Goal: Task Accomplishment & Management: Manage account settings

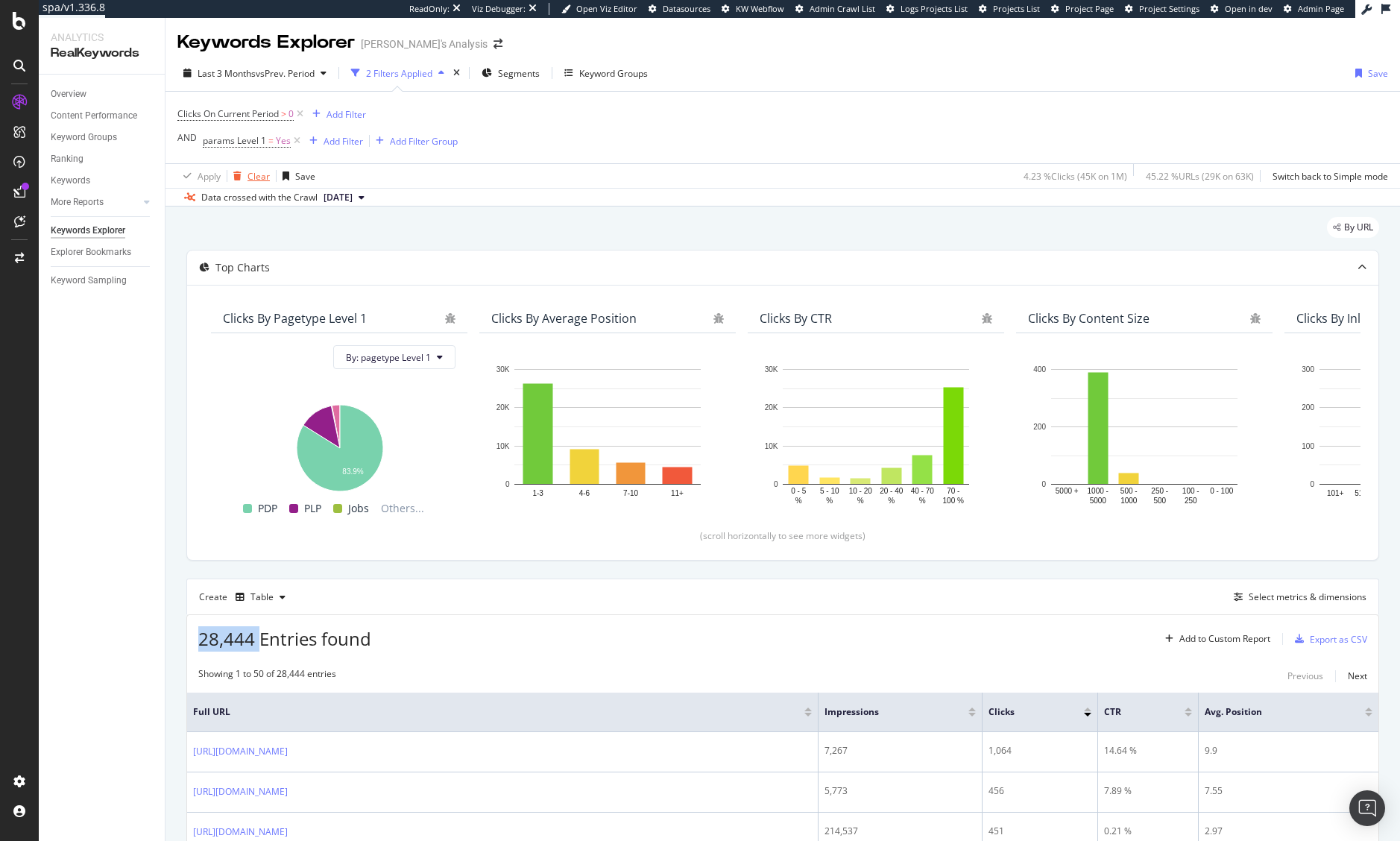
click at [245, 180] on div "button" at bounding box center [238, 177] width 20 height 9
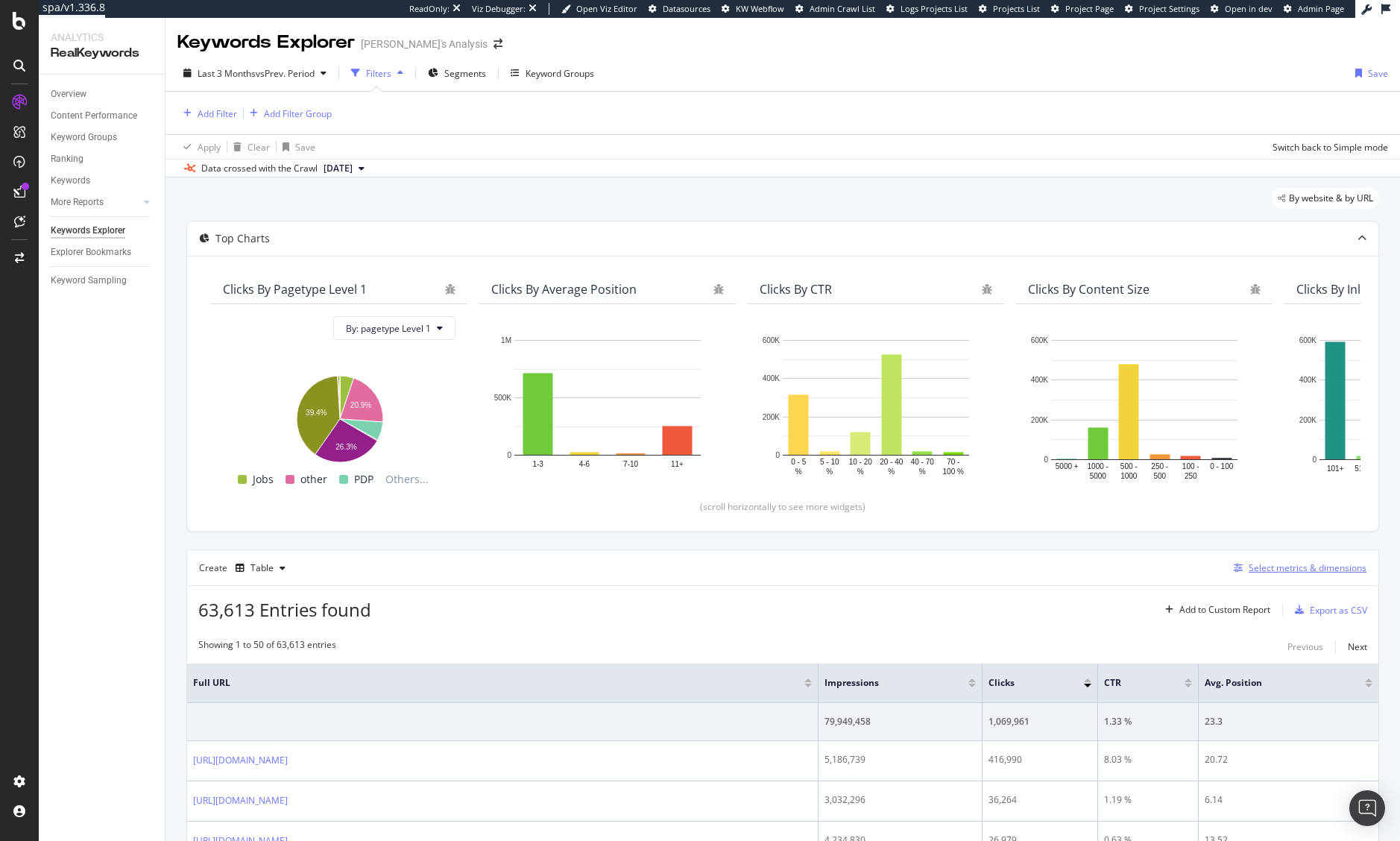
click at [1296, 561] on div "Select metrics & dimensions" at bounding box center [1307, 568] width 118 height 13
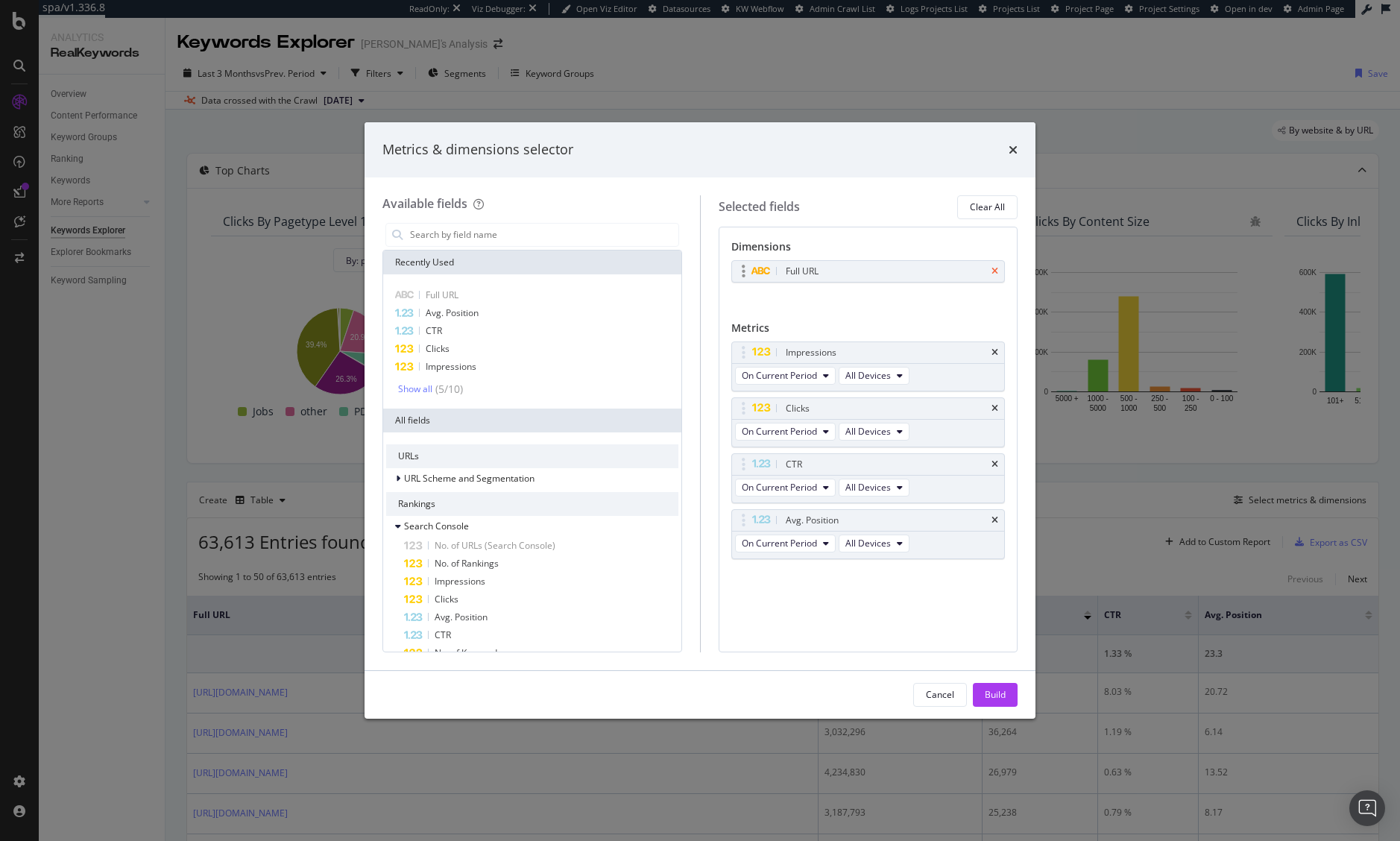
click at [997, 274] on icon "times" at bounding box center [994, 271] width 7 height 9
click at [575, 245] on input "modal" at bounding box center [543, 235] width 269 height 22
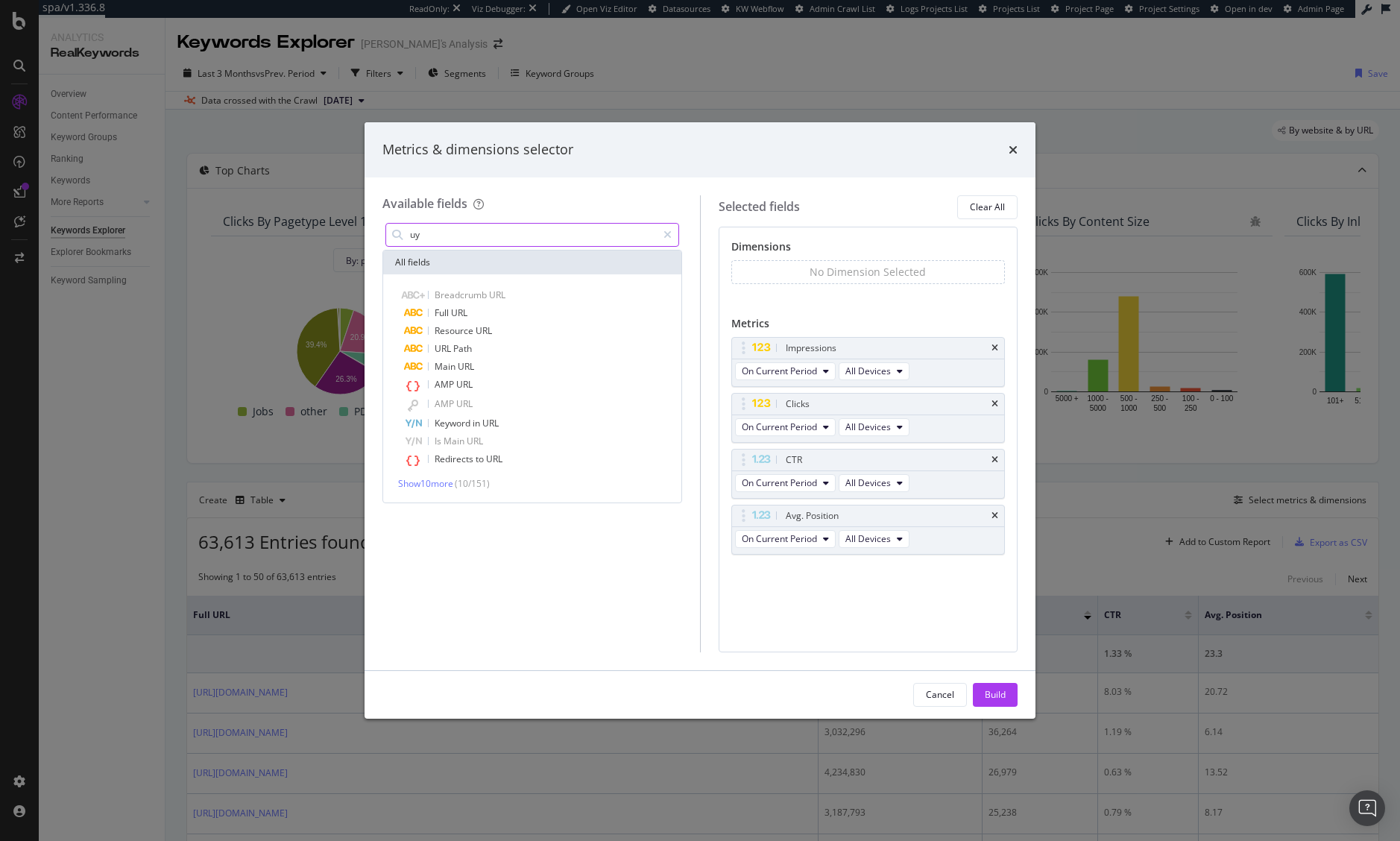
type input "u"
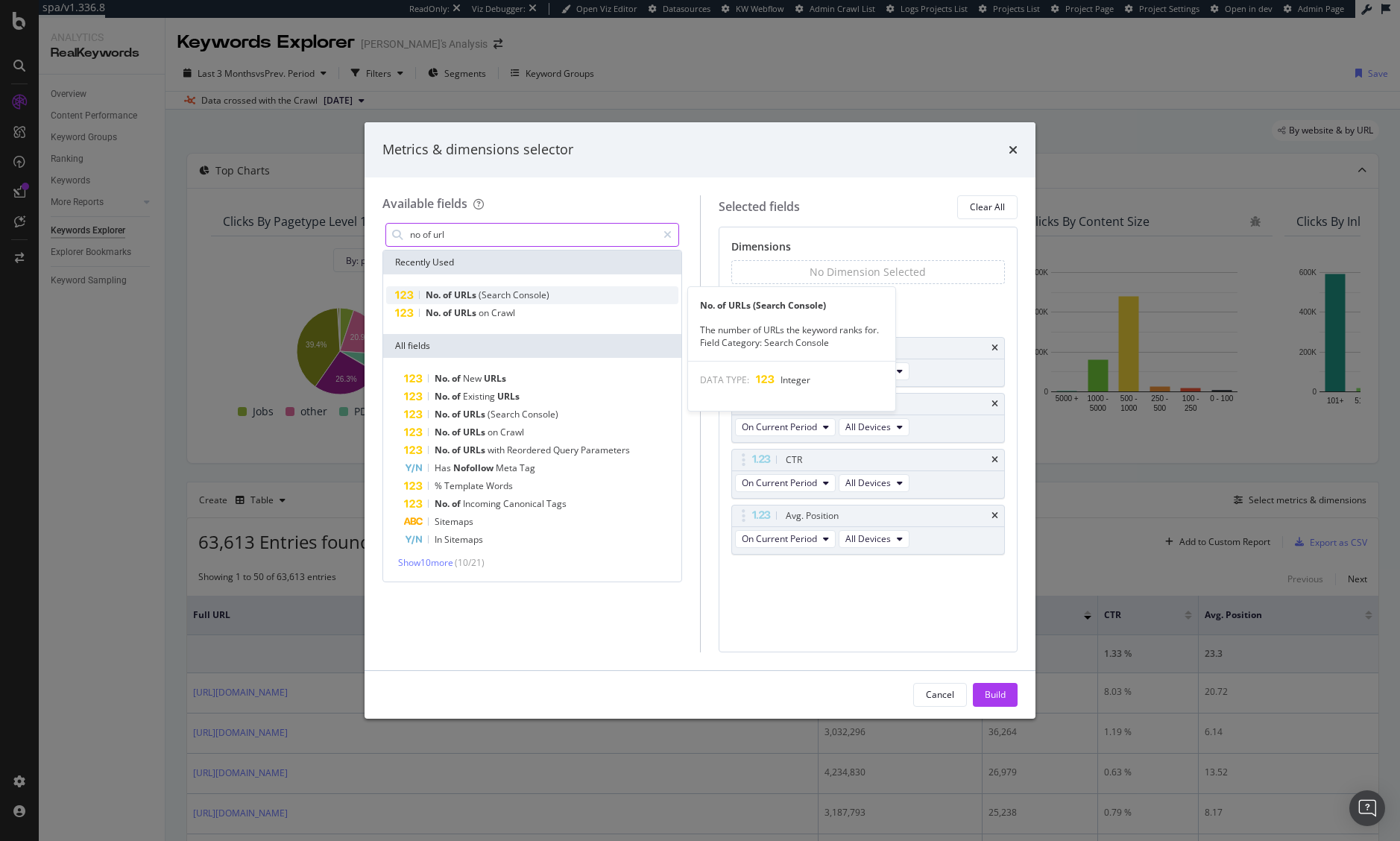
type input "no of url"
click at [533, 289] on span "Console)" at bounding box center [530, 295] width 36 height 13
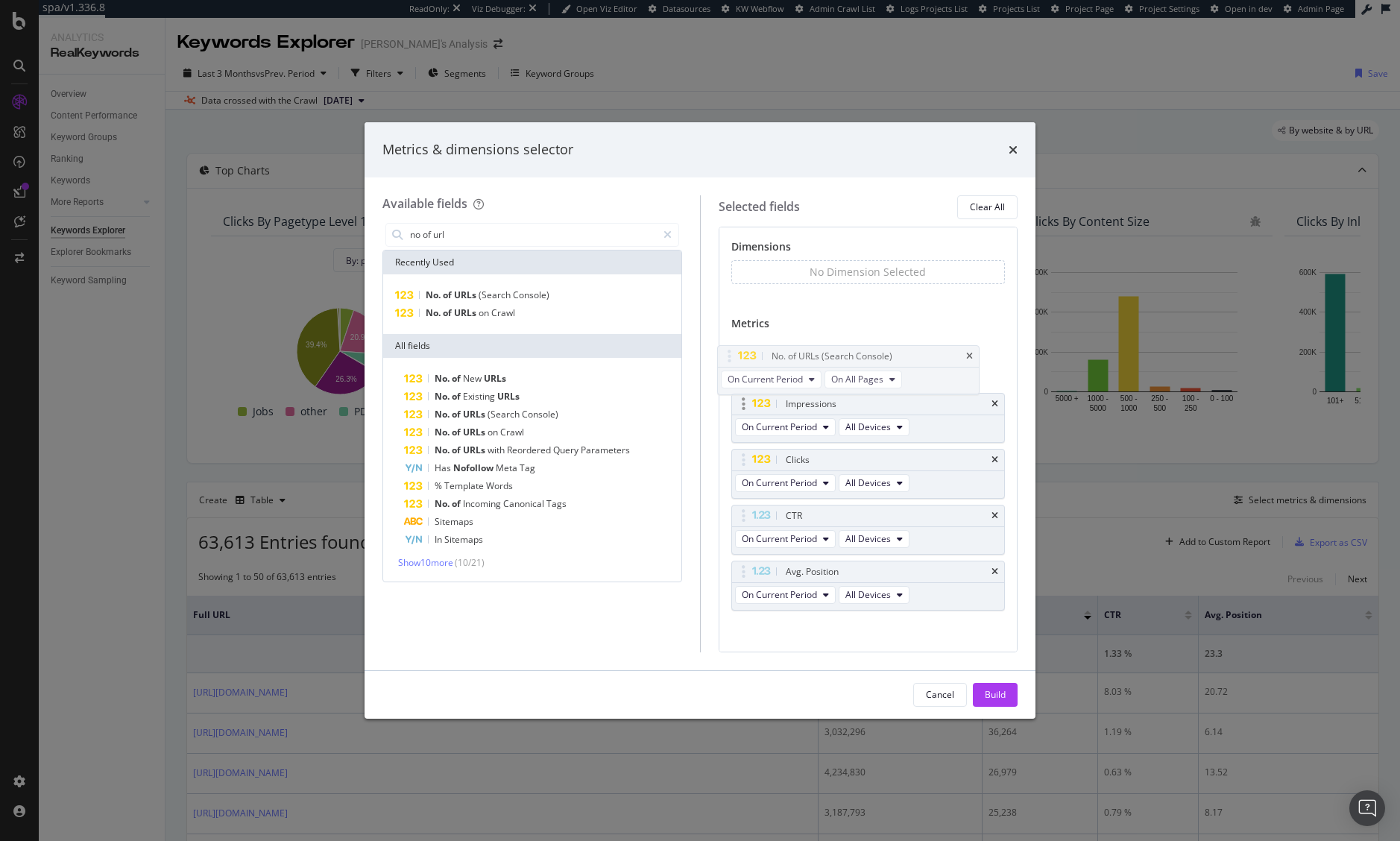
drag, startPoint x: 747, startPoint y: 572, endPoint x: 784, endPoint y: 399, distance: 176.9
click at [733, 340] on body "spa/v1.336.8 ReadOnly: Viz Debugger: Open Viz Editor Datasources KW Webflow Adm…" at bounding box center [700, 420] width 1400 height 841
click at [990, 695] on div "Build" at bounding box center [995, 694] width 20 height 13
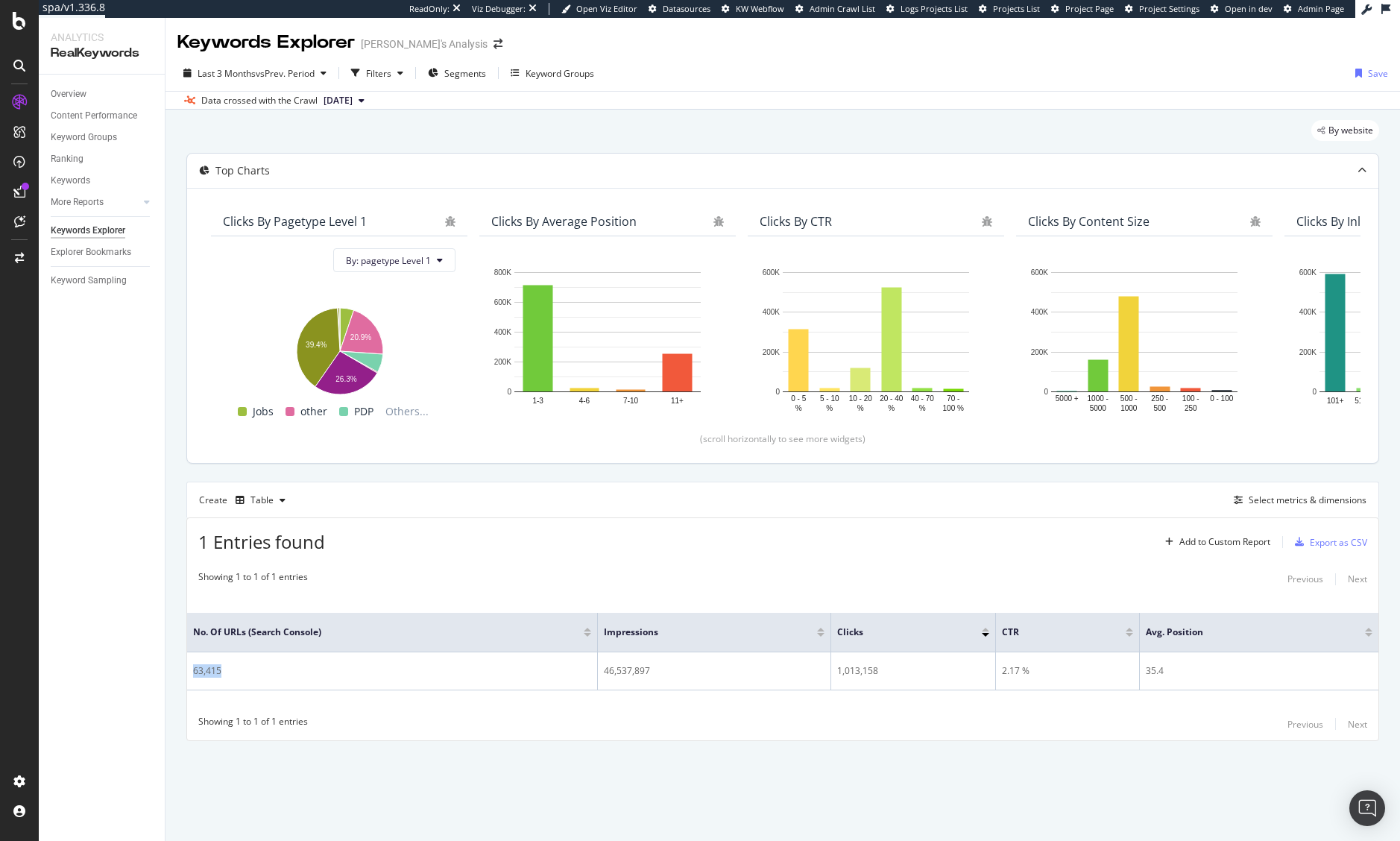
drag, startPoint x: 236, startPoint y: 676, endPoint x: 200, endPoint y: 454, distance: 224.9
click at [190, 677] on td "63,415" at bounding box center [392, 671] width 411 height 38
copy div "63,415"
click at [372, 66] on div "Filters" at bounding box center [376, 73] width 64 height 22
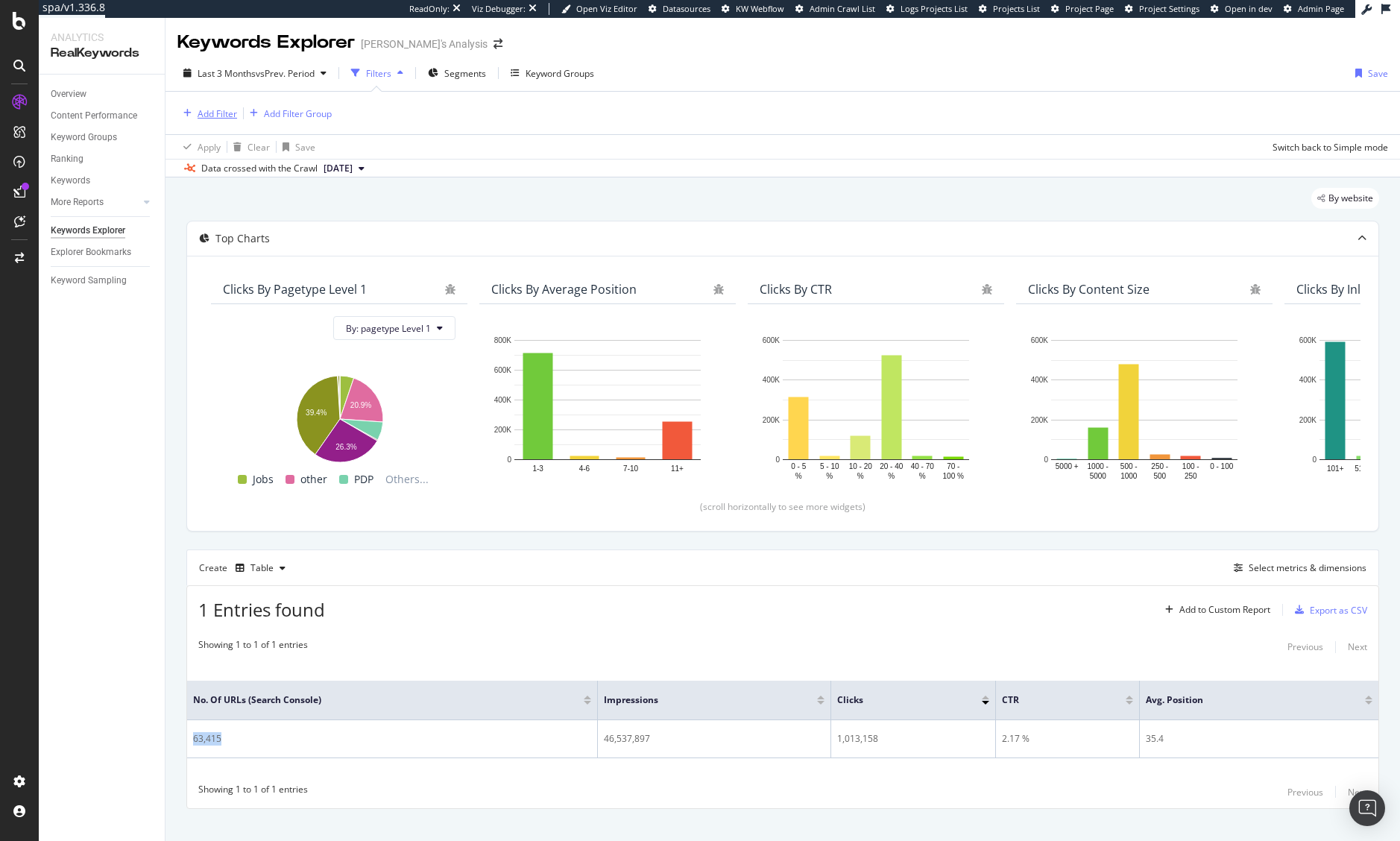
click at [214, 118] on div "Add Filter" at bounding box center [217, 114] width 40 height 13
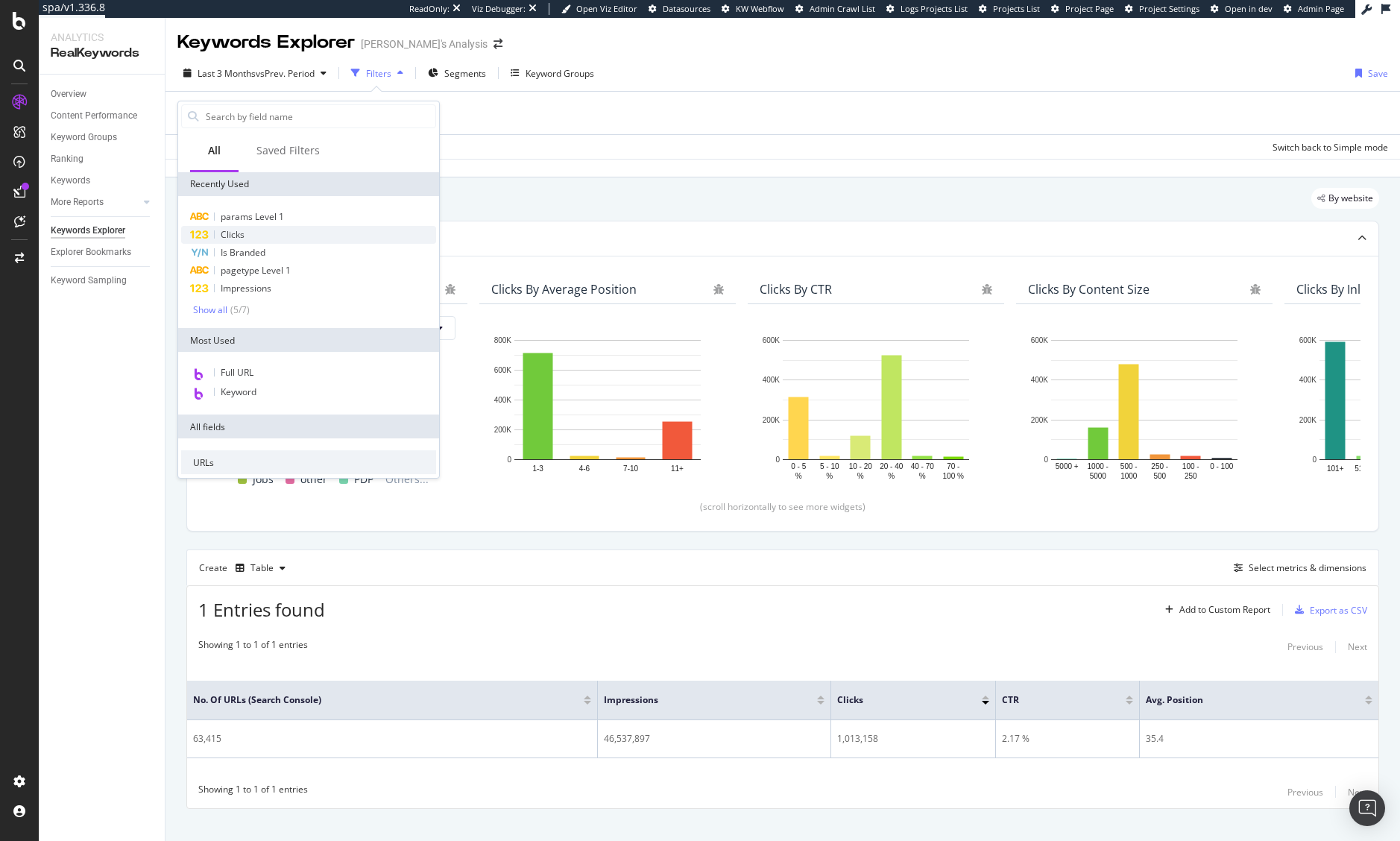
click at [272, 237] on div "Clicks" at bounding box center [308, 234] width 255 height 18
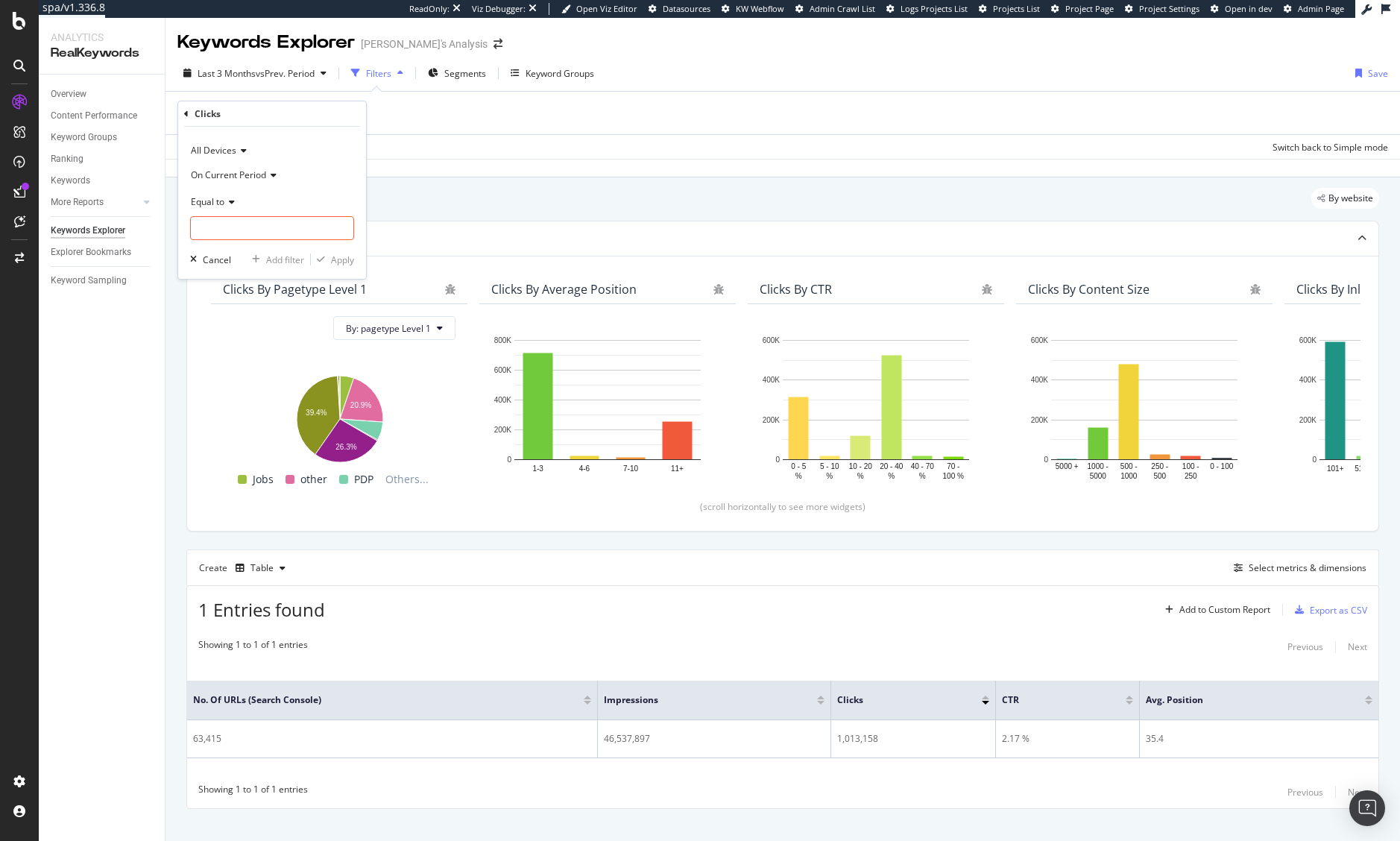
click at [242, 205] on div "Equal to" at bounding box center [272, 202] width 164 height 24
click at [254, 304] on div "Greater than" at bounding box center [274, 309] width 160 height 20
click at [239, 228] on input "number" at bounding box center [272, 229] width 164 height 24
type input "0"
click at [323, 259] on icon "button" at bounding box center [321, 259] width 8 height 9
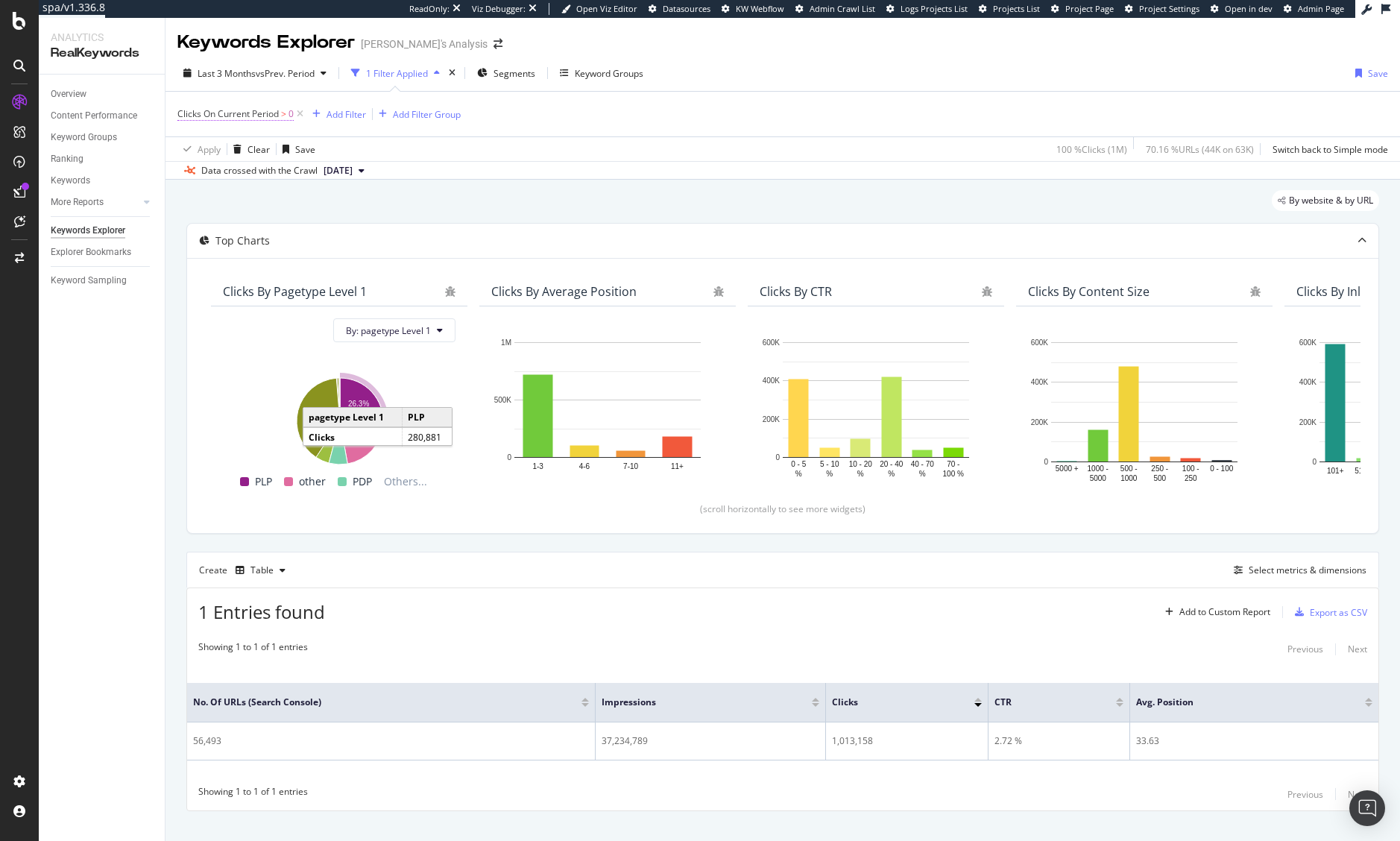
click at [232, 120] on span "Clicks On Current Period" at bounding box center [228, 114] width 101 height 13
click at [229, 198] on span "Greater than" at bounding box center [217, 201] width 54 height 13
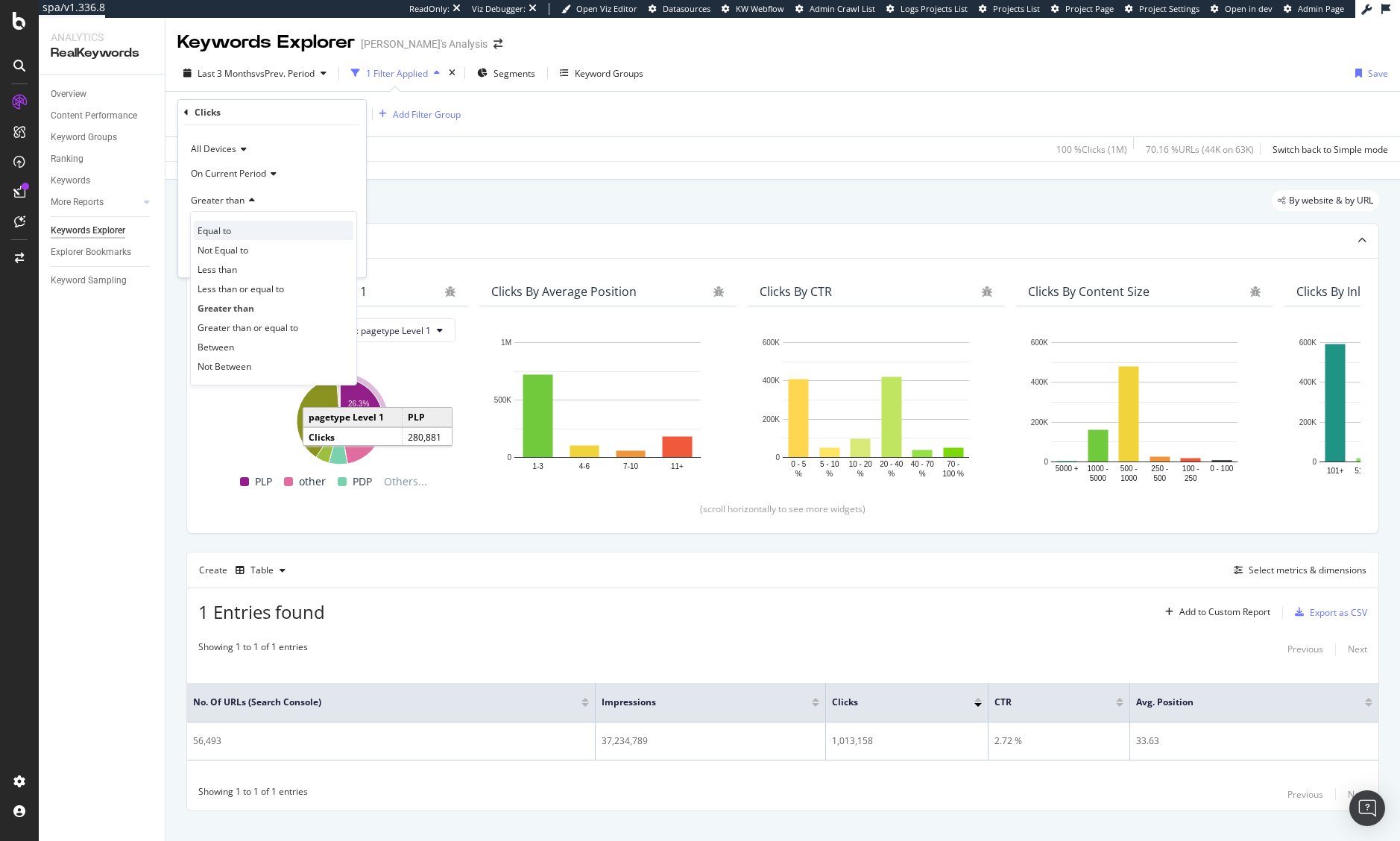
click at [239, 231] on div "Equal to" at bounding box center [274, 230] width 160 height 20
click at [345, 258] on div "Apply" at bounding box center [342, 258] width 23 height 13
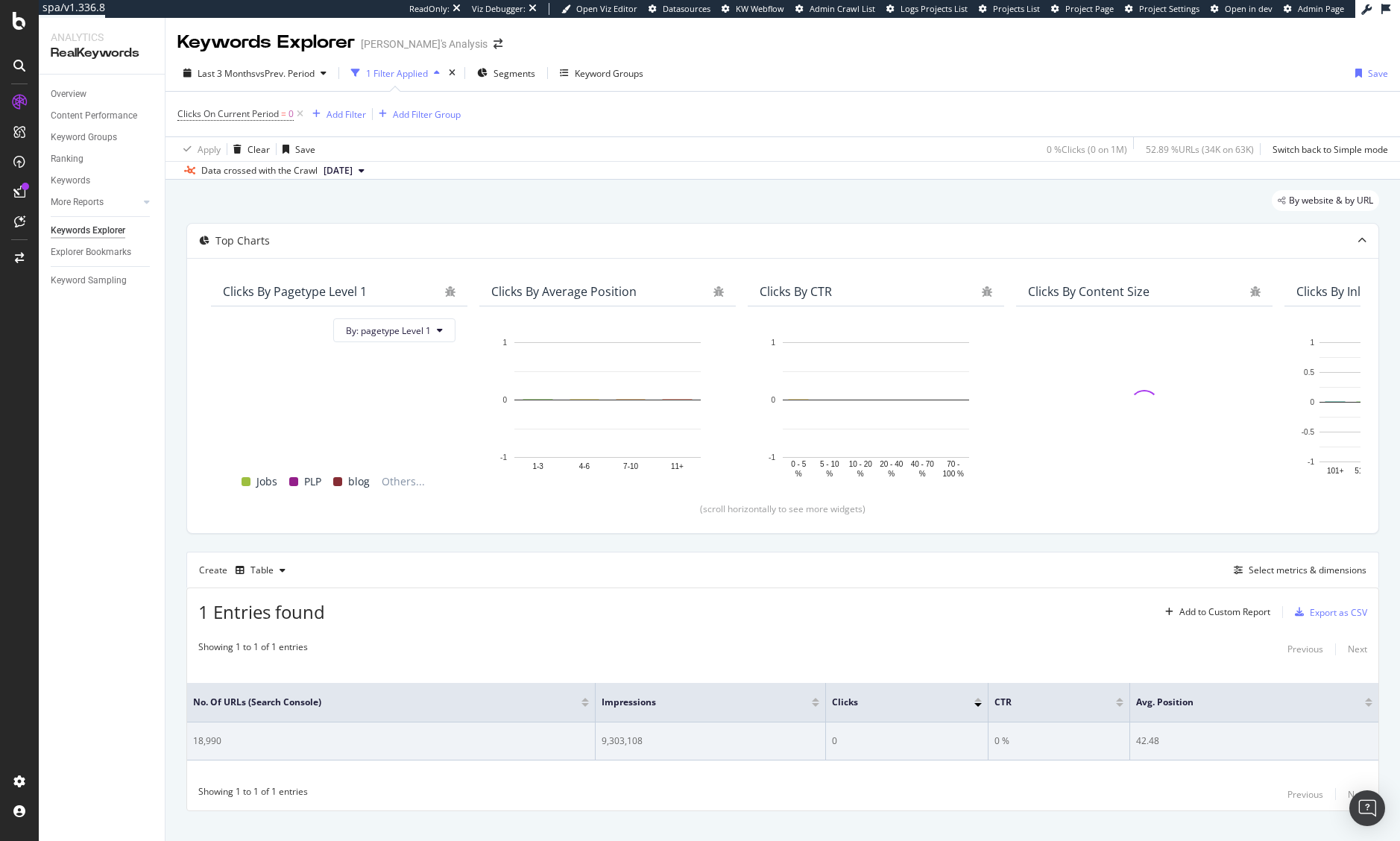
click at [197, 738] on div "18,990" at bounding box center [391, 741] width 396 height 13
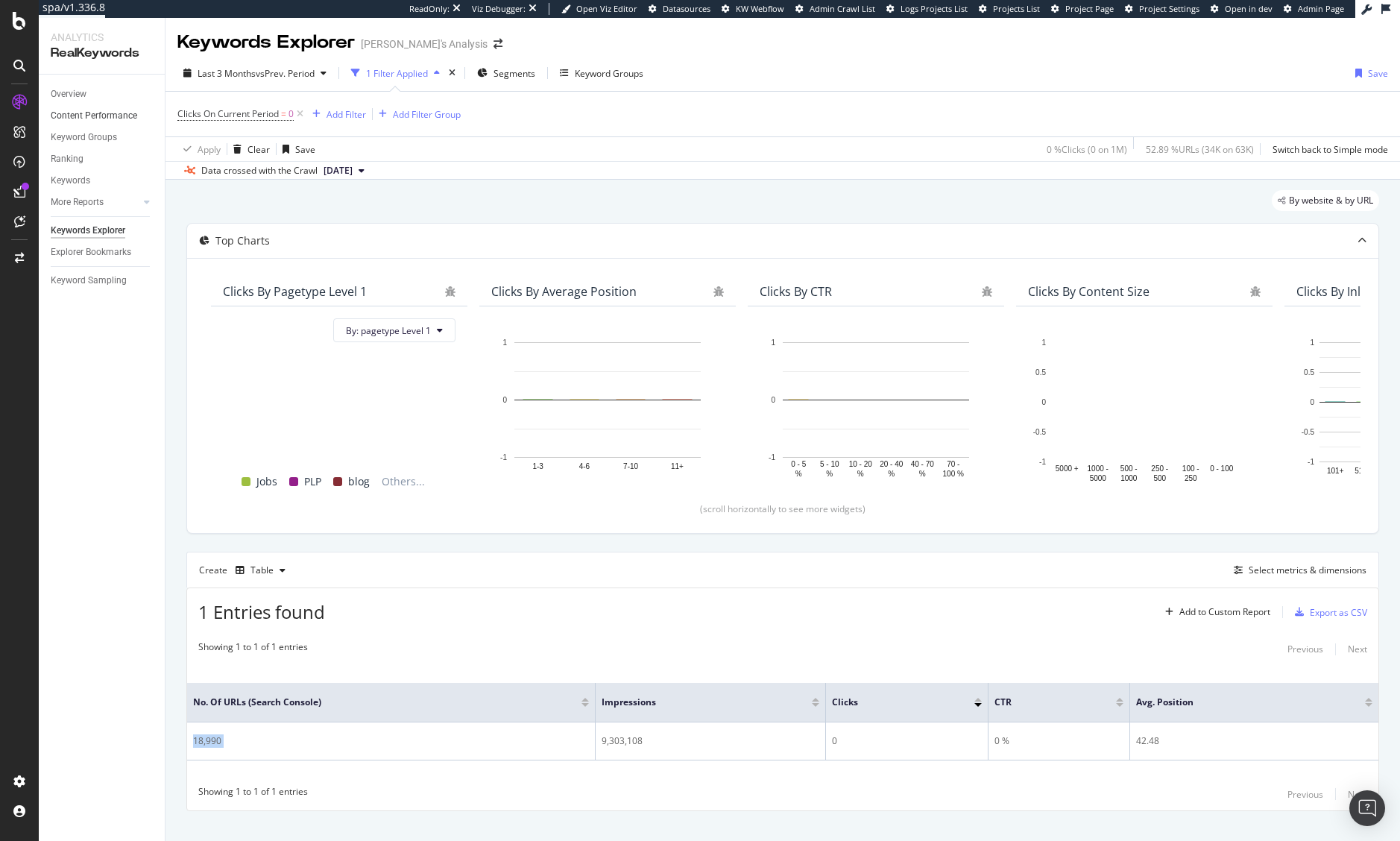
copy div "18,990"
click at [443, 626] on div "1 Entries found Add to Custom Report Export as CSV Showing 1 to 1 of 1 entries …" at bounding box center [783, 699] width 1193 height 224
click at [208, 119] on span "Clicks On Current Period" at bounding box center [228, 114] width 101 height 13
drag, startPoint x: 544, startPoint y: 177, endPoint x: 434, endPoint y: 131, distance: 119.2
click at [543, 177] on div "Data crossed with the Crawl 2025 Aug. 14th" at bounding box center [782, 169] width 1234 height 18
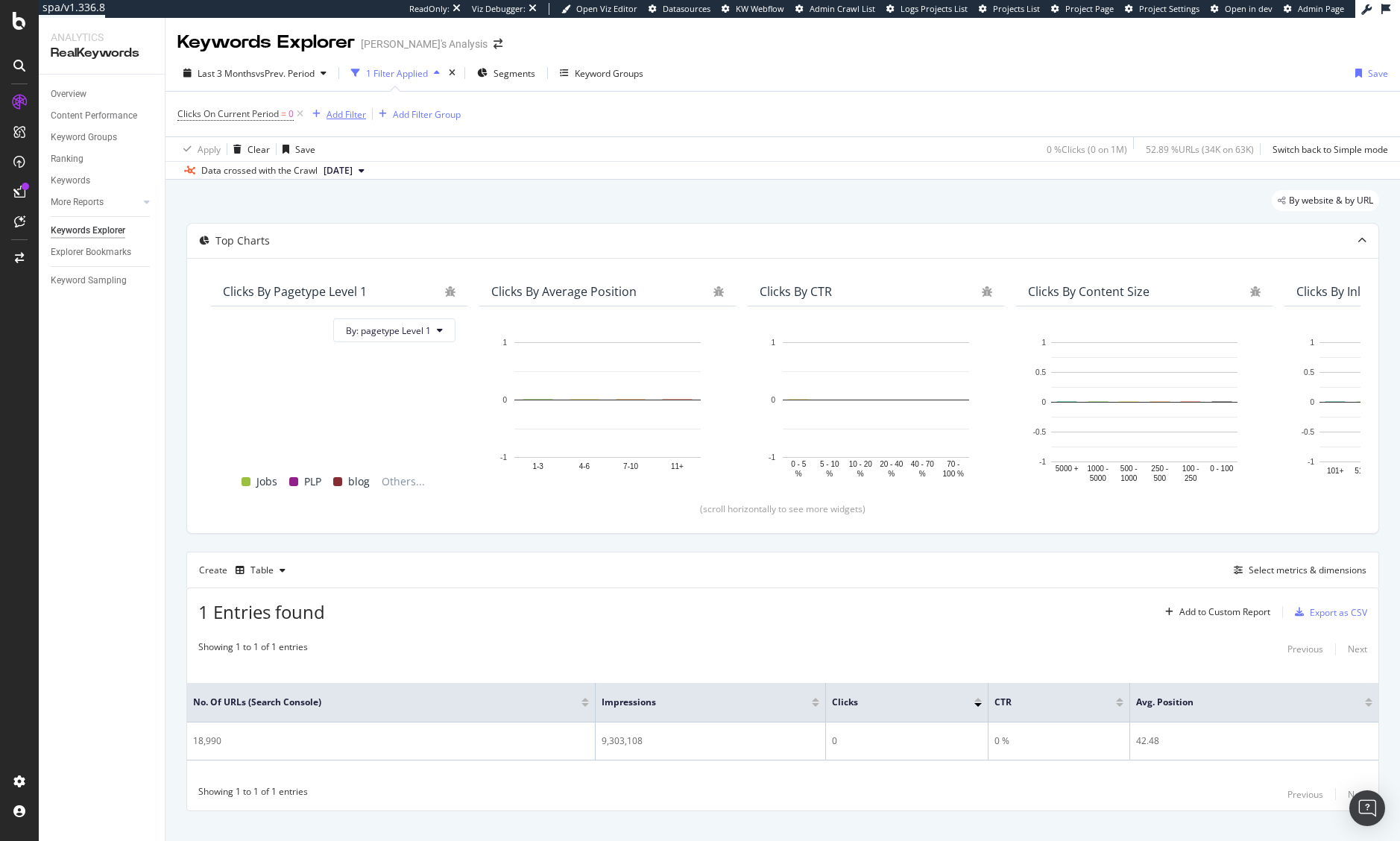
click at [366, 112] on div "Add Filter" at bounding box center [346, 114] width 40 height 13
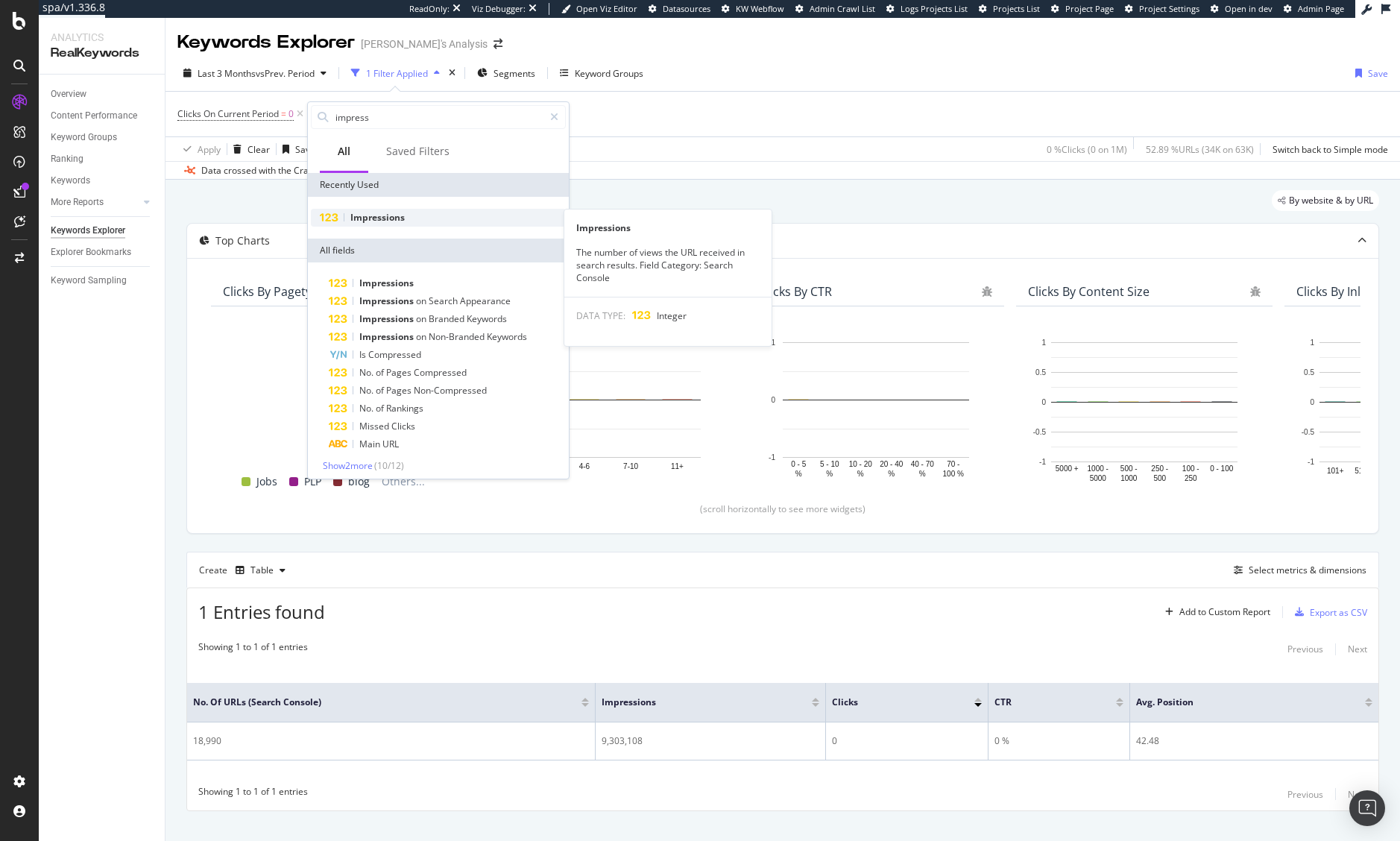
type input "impress"
click at [456, 219] on div "Impressions" at bounding box center [438, 217] width 255 height 18
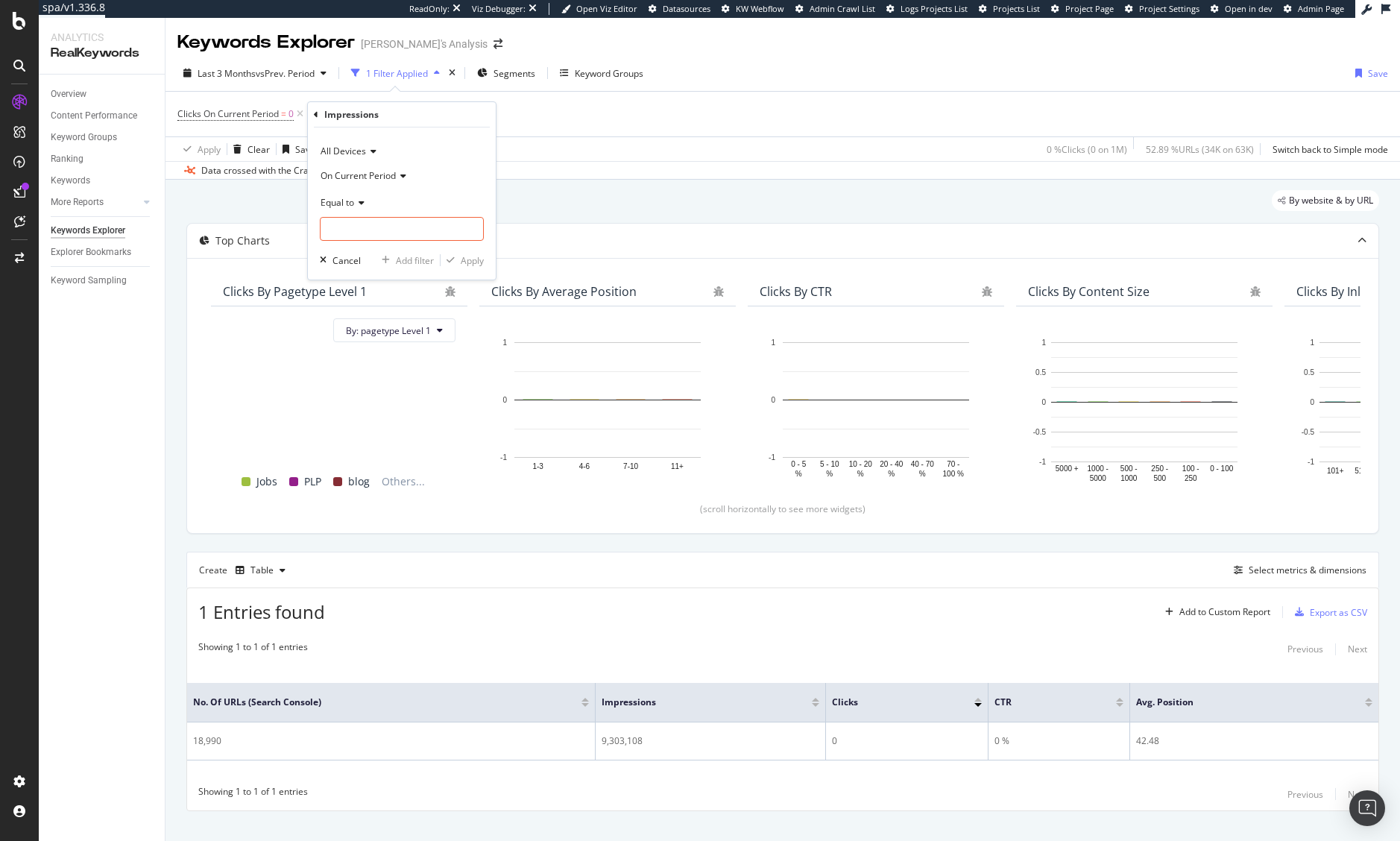
click at [351, 201] on span "Equal to" at bounding box center [337, 203] width 33 height 13
click at [386, 314] on div "Greater than" at bounding box center [403, 309] width 160 height 20
click at [355, 232] on input "number" at bounding box center [401, 229] width 164 height 24
type input "0"
click at [467, 260] on div "Apply" at bounding box center [472, 261] width 23 height 13
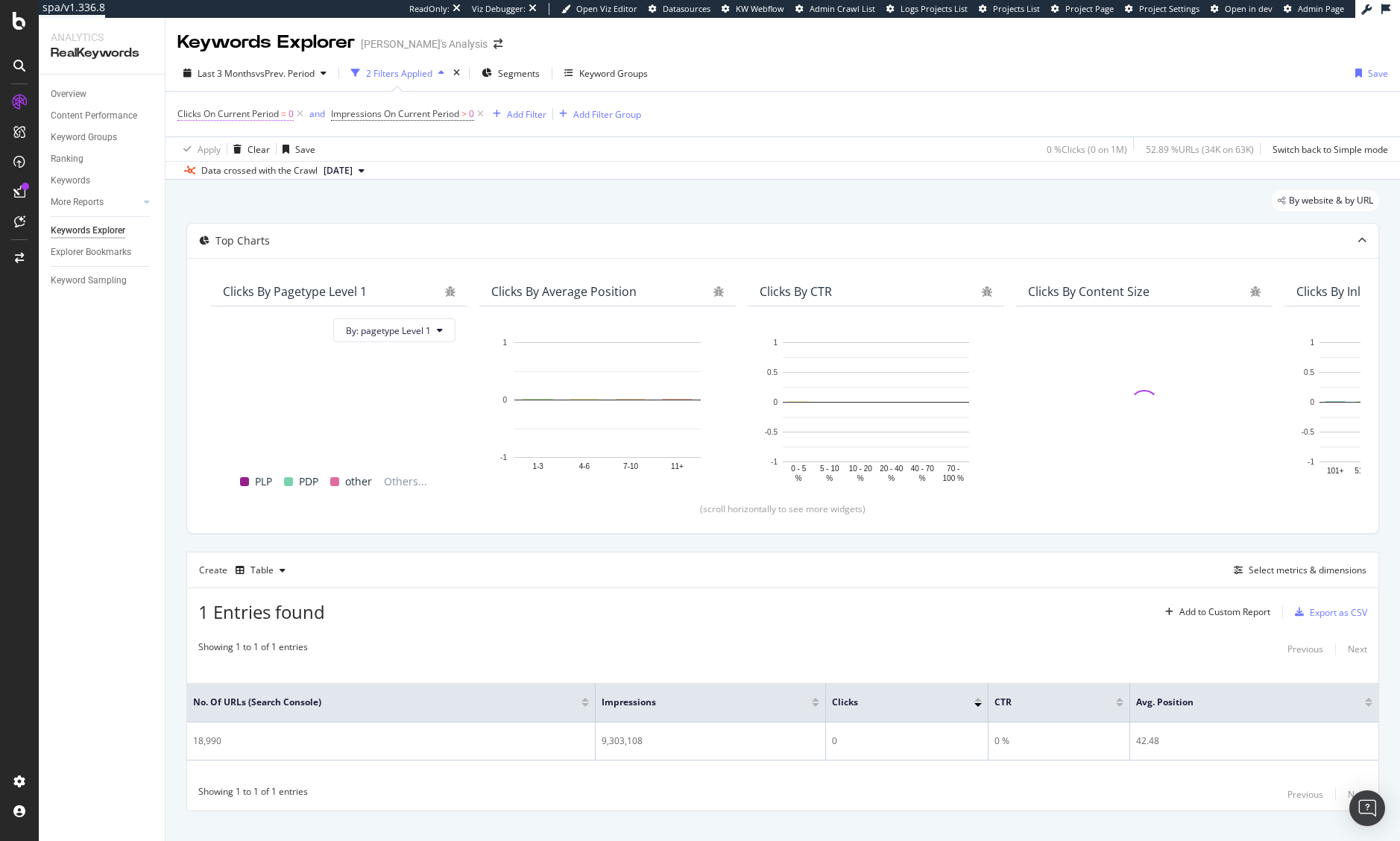
click at [272, 112] on span "Clicks On Current Period" at bounding box center [228, 114] width 101 height 13
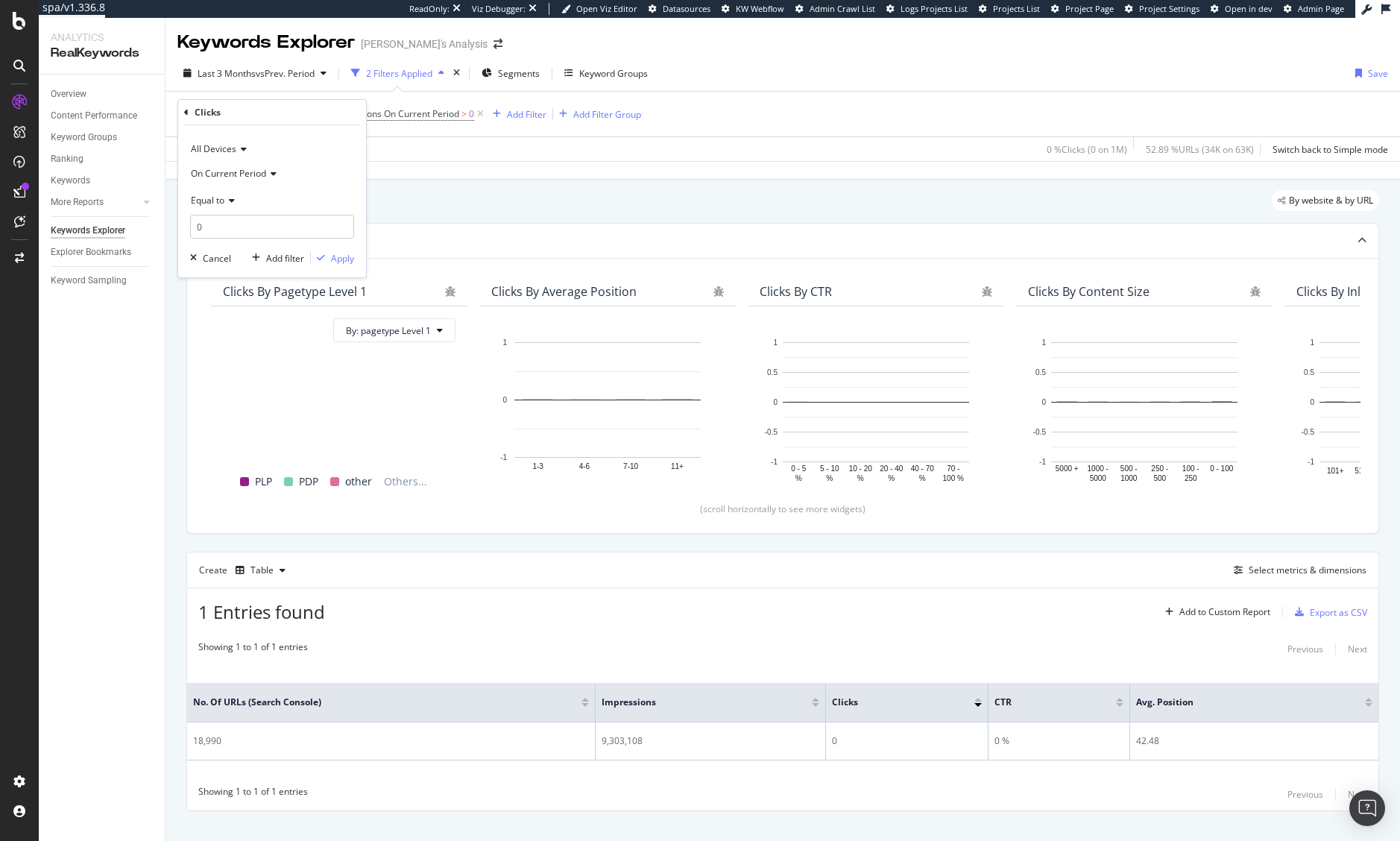
click at [227, 205] on div "Equal to" at bounding box center [272, 200] width 164 height 24
click at [259, 314] on div "Greater than" at bounding box center [274, 308] width 160 height 20
click at [334, 258] on div "Apply" at bounding box center [342, 258] width 23 height 13
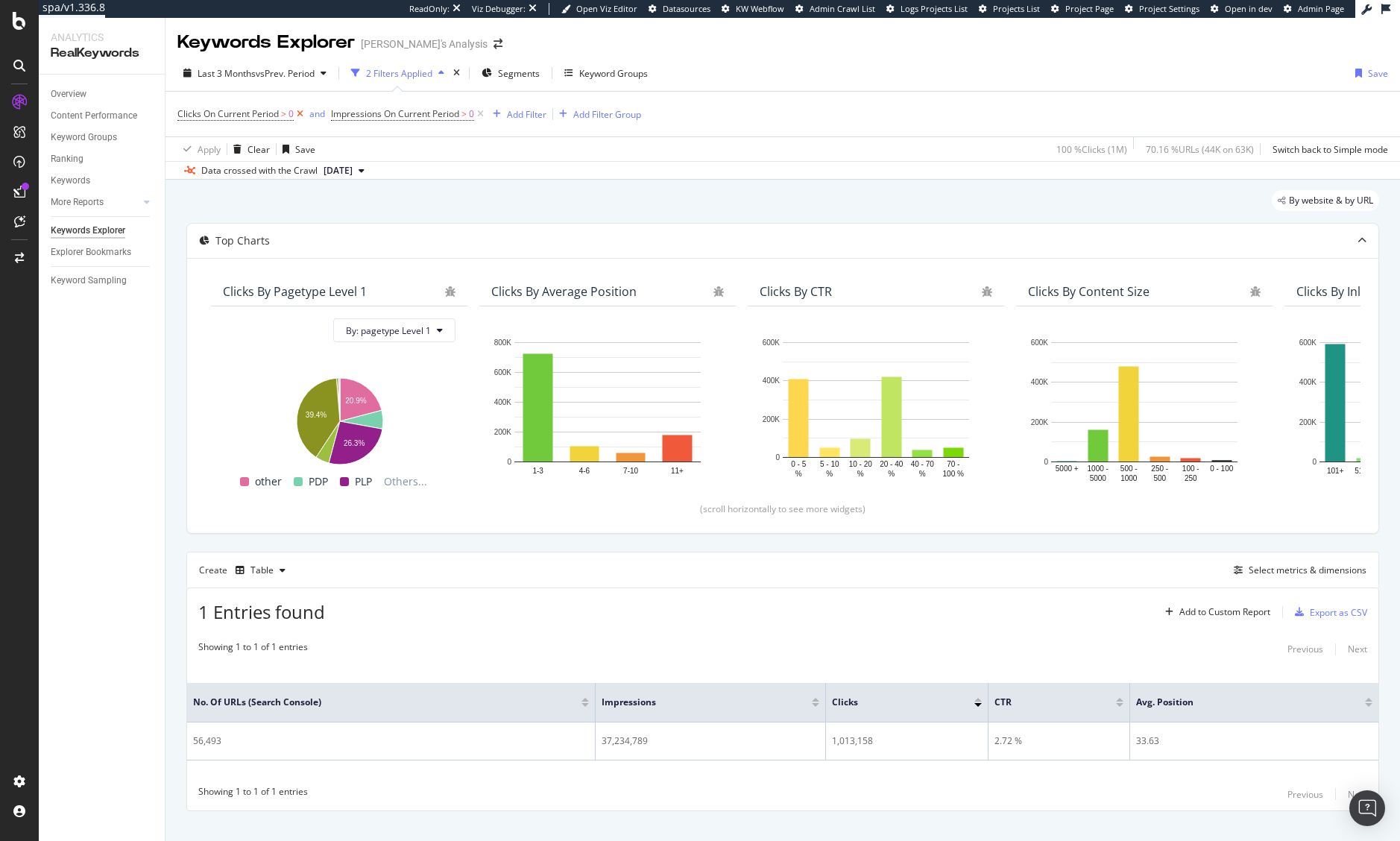
click at [299, 112] on icon at bounding box center [300, 114] width 13 height 15
click at [483, 116] on icon at bounding box center [480, 114] width 13 height 15
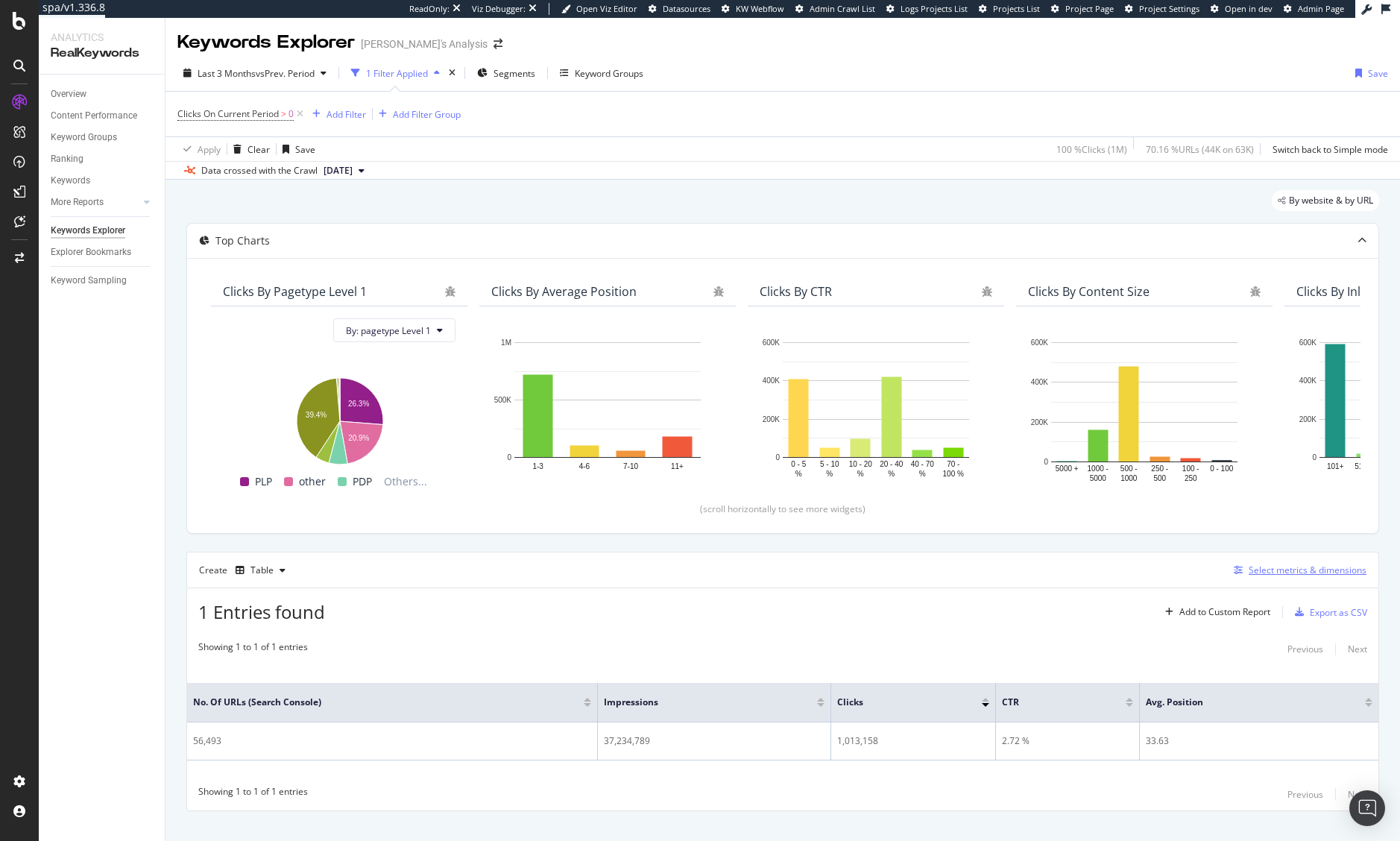
click at [1288, 563] on div "Select metrics & dimensions" at bounding box center [1307, 570] width 118 height 13
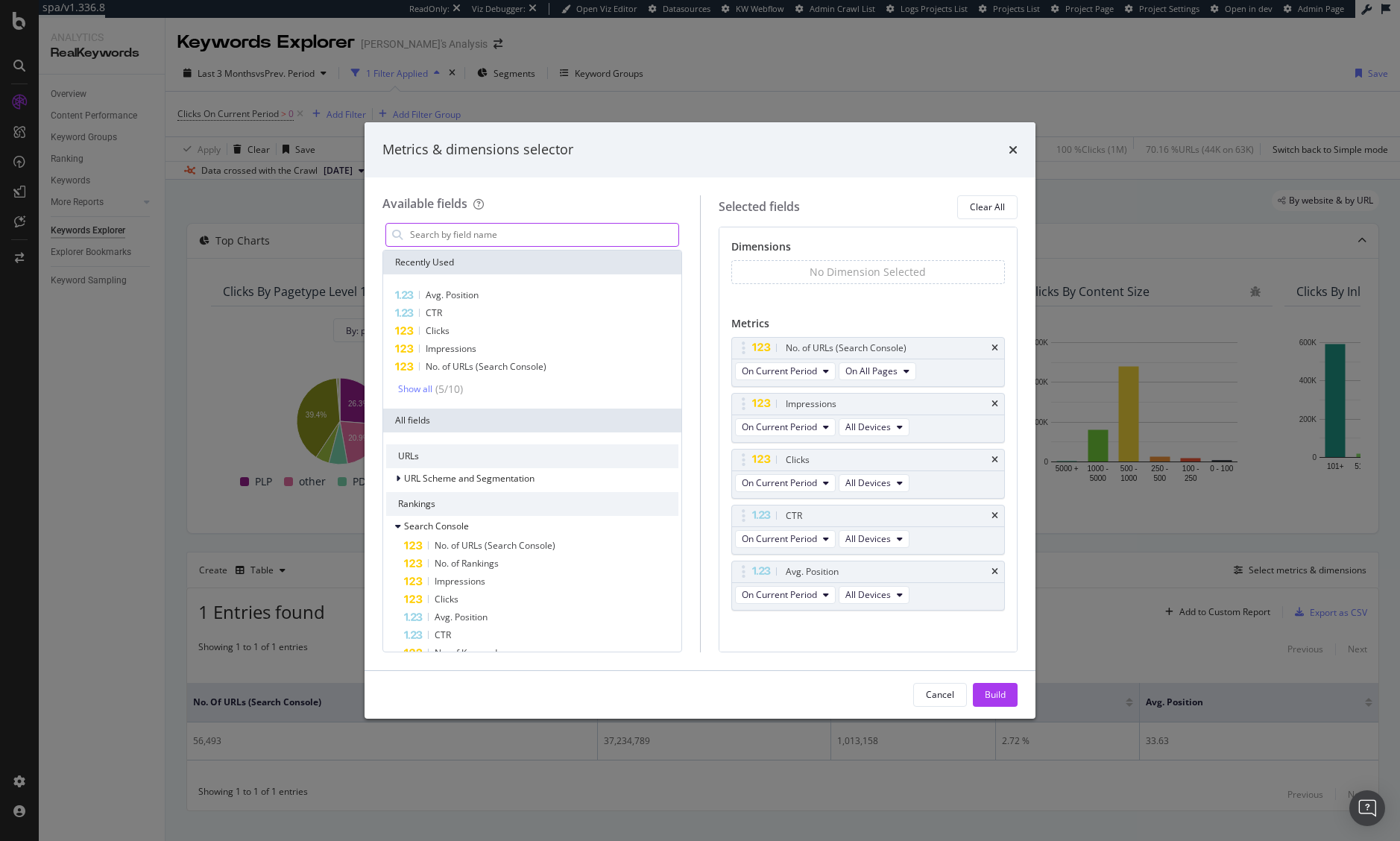
click at [492, 243] on input "modal" at bounding box center [543, 235] width 269 height 22
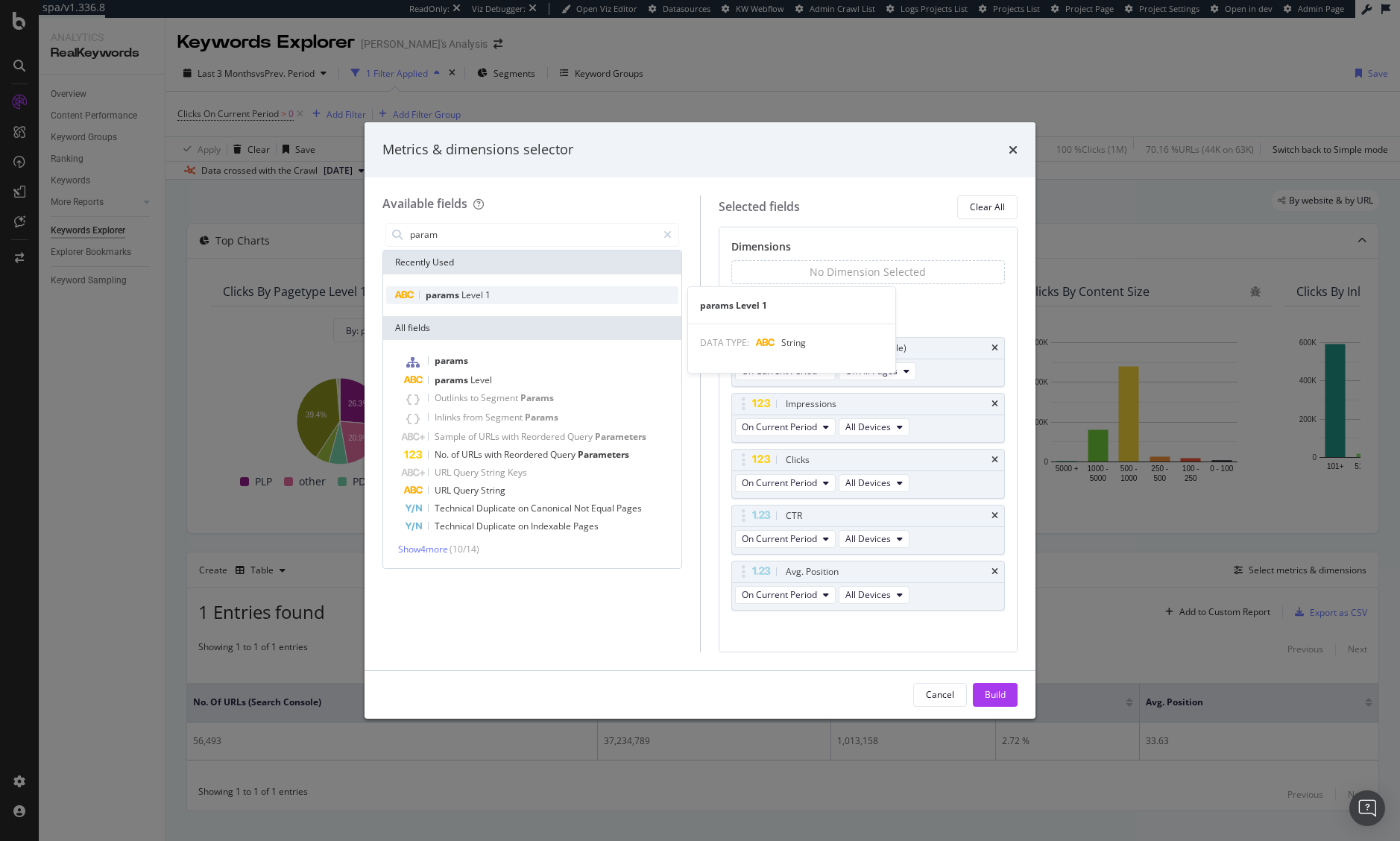
type input "param"
click at [512, 299] on div "params Level 1" at bounding box center [532, 295] width 292 height 18
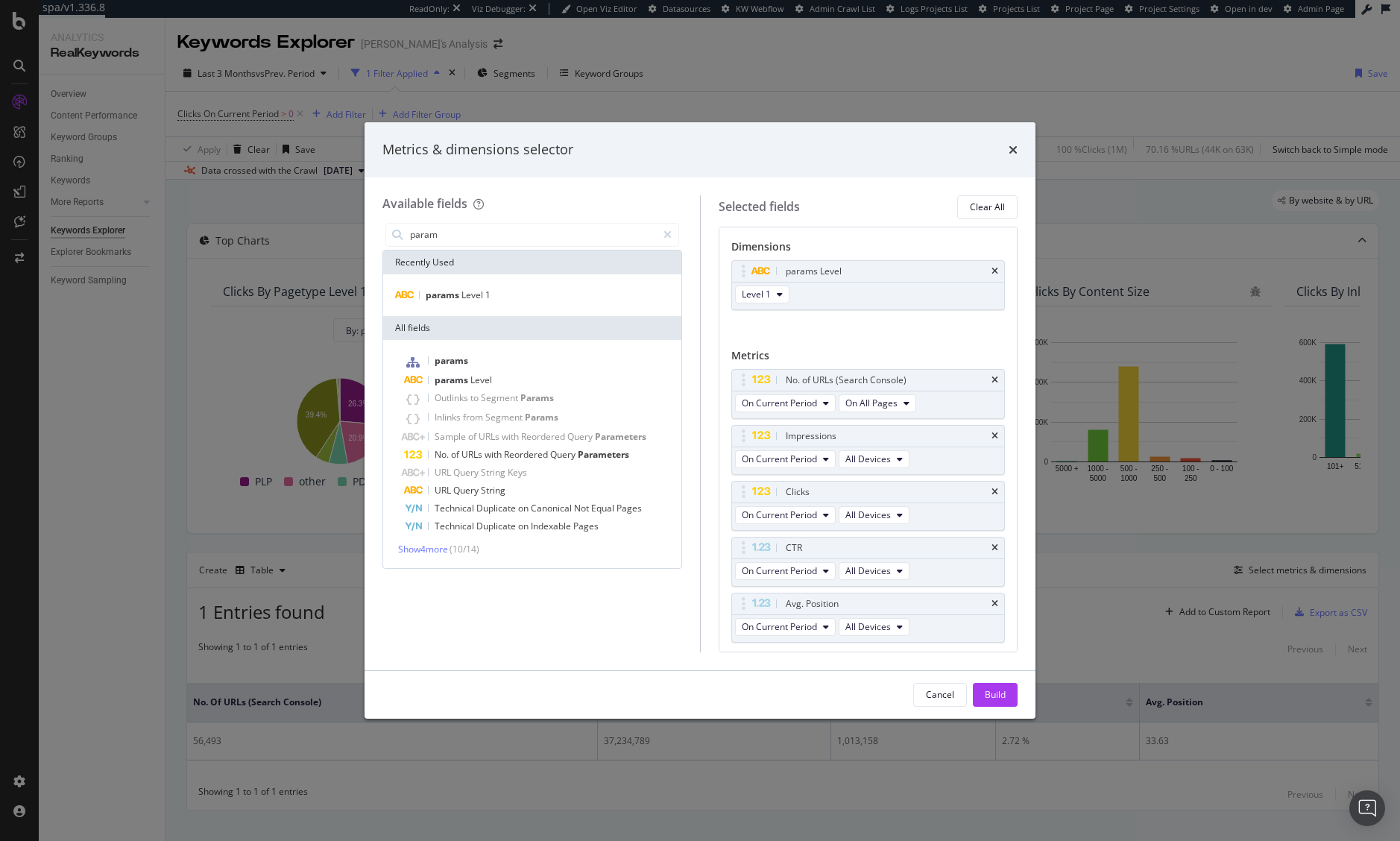
drag, startPoint x: 993, startPoint y: 693, endPoint x: 913, endPoint y: 688, distance: 80.2
click at [990, 688] on div "Build" at bounding box center [995, 694] width 20 height 13
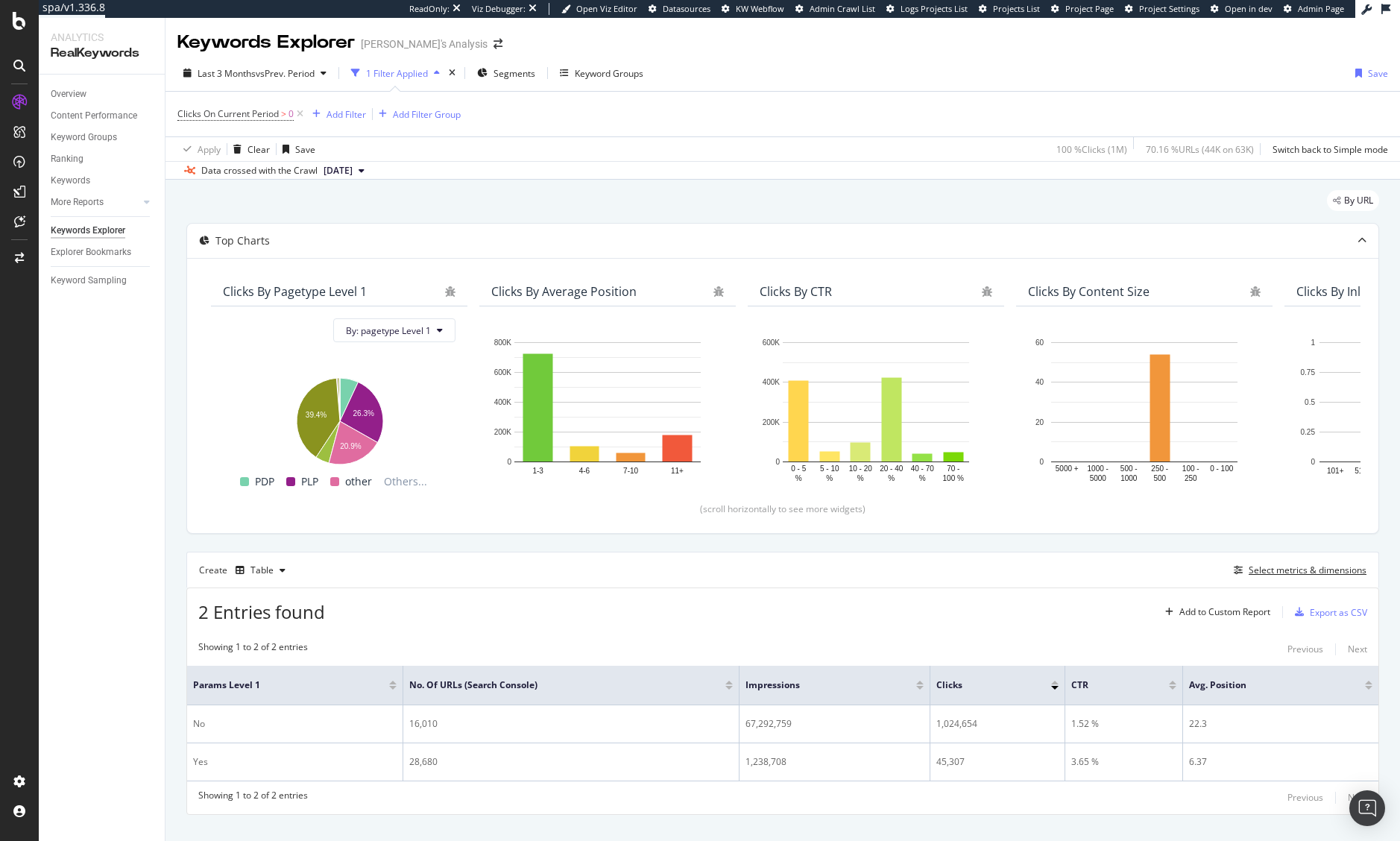
scroll to position [26, 0]
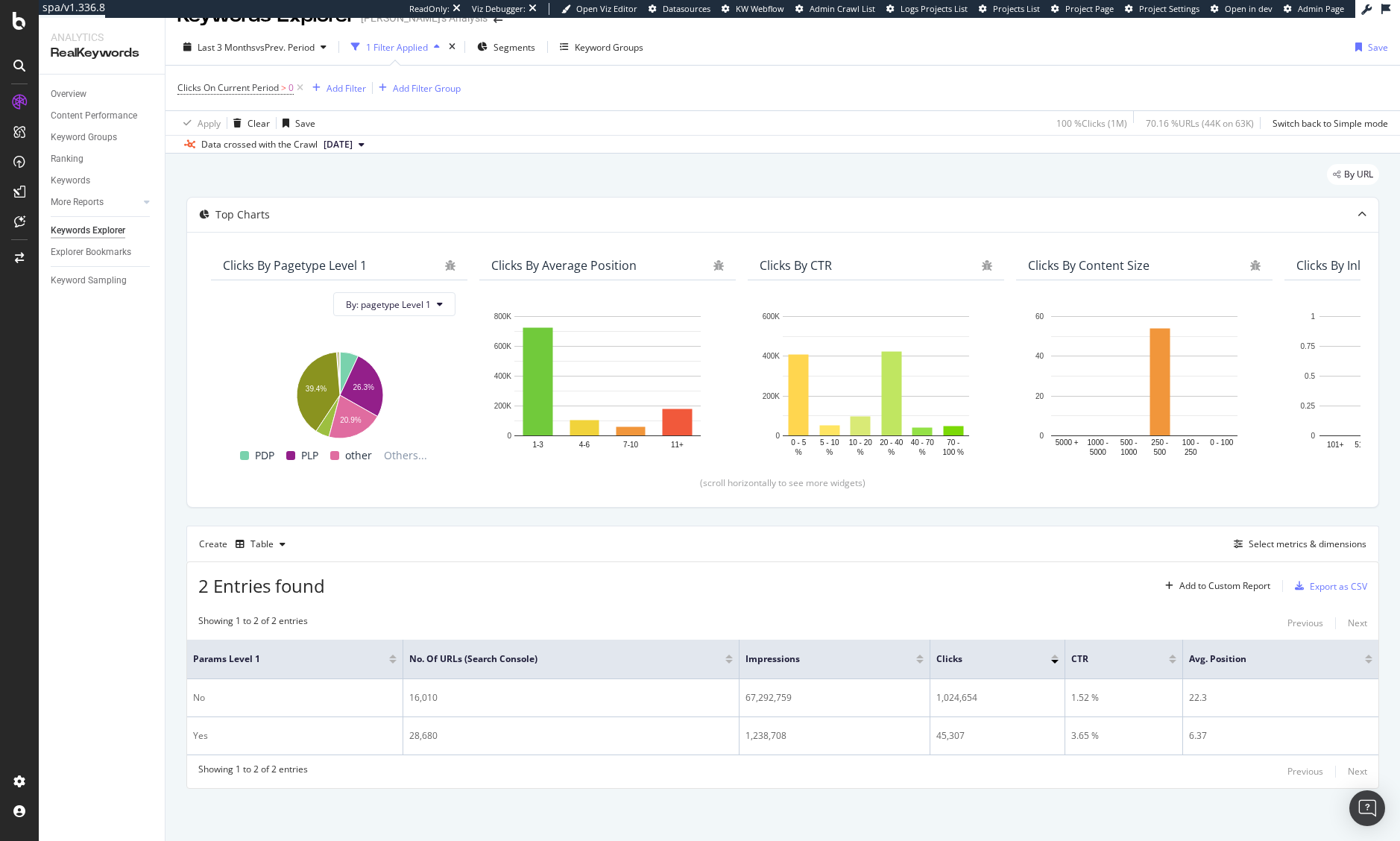
click at [434, 588] on div "2 Entries found Add to Custom Report Export as CSV" at bounding box center [782, 580] width 1191 height 36
click at [375, 654] on icon at bounding box center [376, 658] width 11 height 11
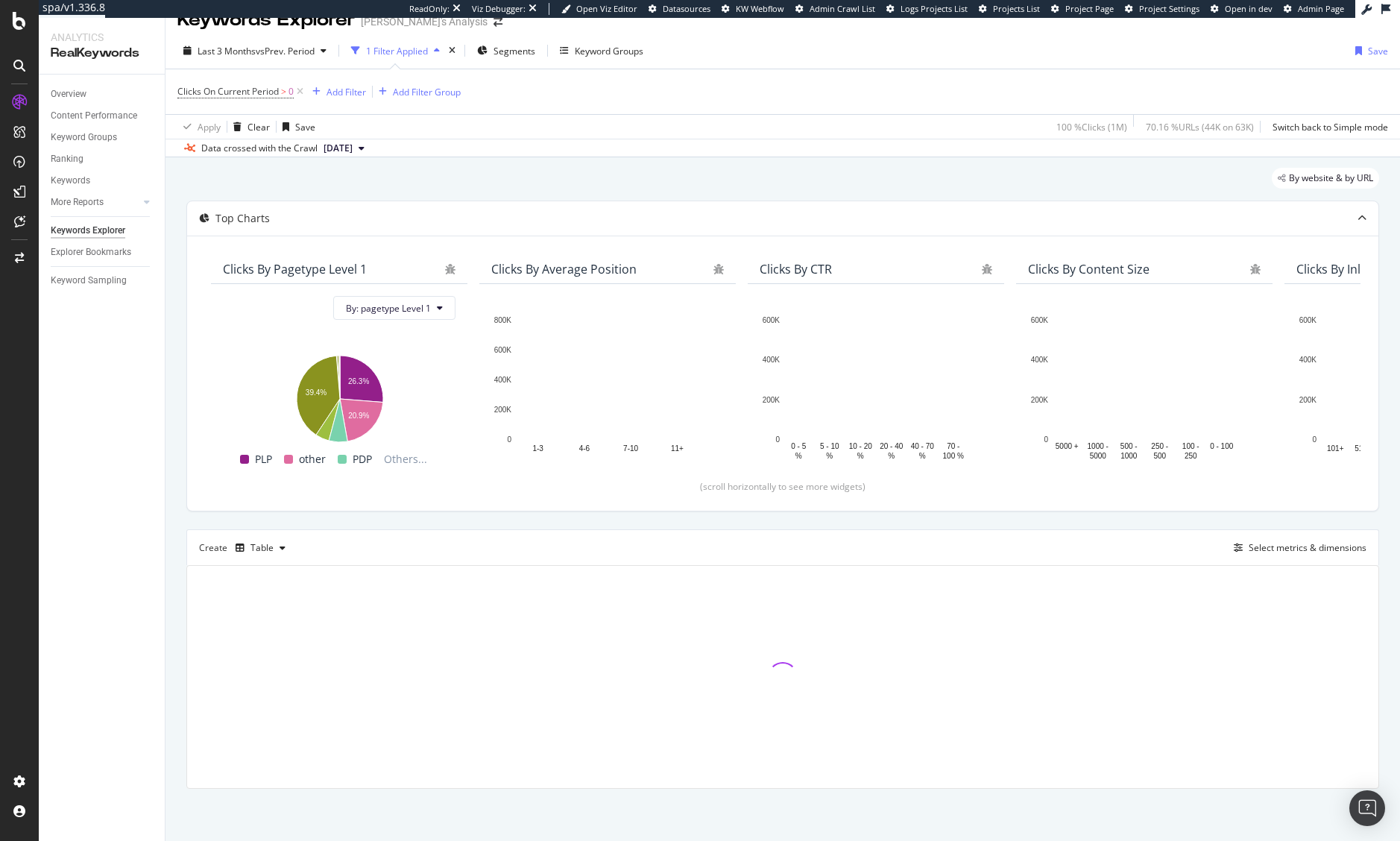
scroll to position [22, 0]
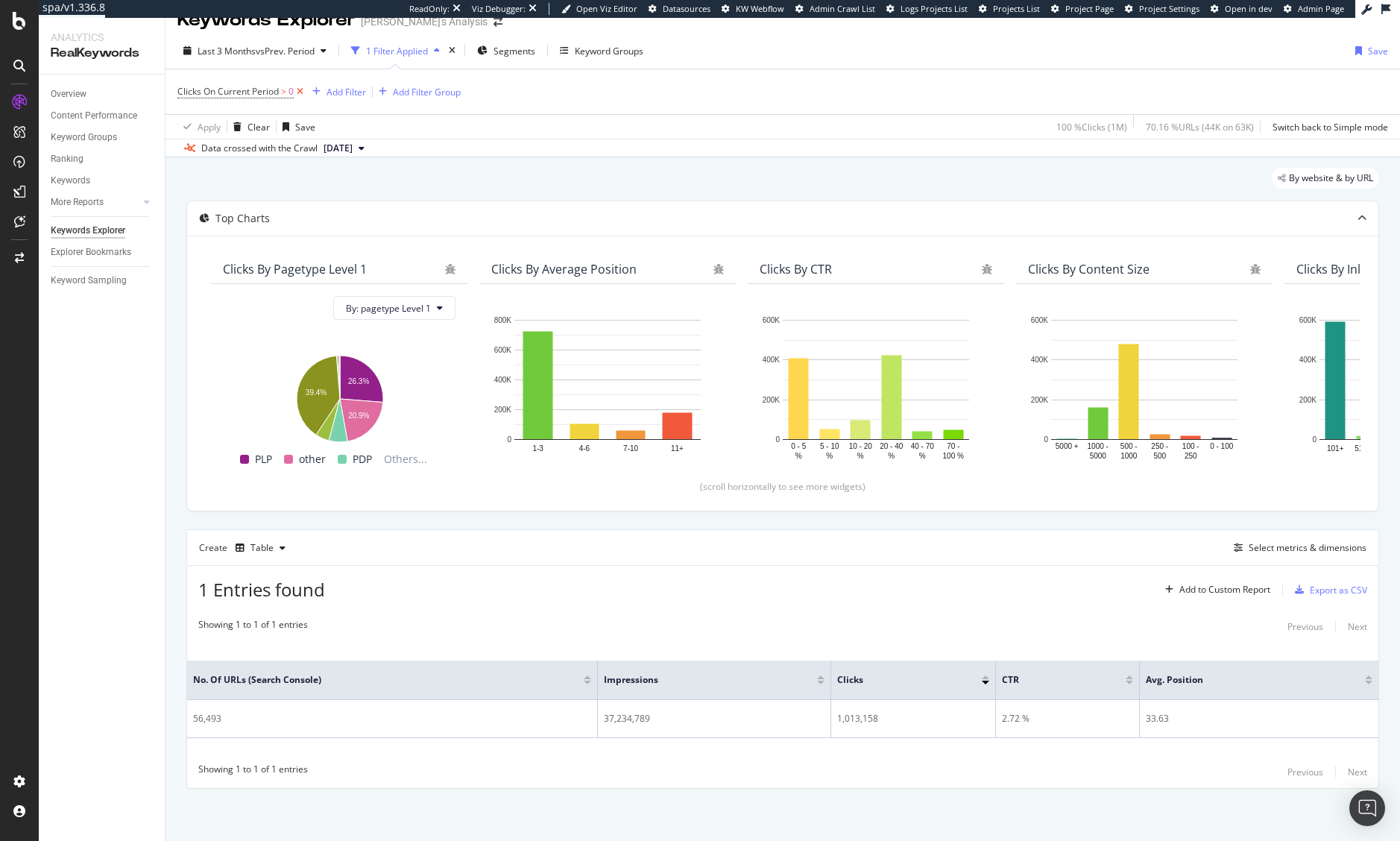
click at [299, 92] on icon at bounding box center [300, 92] width 13 height 15
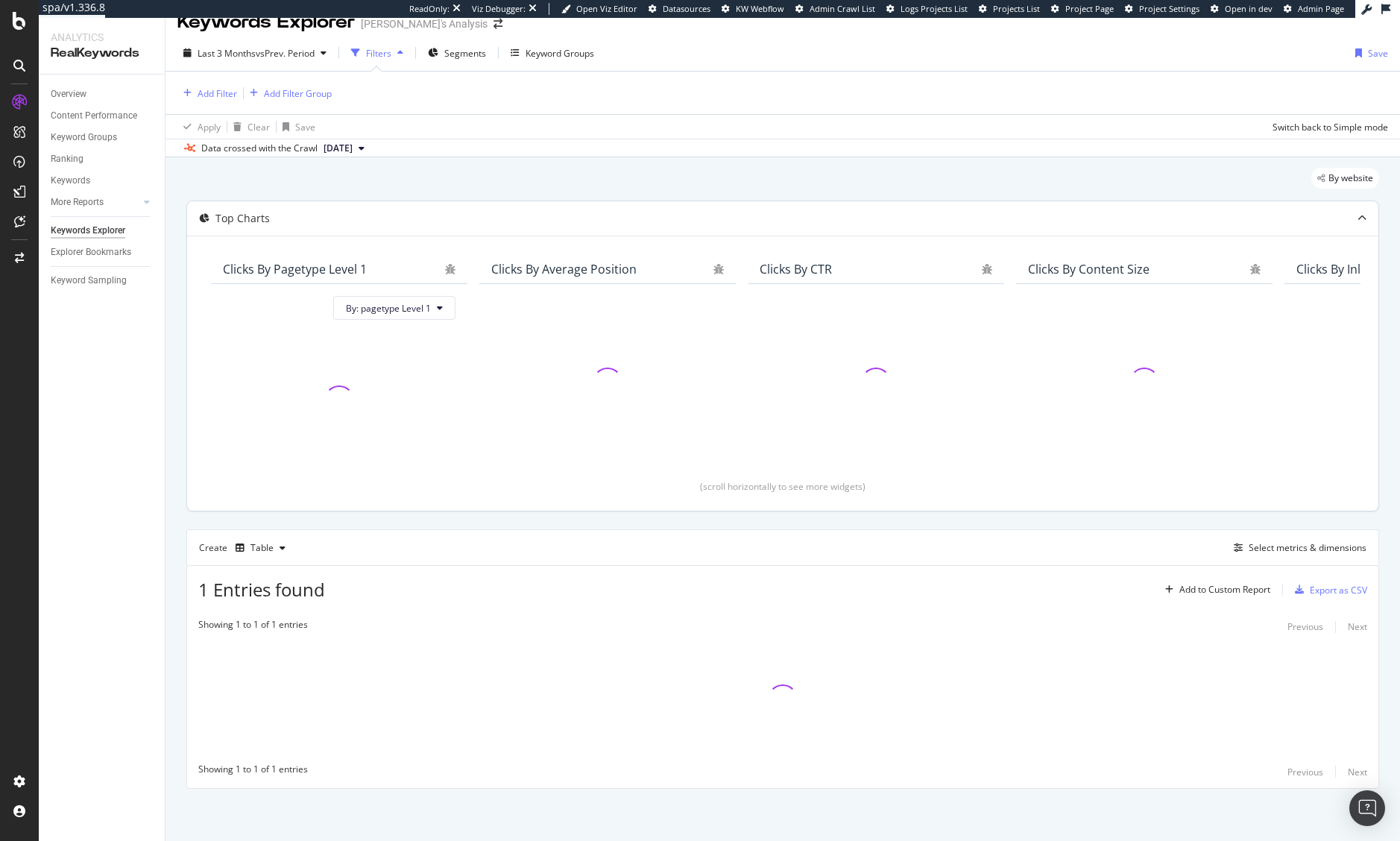
scroll to position [20, 0]
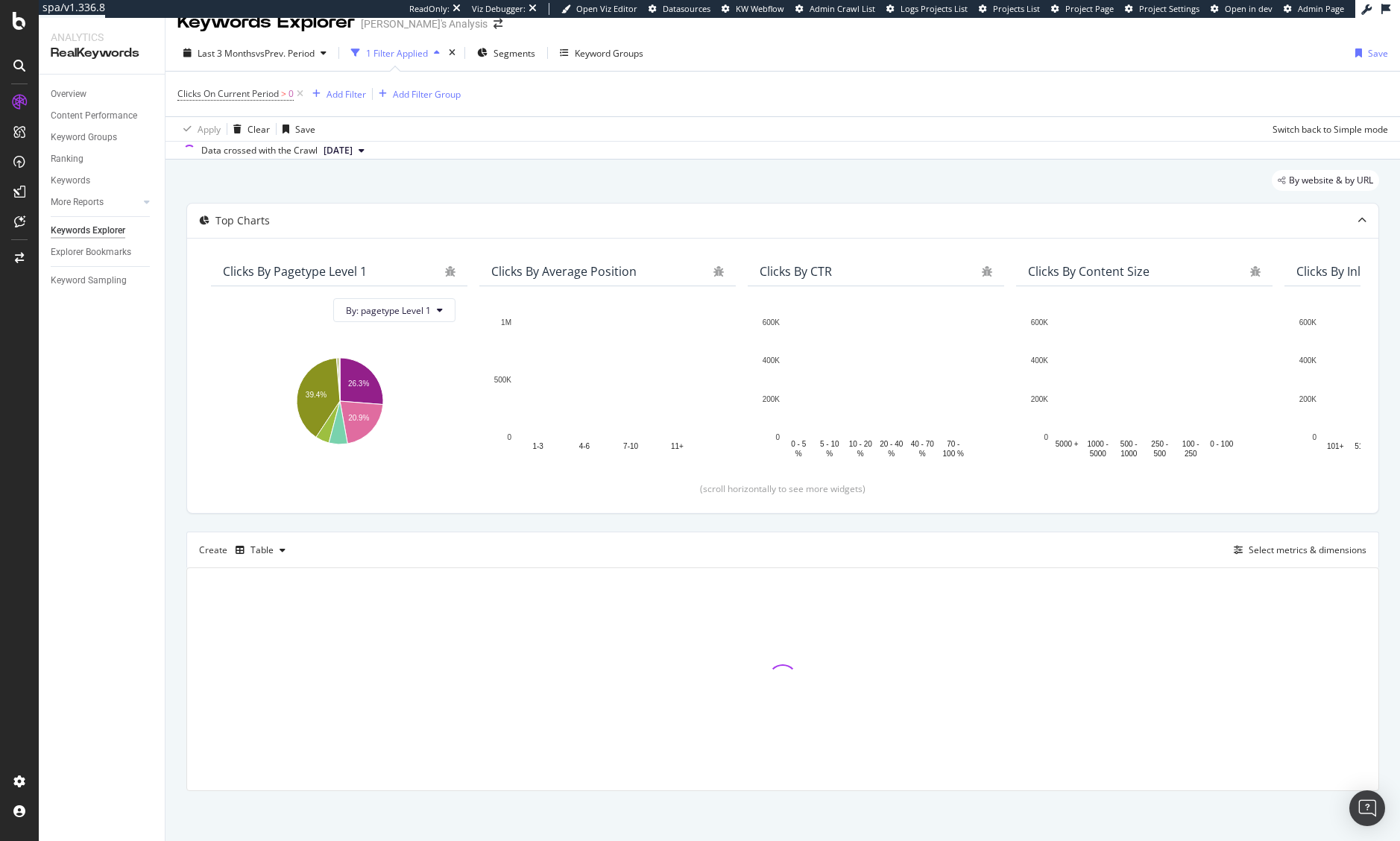
scroll to position [22, 0]
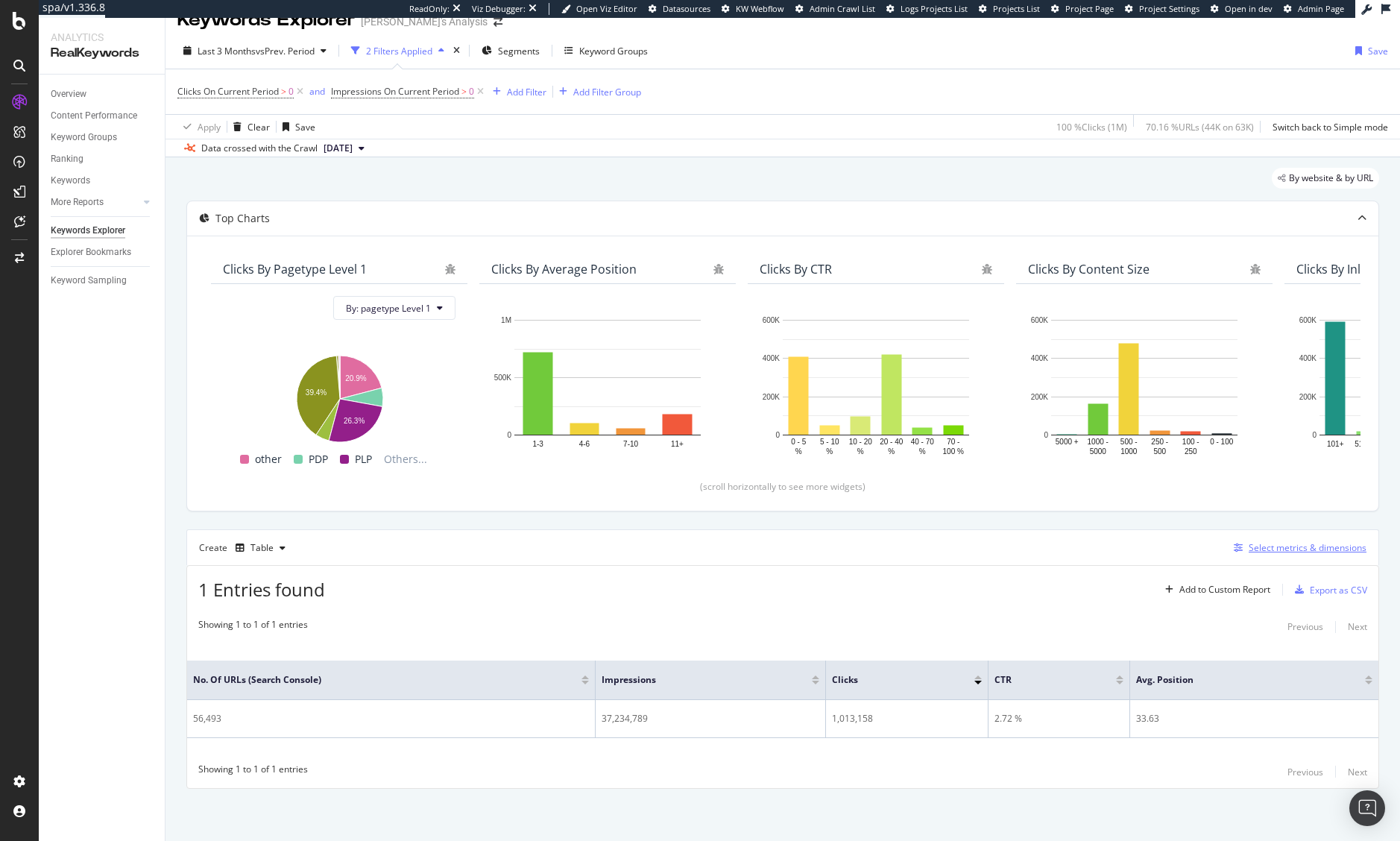
click at [1287, 554] on div "Select metrics & dimensions" at bounding box center [1307, 547] width 118 height 13
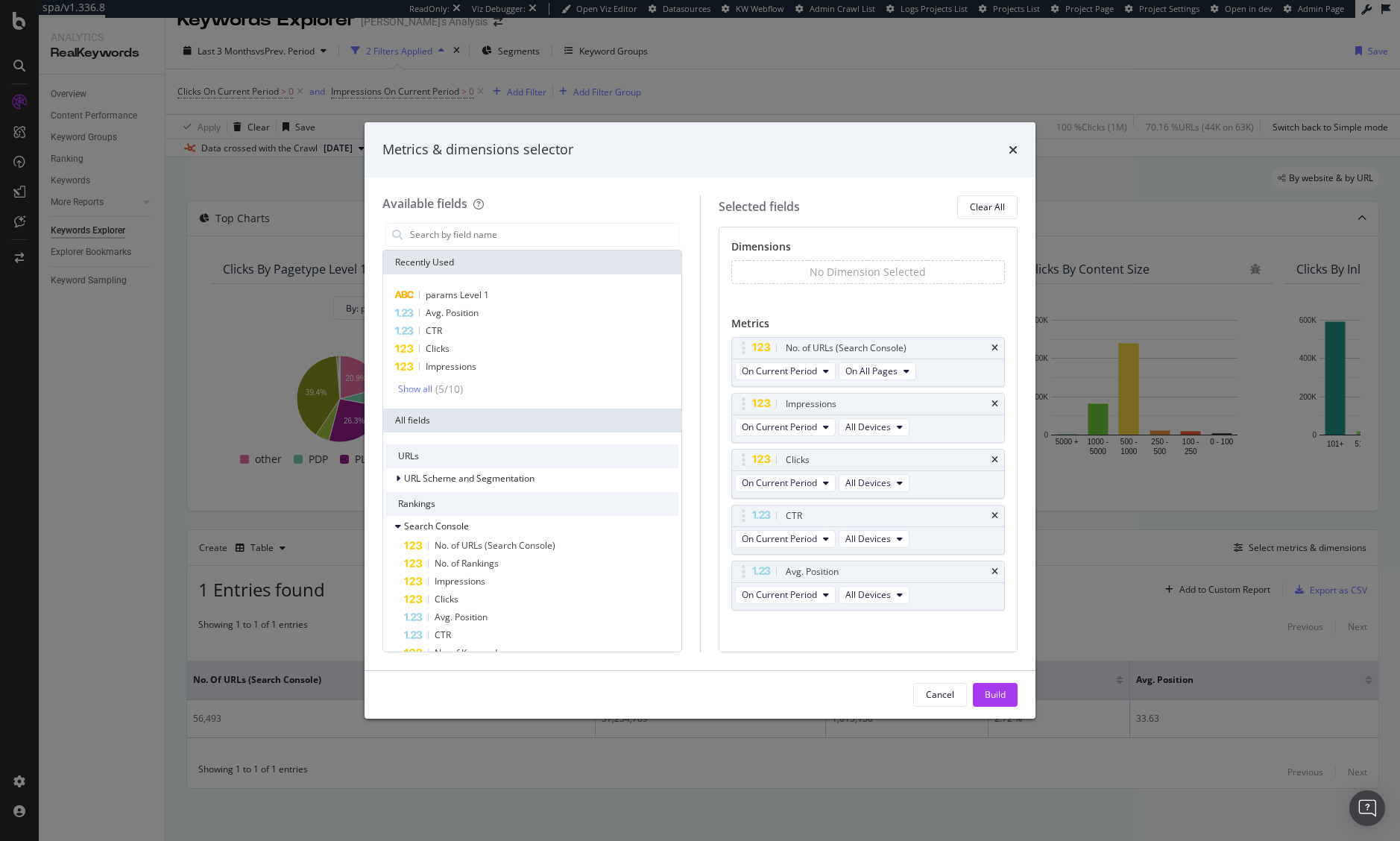
click at [464, 247] on div "modal" at bounding box center [532, 235] width 299 height 30
click at [481, 286] on div "params Level 1" at bounding box center [532, 295] width 292 height 18
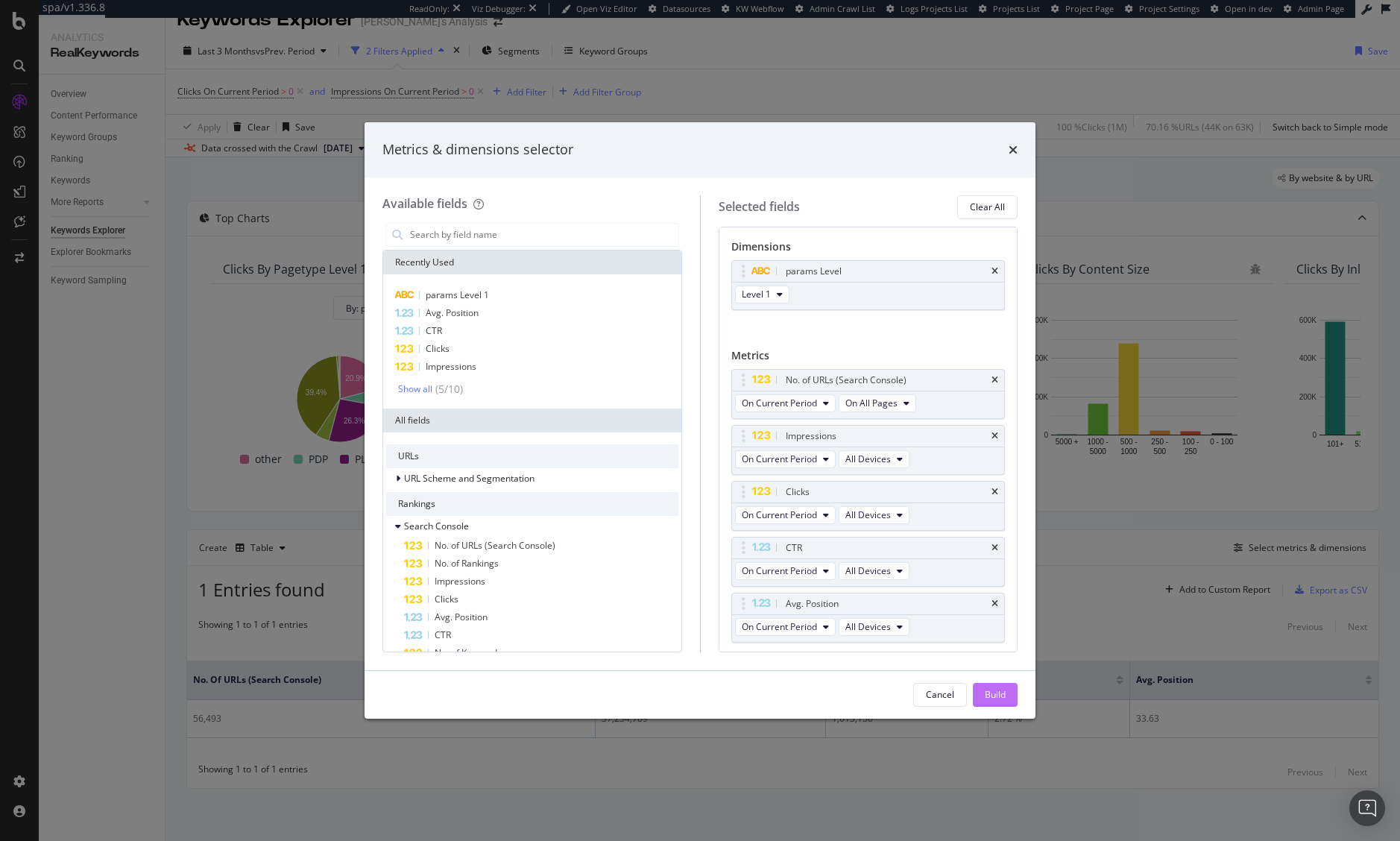
click at [1005, 692] on button "Build" at bounding box center [995, 695] width 45 height 24
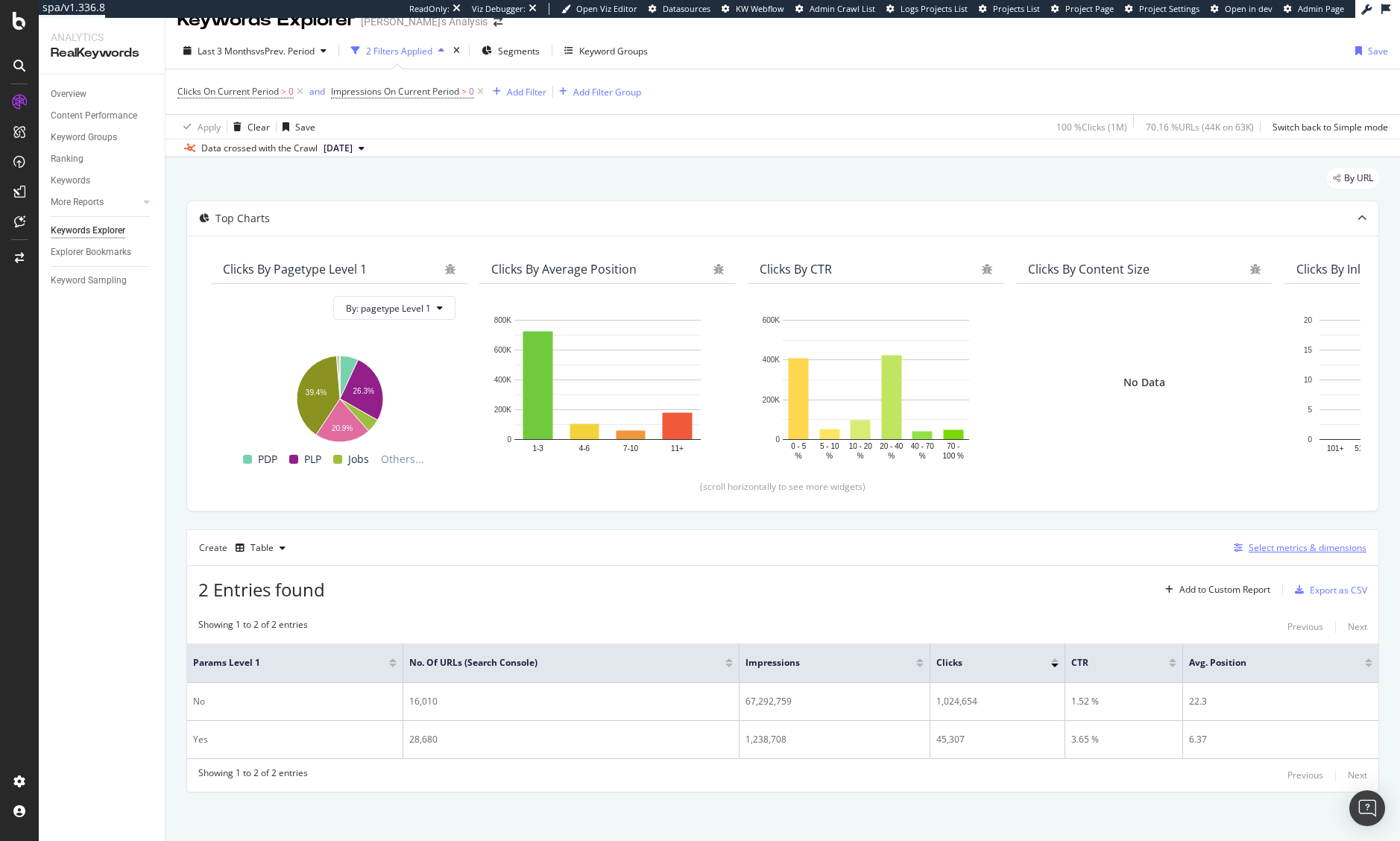
click at [1284, 545] on div "Select metrics & dimensions" at bounding box center [1307, 547] width 118 height 13
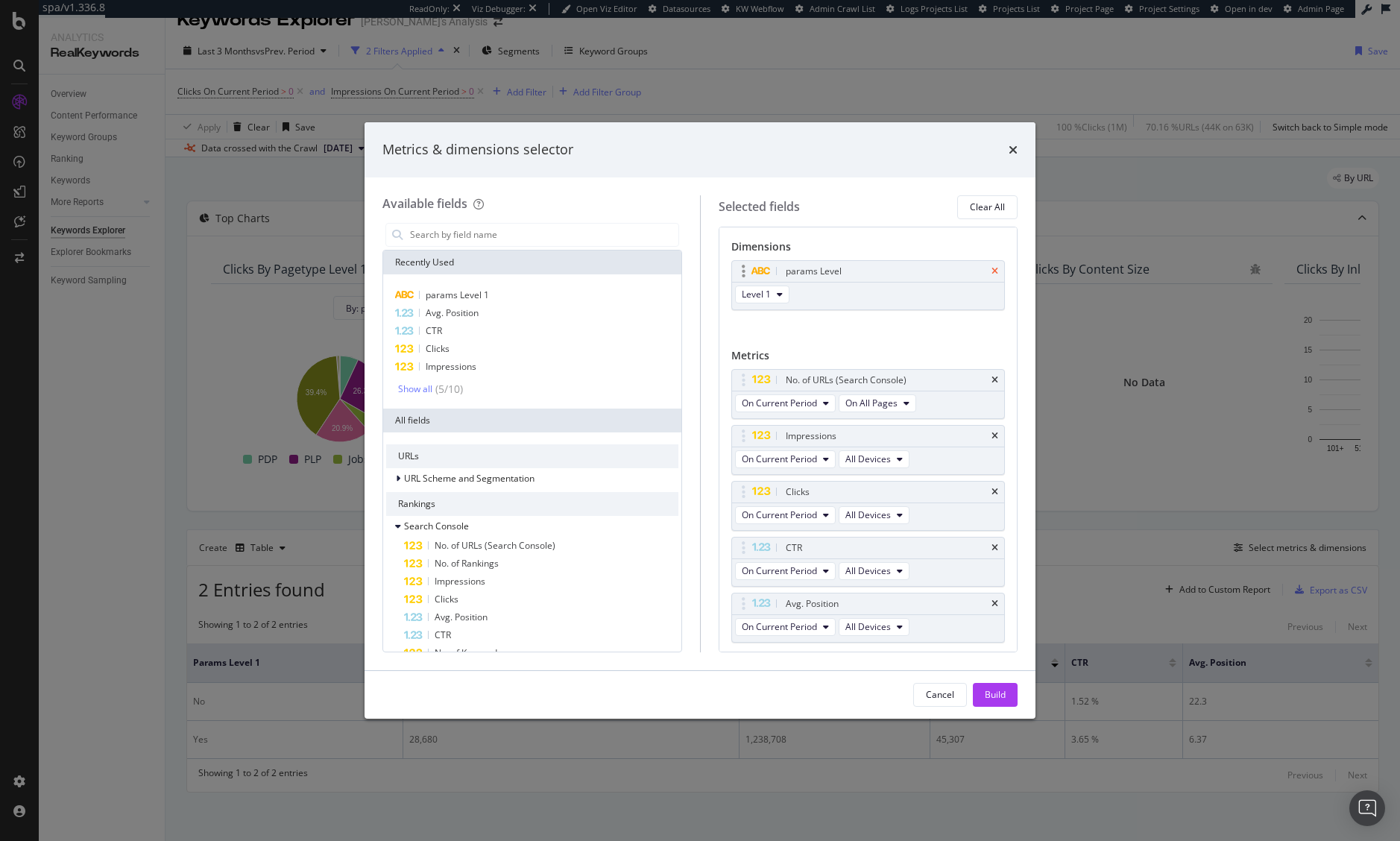
click at [991, 268] on icon "times" at bounding box center [994, 271] width 7 height 9
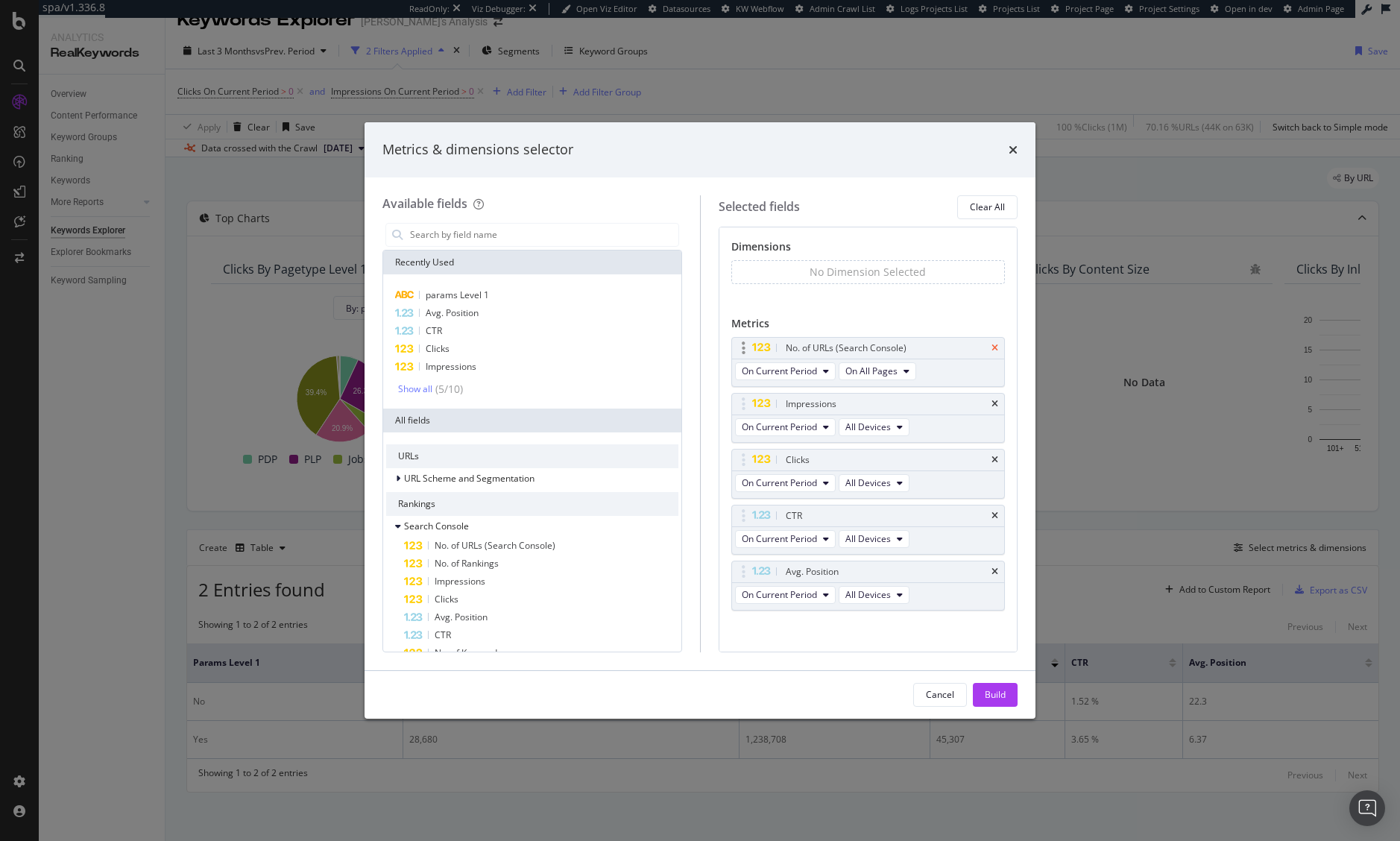
click at [991, 348] on icon "times" at bounding box center [994, 348] width 7 height 9
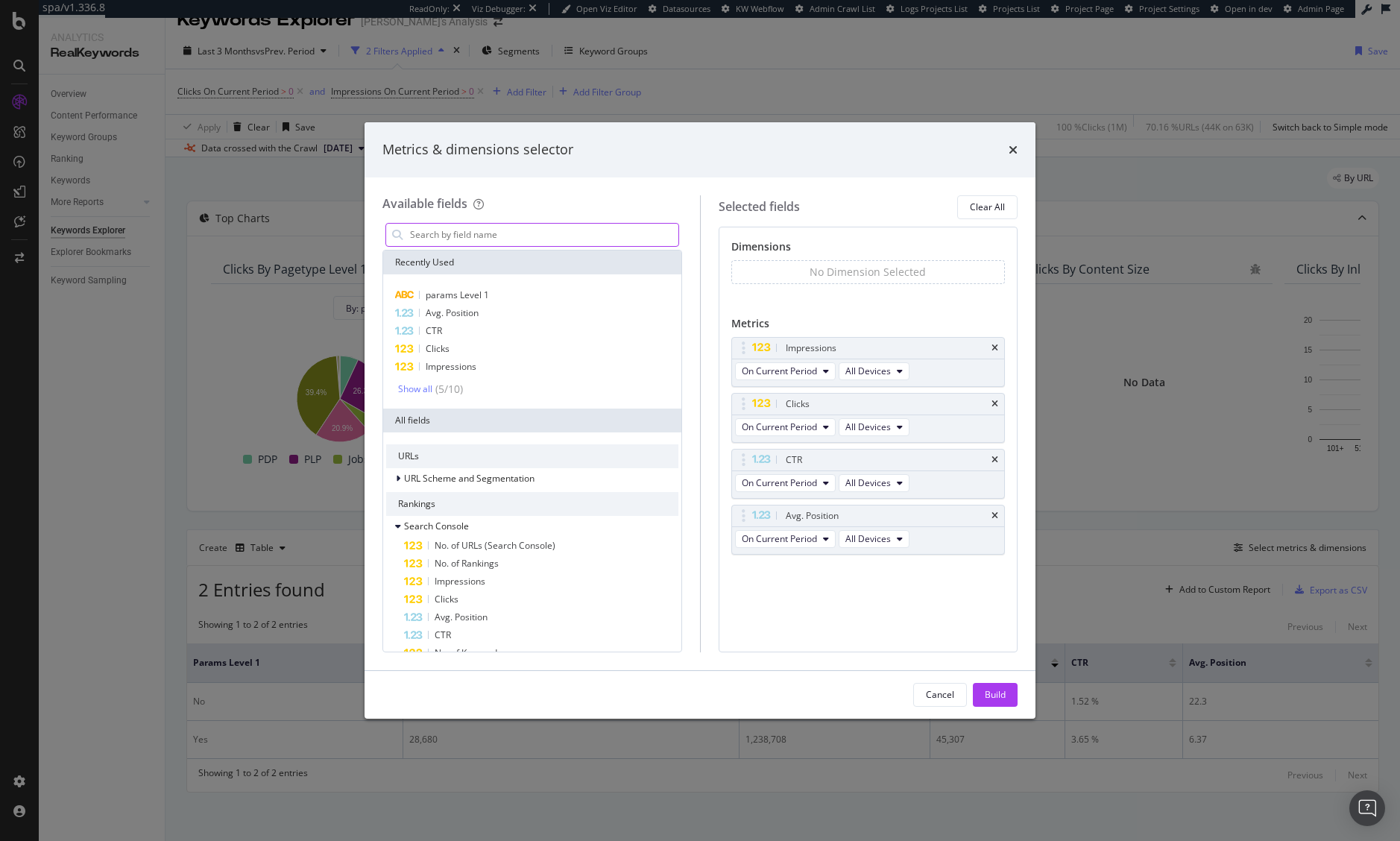
click at [563, 235] on input "modal" at bounding box center [543, 235] width 269 height 22
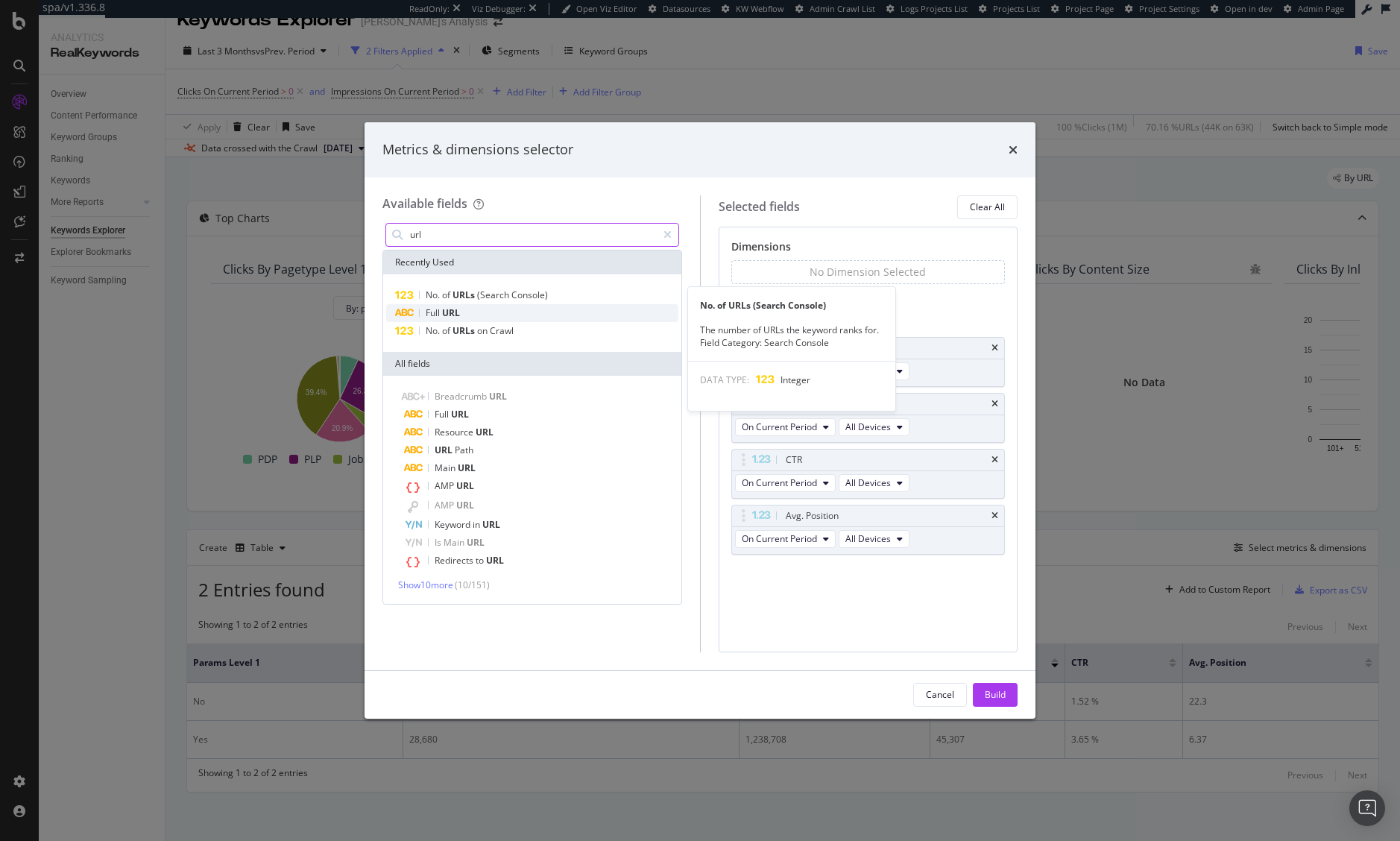
type input "url"
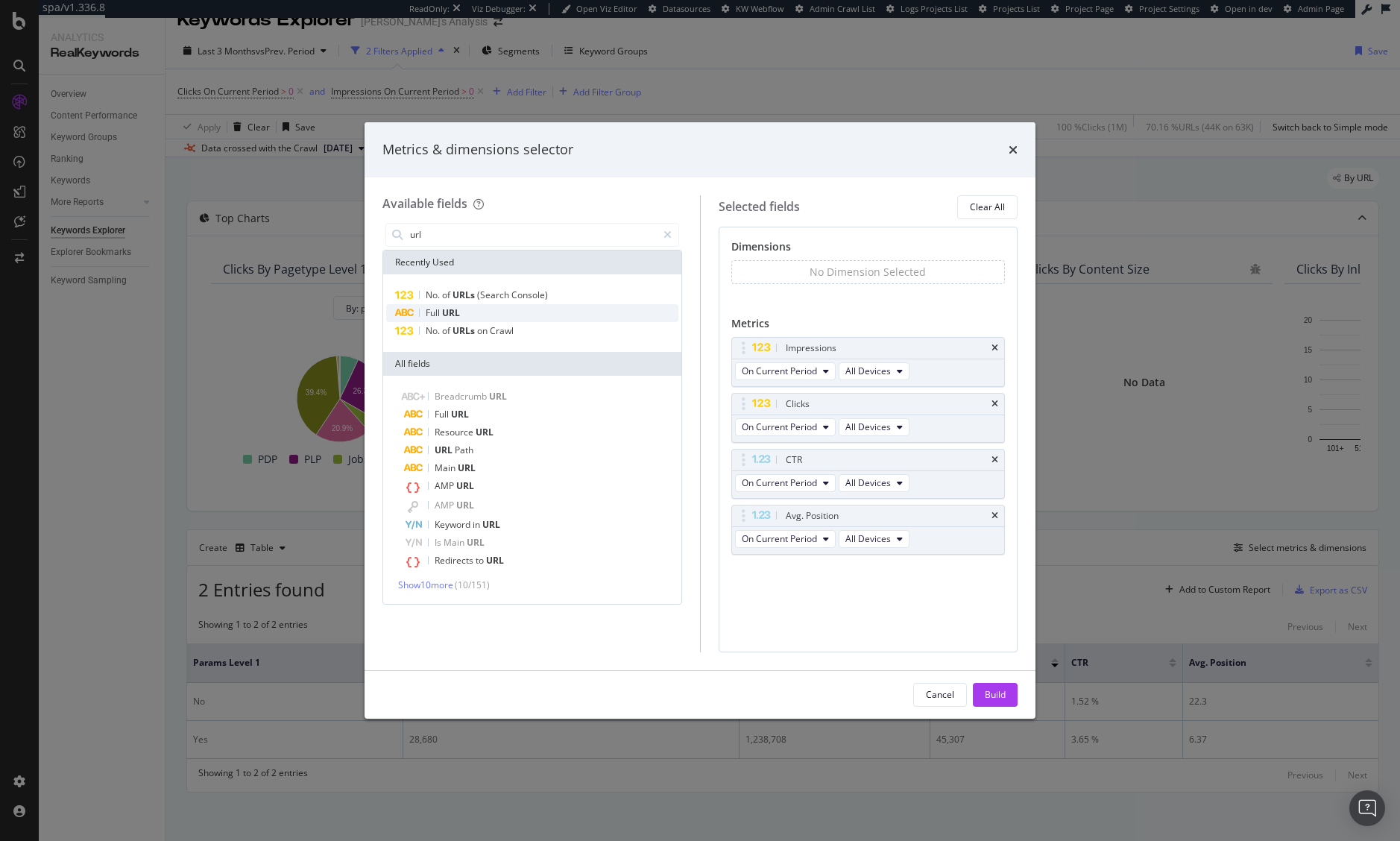
click at [537, 311] on div "Full URL" at bounding box center [532, 312] width 292 height 18
click at [996, 695] on div "Build" at bounding box center [995, 694] width 20 height 13
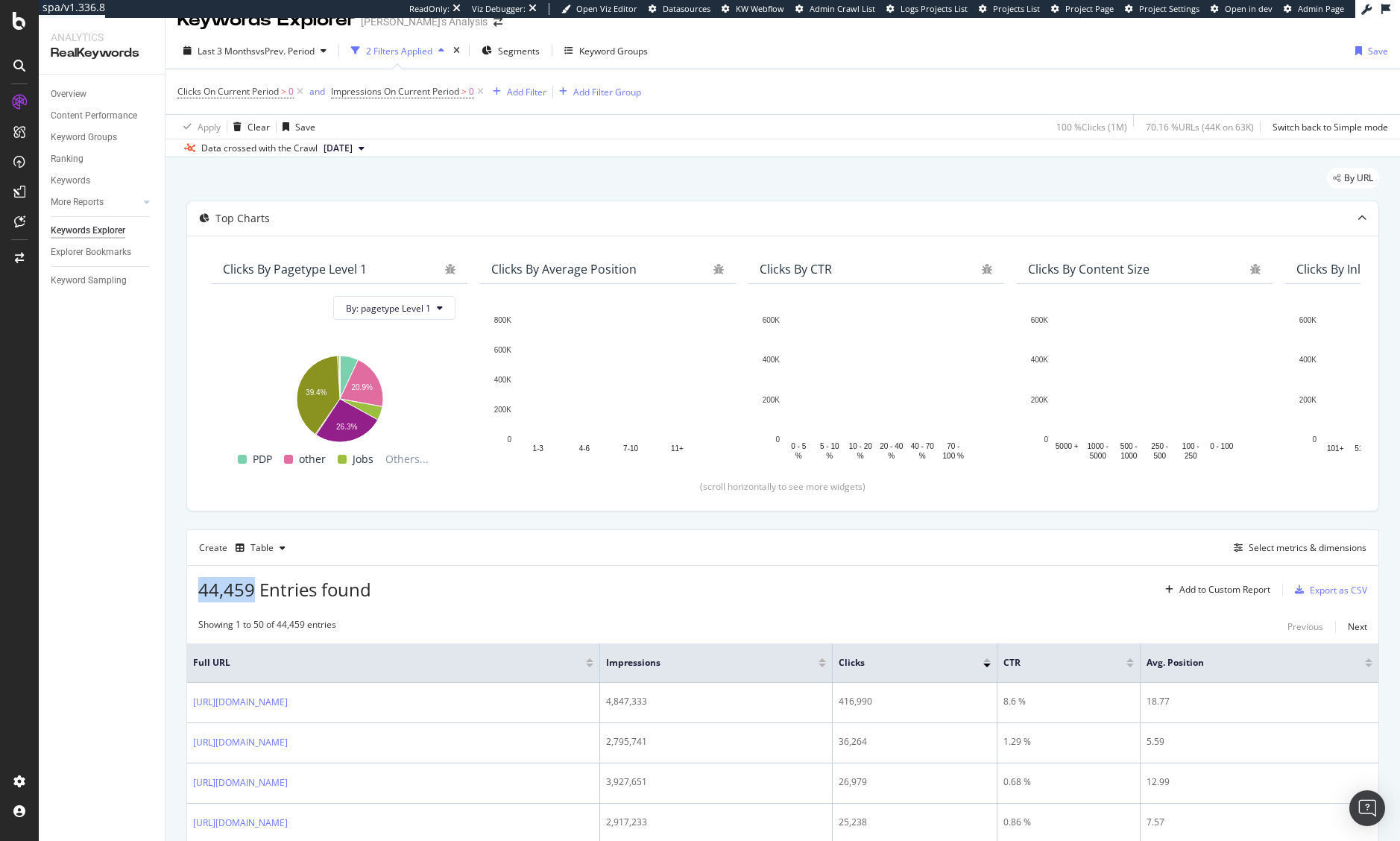
drag, startPoint x: 247, startPoint y: 587, endPoint x: 190, endPoint y: 590, distance: 57.1
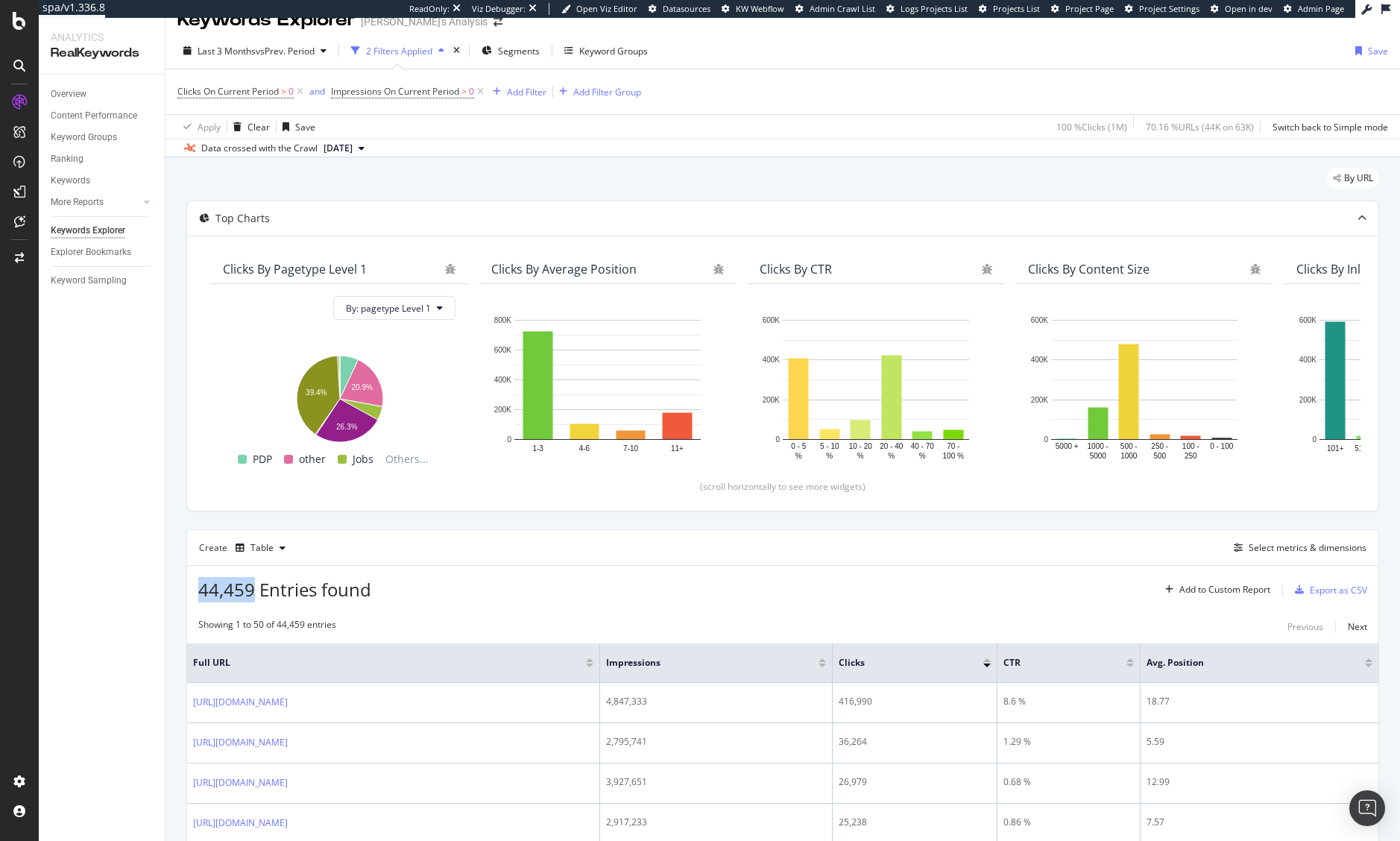
click at [190, 590] on div "44,459 Entries found Add to Custom Report Export as CSV" at bounding box center [782, 584] width 1191 height 36
copy span "44,459"
click at [480, 92] on icon at bounding box center [480, 92] width 13 height 15
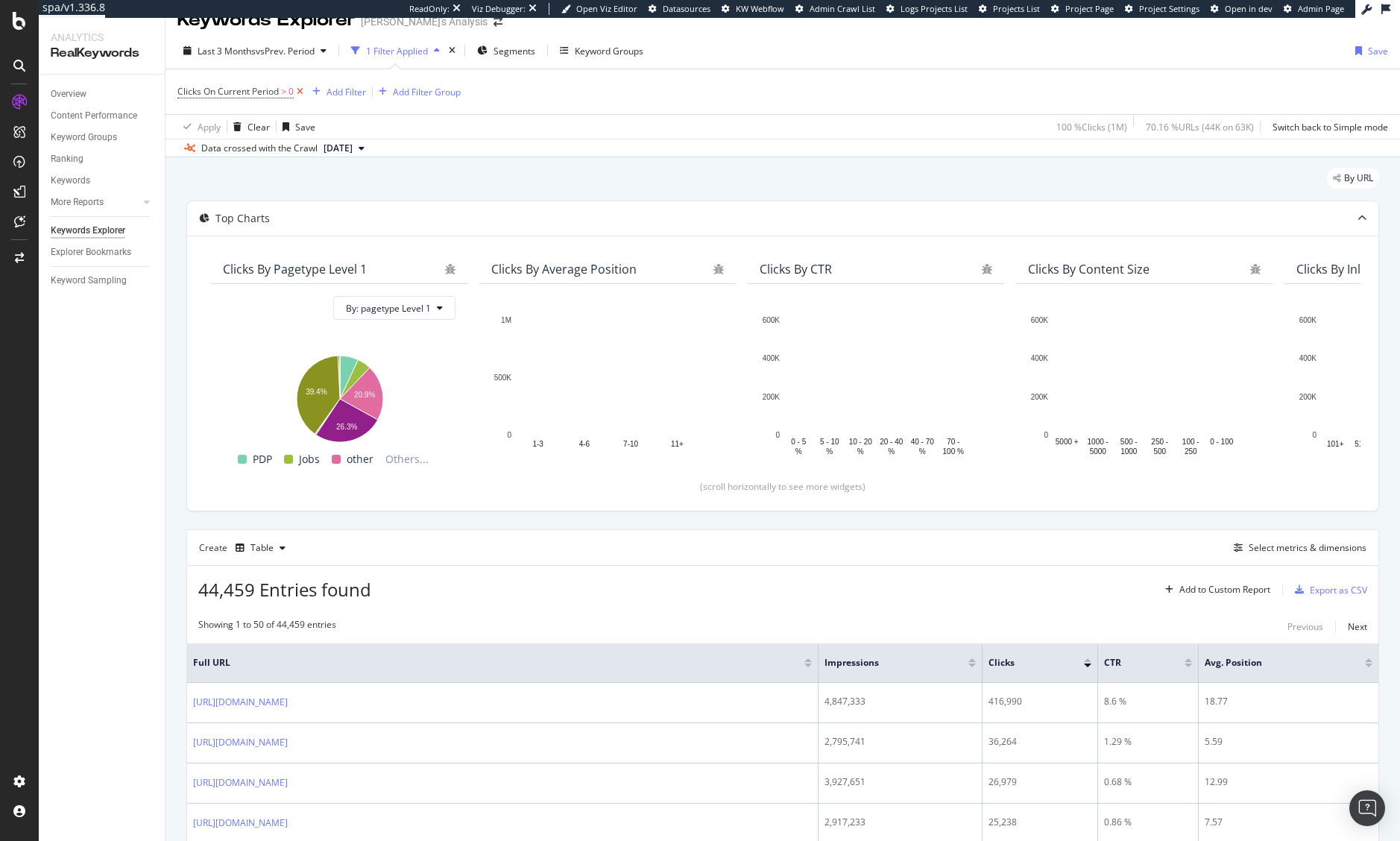
click at [300, 91] on icon at bounding box center [300, 92] width 13 height 15
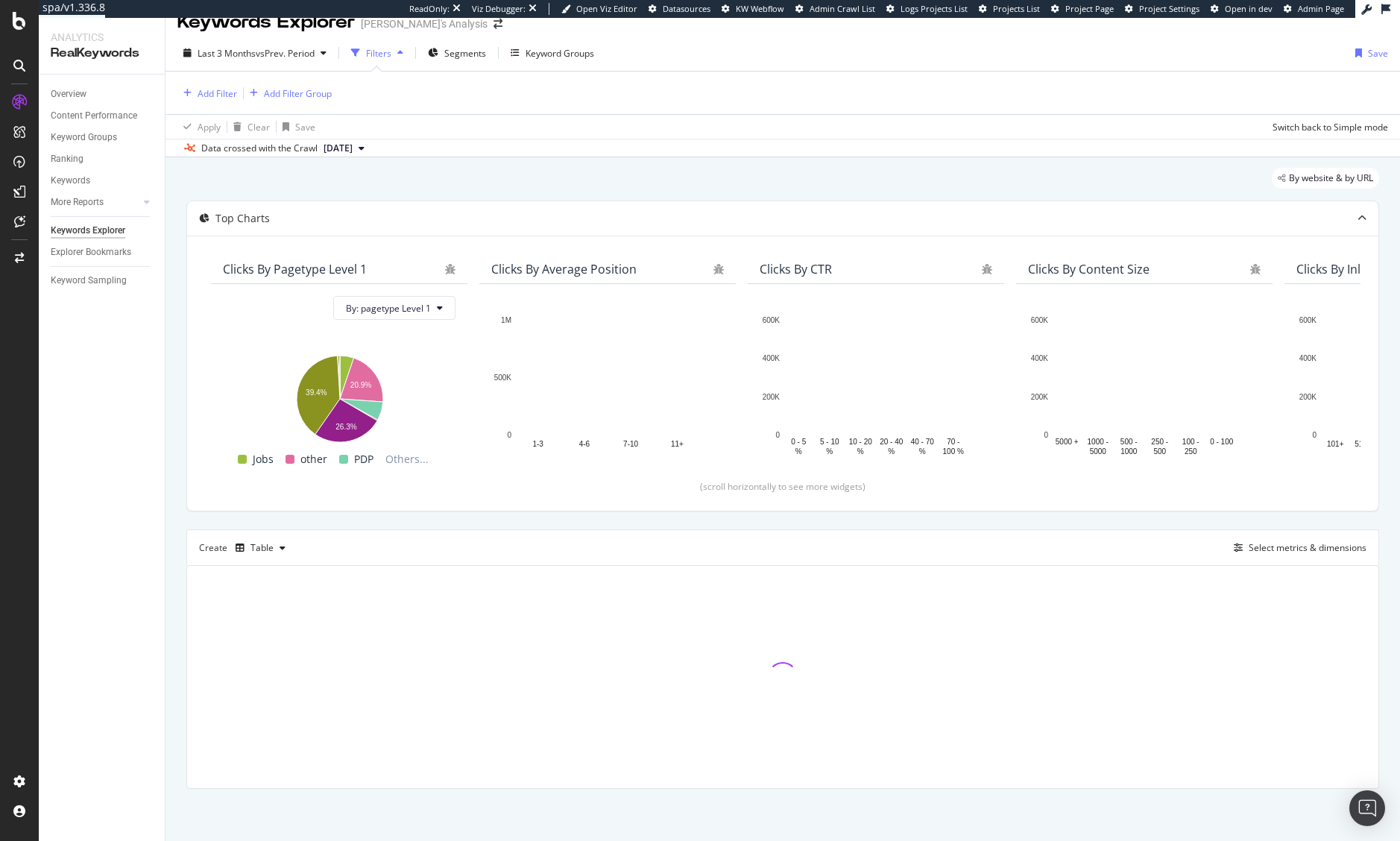
scroll to position [22, 0]
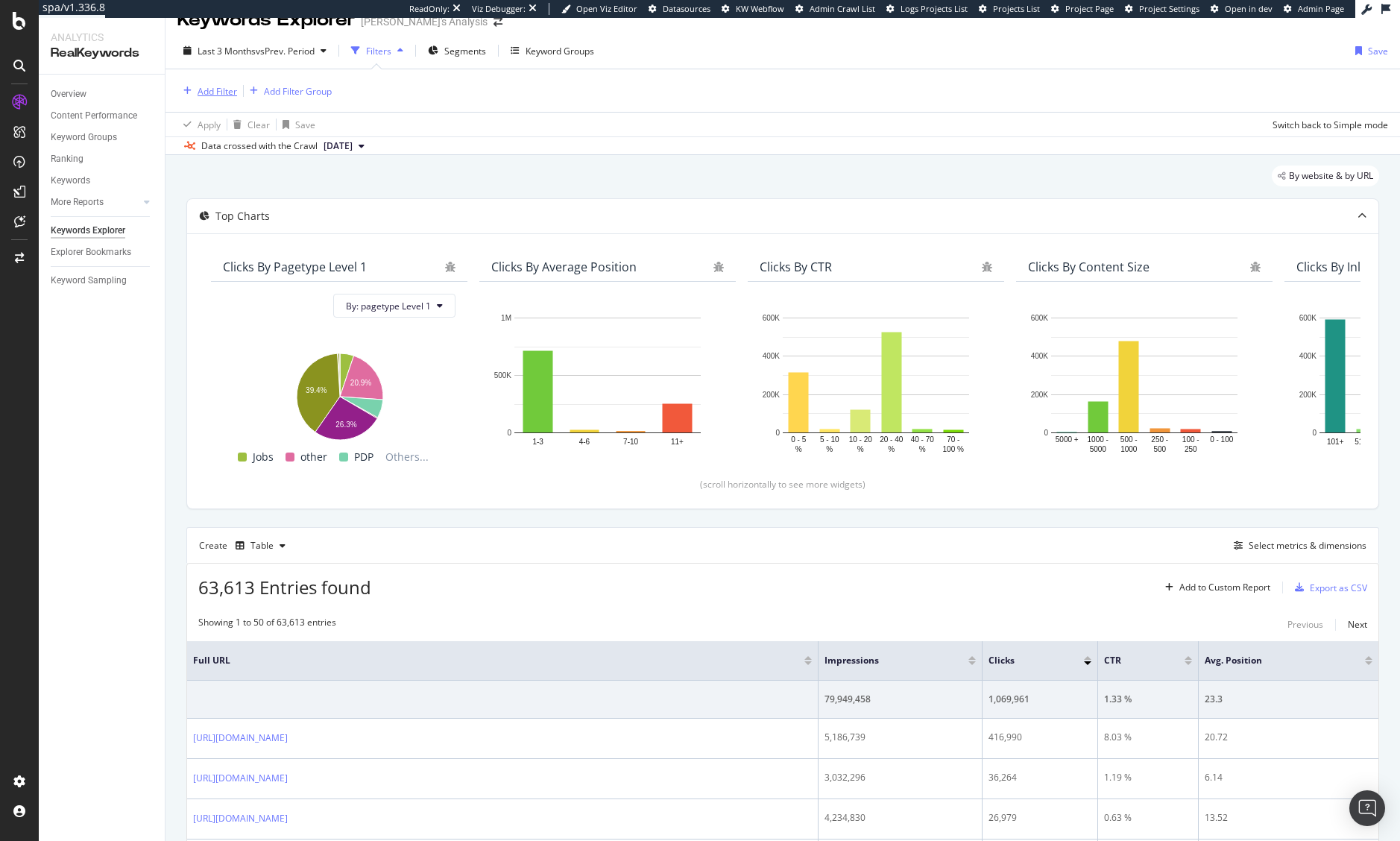
click at [209, 85] on div "Add Filter" at bounding box center [217, 91] width 40 height 13
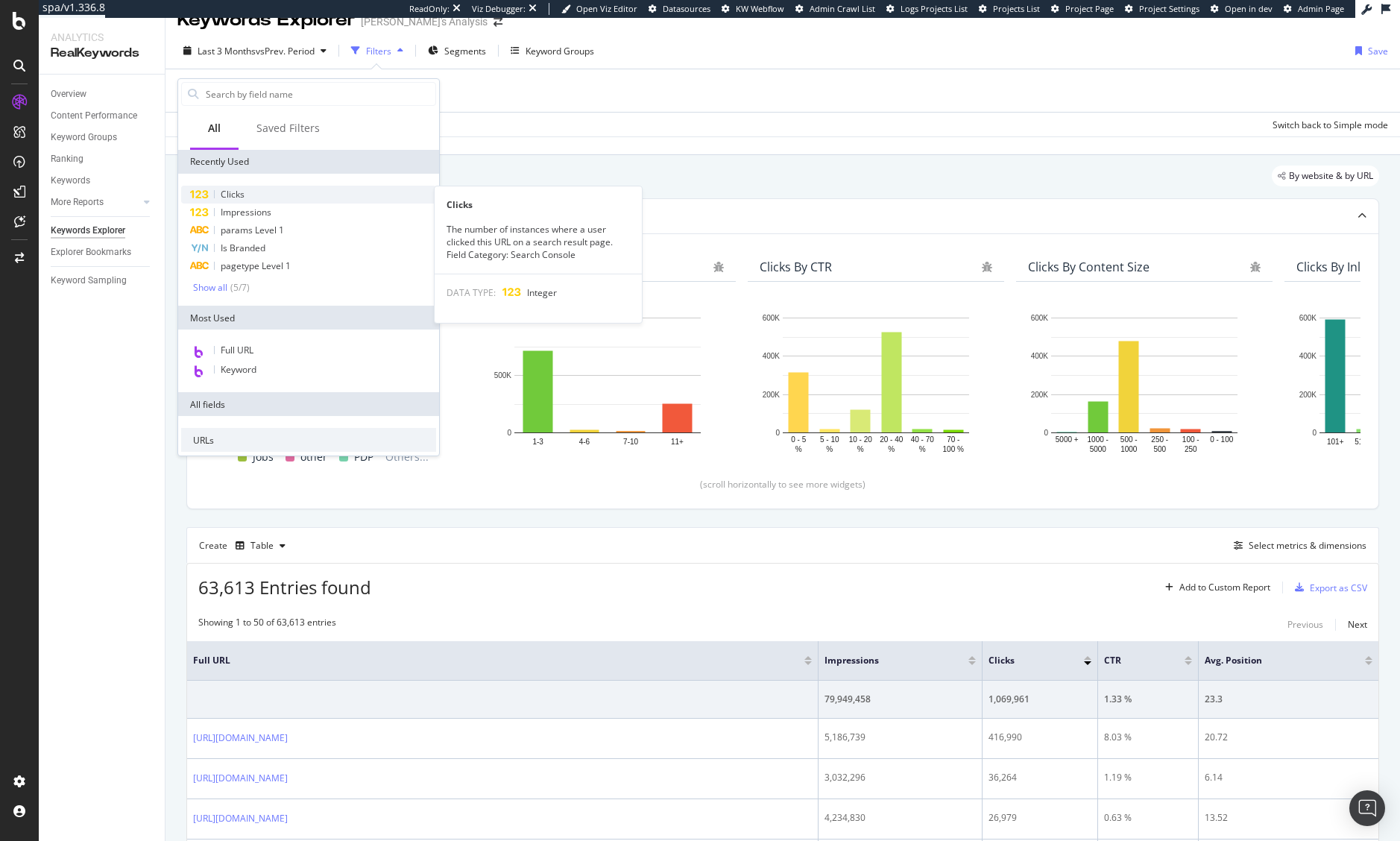
click at [267, 193] on div "Clicks" at bounding box center [308, 194] width 255 height 18
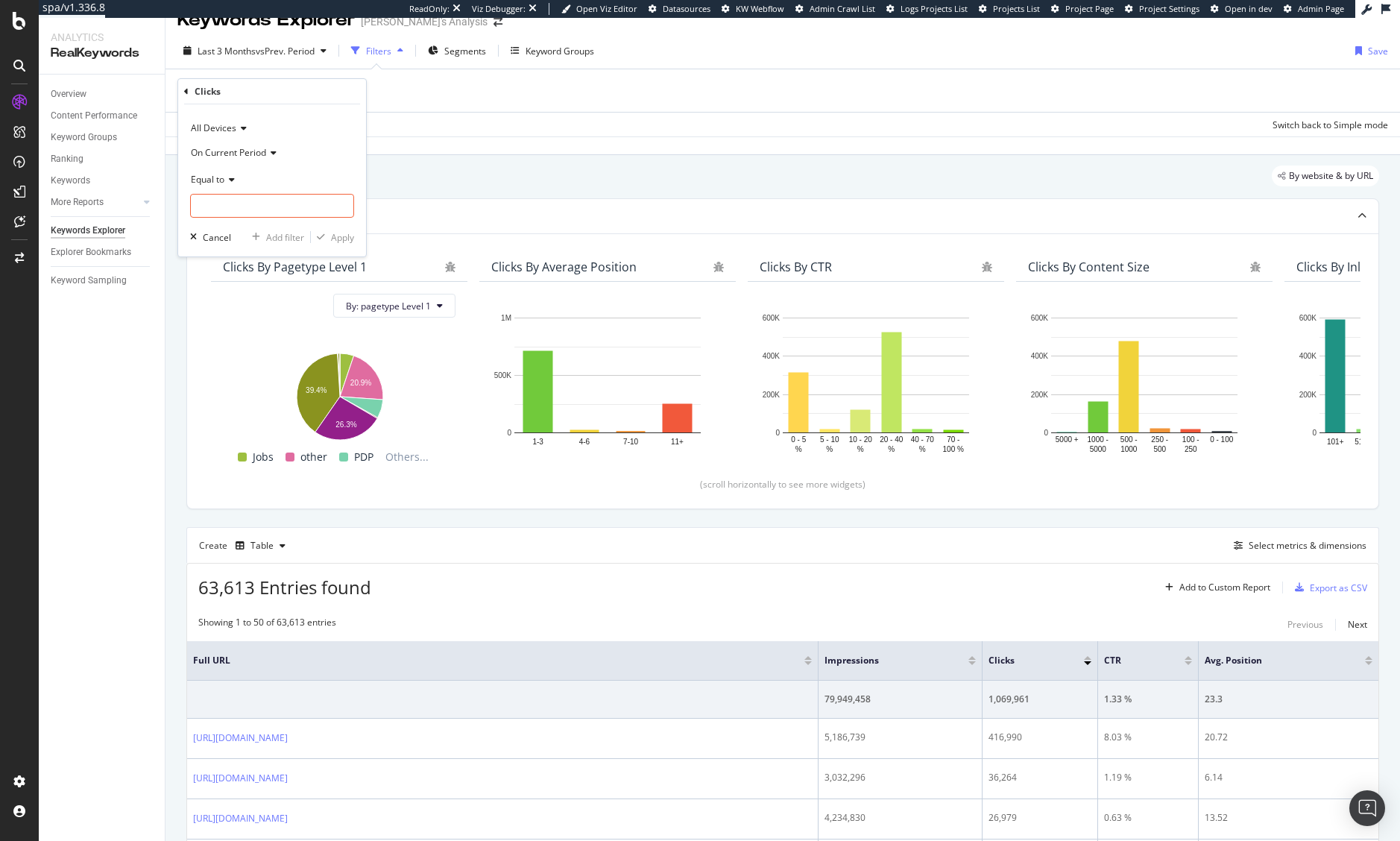
click at [226, 183] on icon at bounding box center [229, 180] width 10 height 9
click at [254, 284] on div "Greater than" at bounding box center [274, 286] width 160 height 20
click at [228, 200] on input "number" at bounding box center [272, 206] width 164 height 24
type input "0"
click at [337, 239] on div "Apply" at bounding box center [342, 238] width 23 height 13
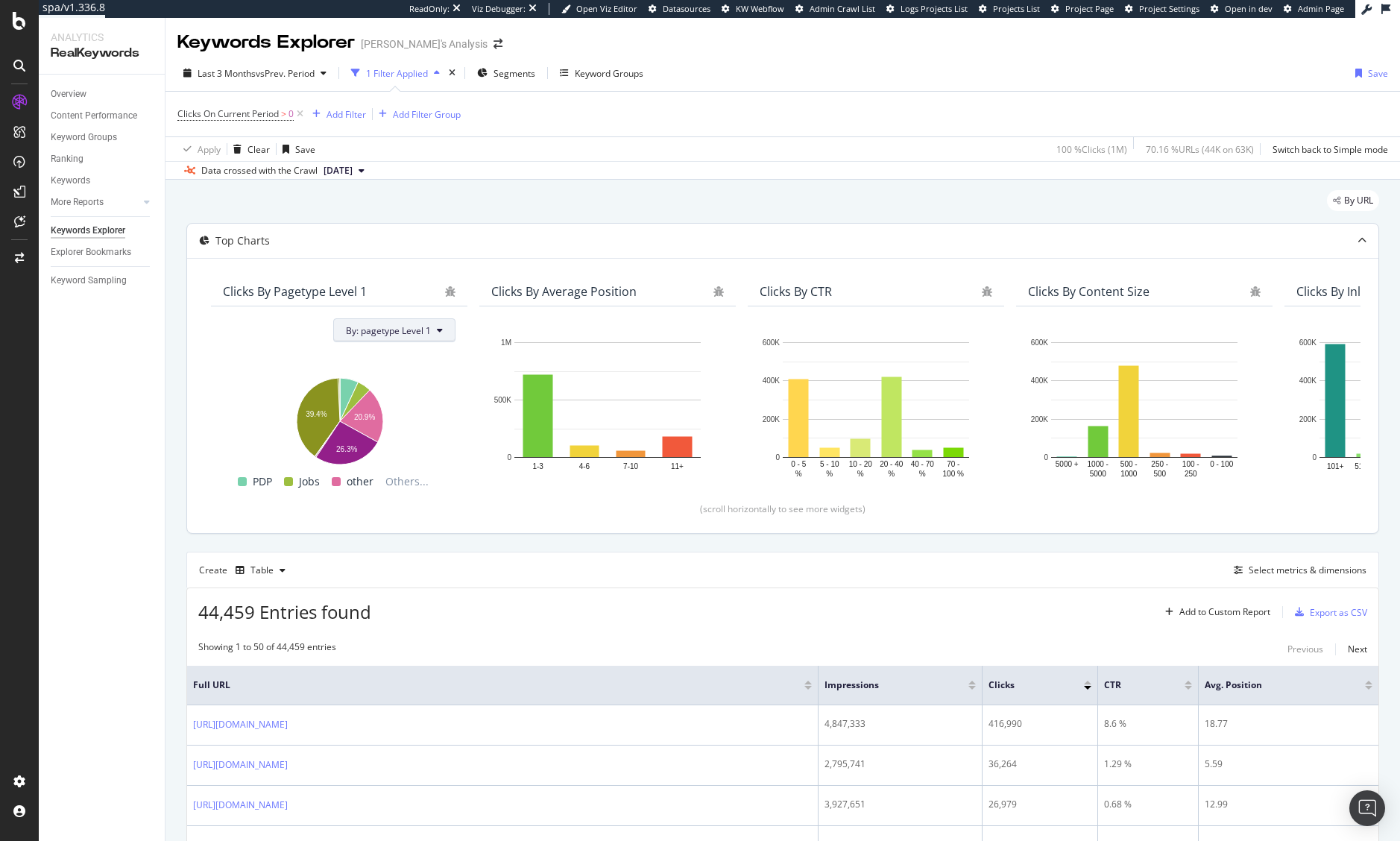
click at [389, 328] on span "By: pagetype Level 1" at bounding box center [387, 331] width 85 height 13
click at [346, 112] on div "Add Filter" at bounding box center [346, 114] width 40 height 13
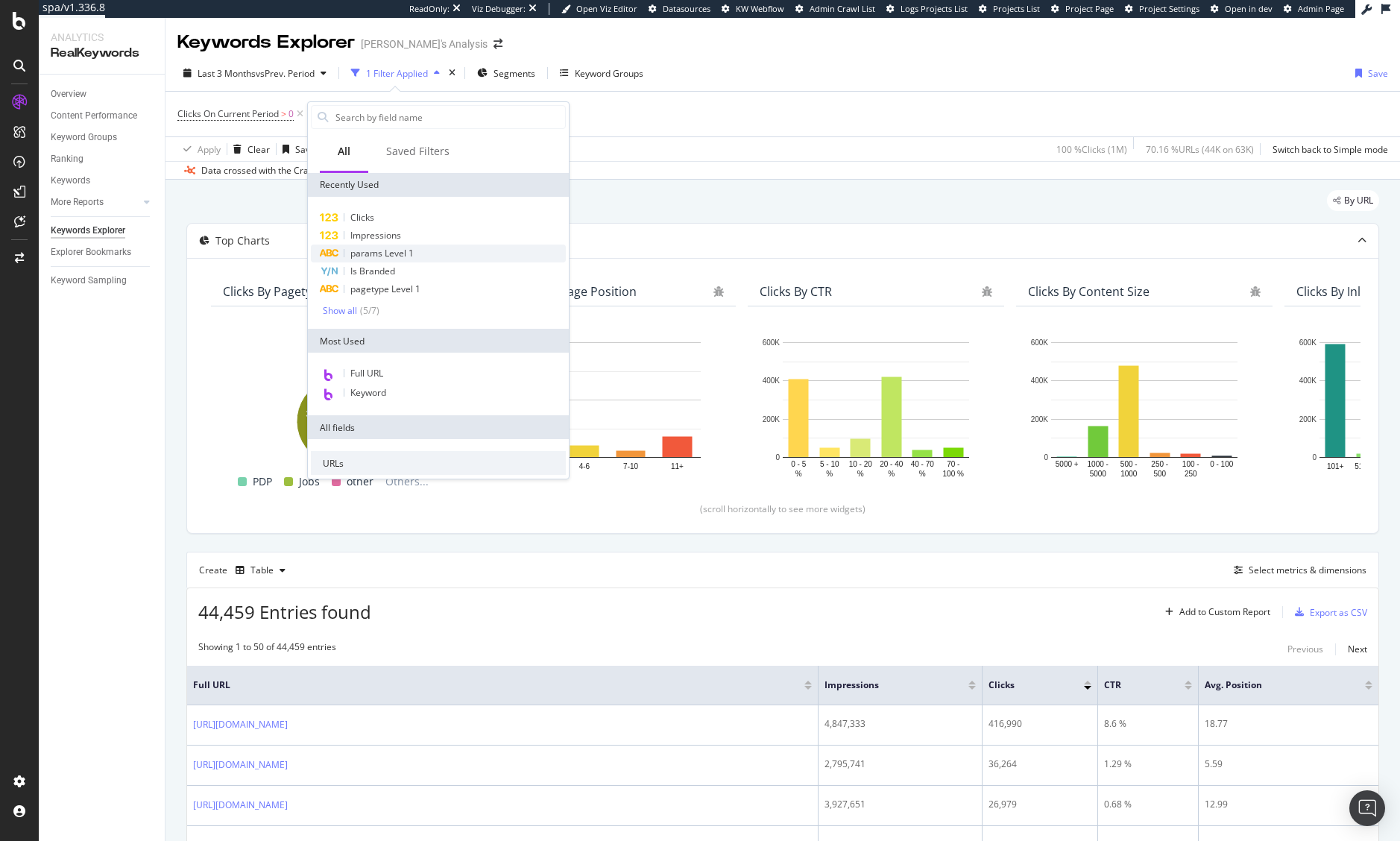
click at [409, 256] on span "params Level 1" at bounding box center [382, 254] width 63 height 13
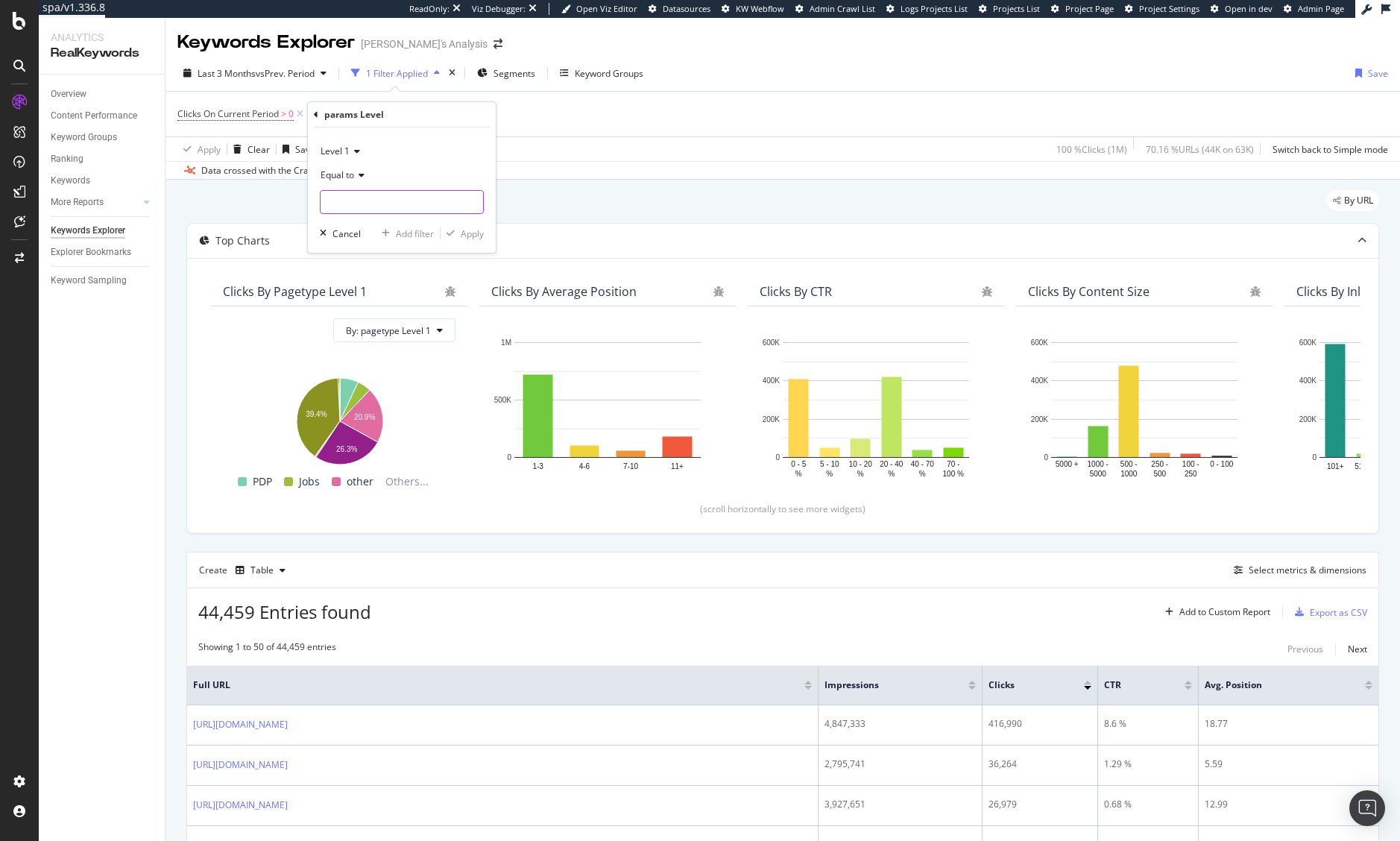
click at [380, 203] on input "text" at bounding box center [401, 203] width 163 height 24
click at [372, 220] on span "Yes" at bounding box center [376, 222] width 104 height 13
type input "Yes"
click at [467, 237] on div "Apply" at bounding box center [472, 234] width 23 height 13
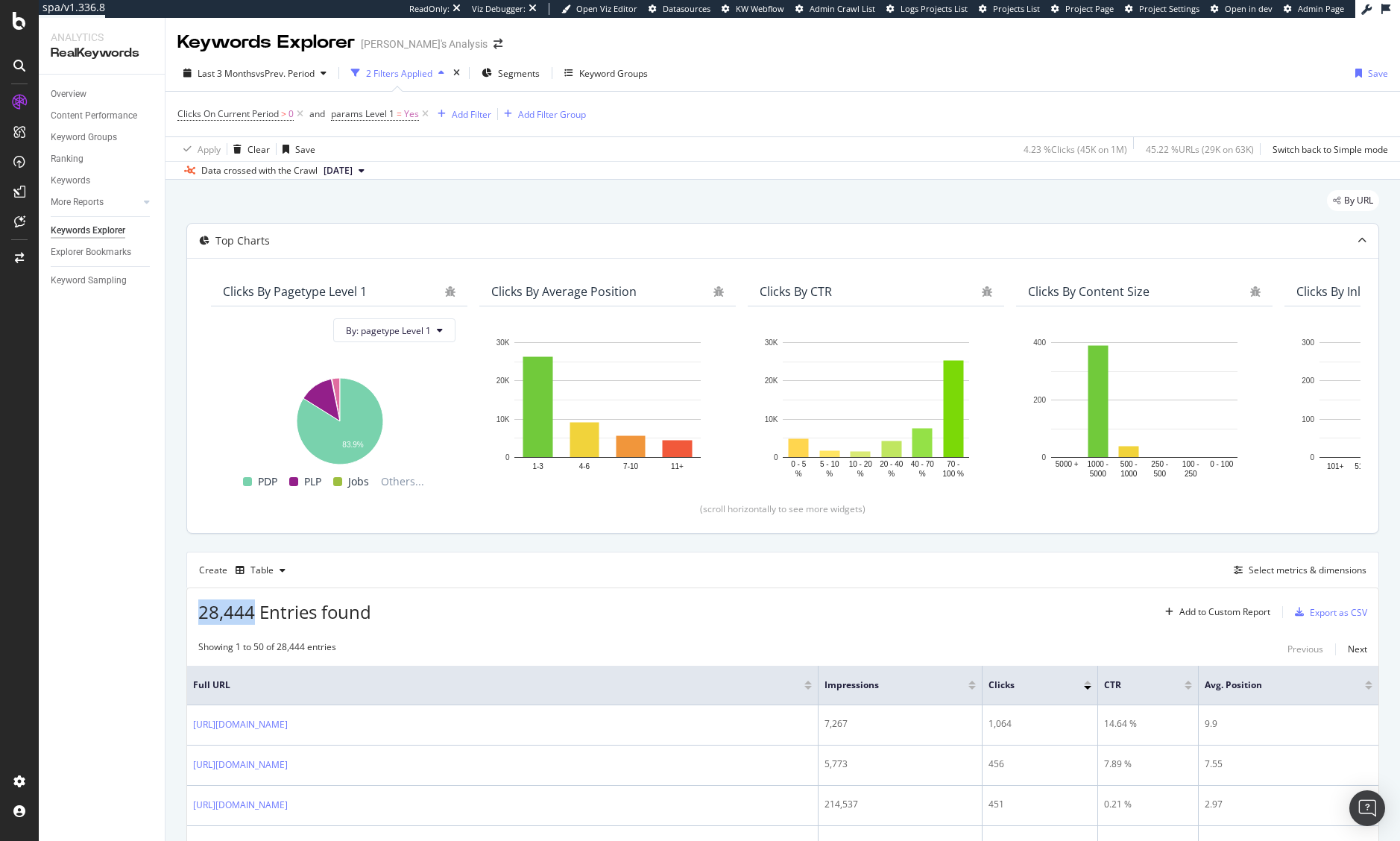
drag, startPoint x: 253, startPoint y: 610, endPoint x: 203, endPoint y: 304, distance: 310.1
click at [190, 606] on div "28,444 Entries found Add to Custom Report Export as CSV" at bounding box center [782, 606] width 1191 height 36
copy span "28,444"
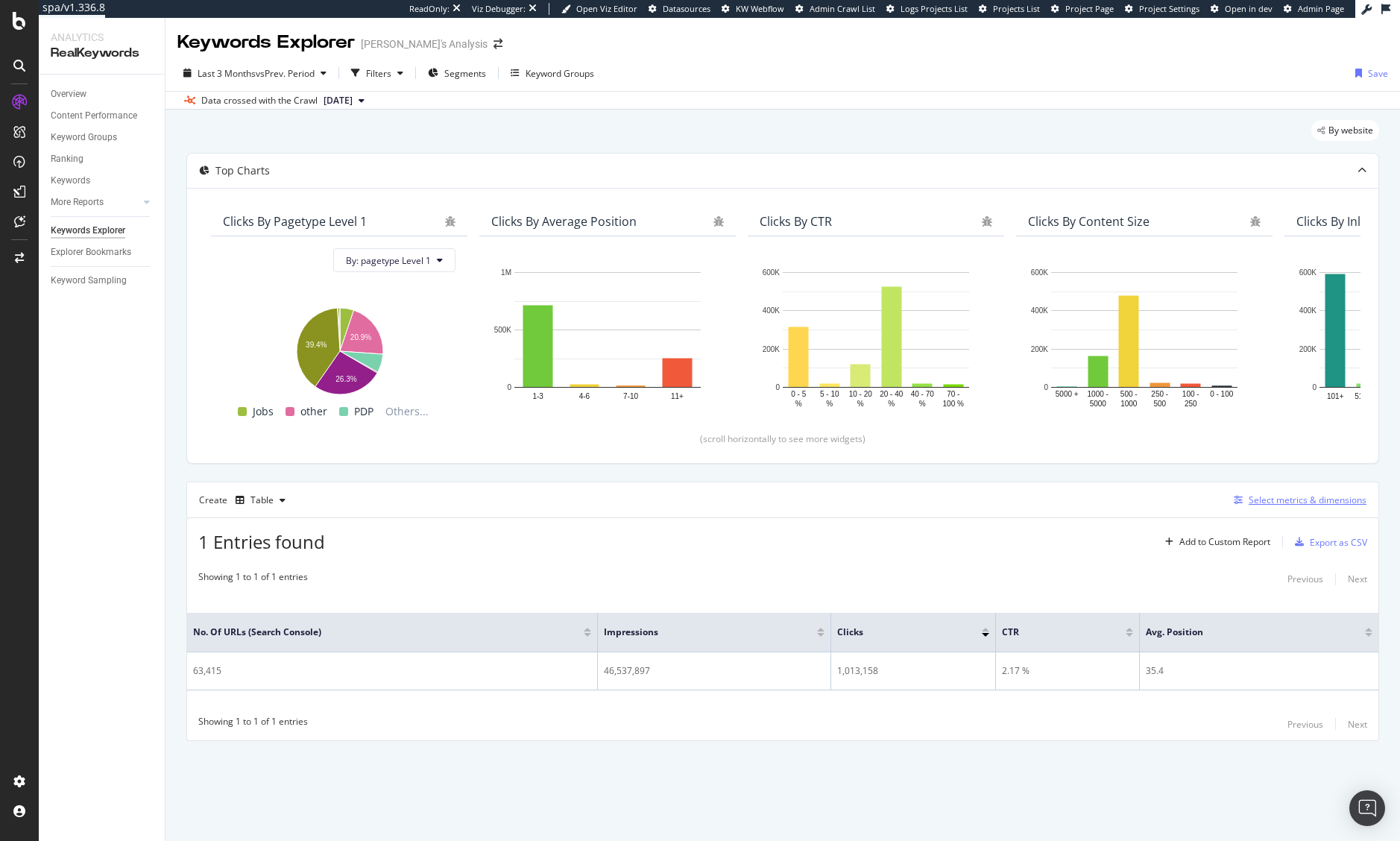
click at [1327, 502] on div "Select metrics & dimensions" at bounding box center [1307, 500] width 118 height 13
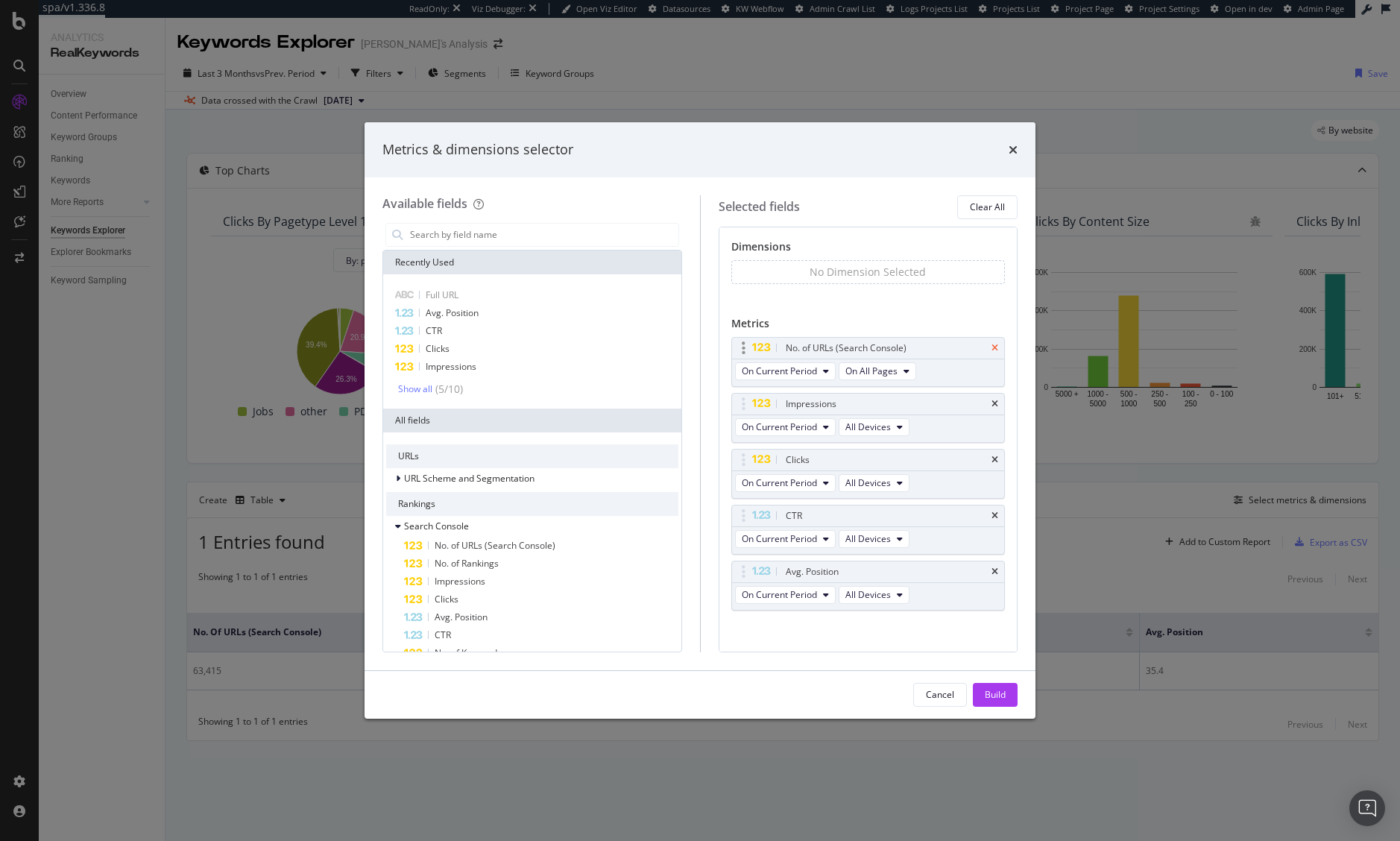
click at [991, 346] on icon "times" at bounding box center [994, 348] width 7 height 9
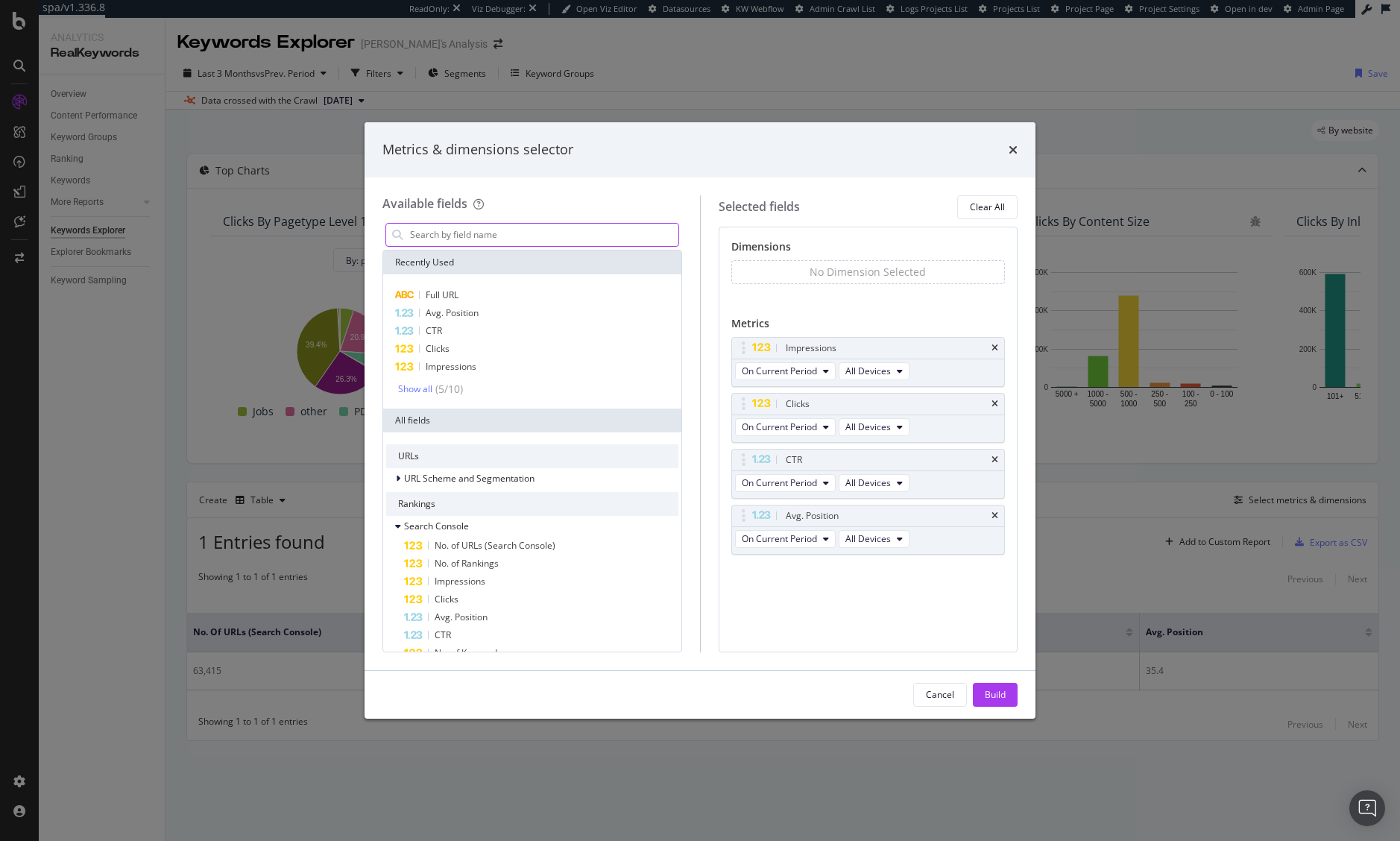
click at [608, 243] on input "modal" at bounding box center [543, 235] width 269 height 22
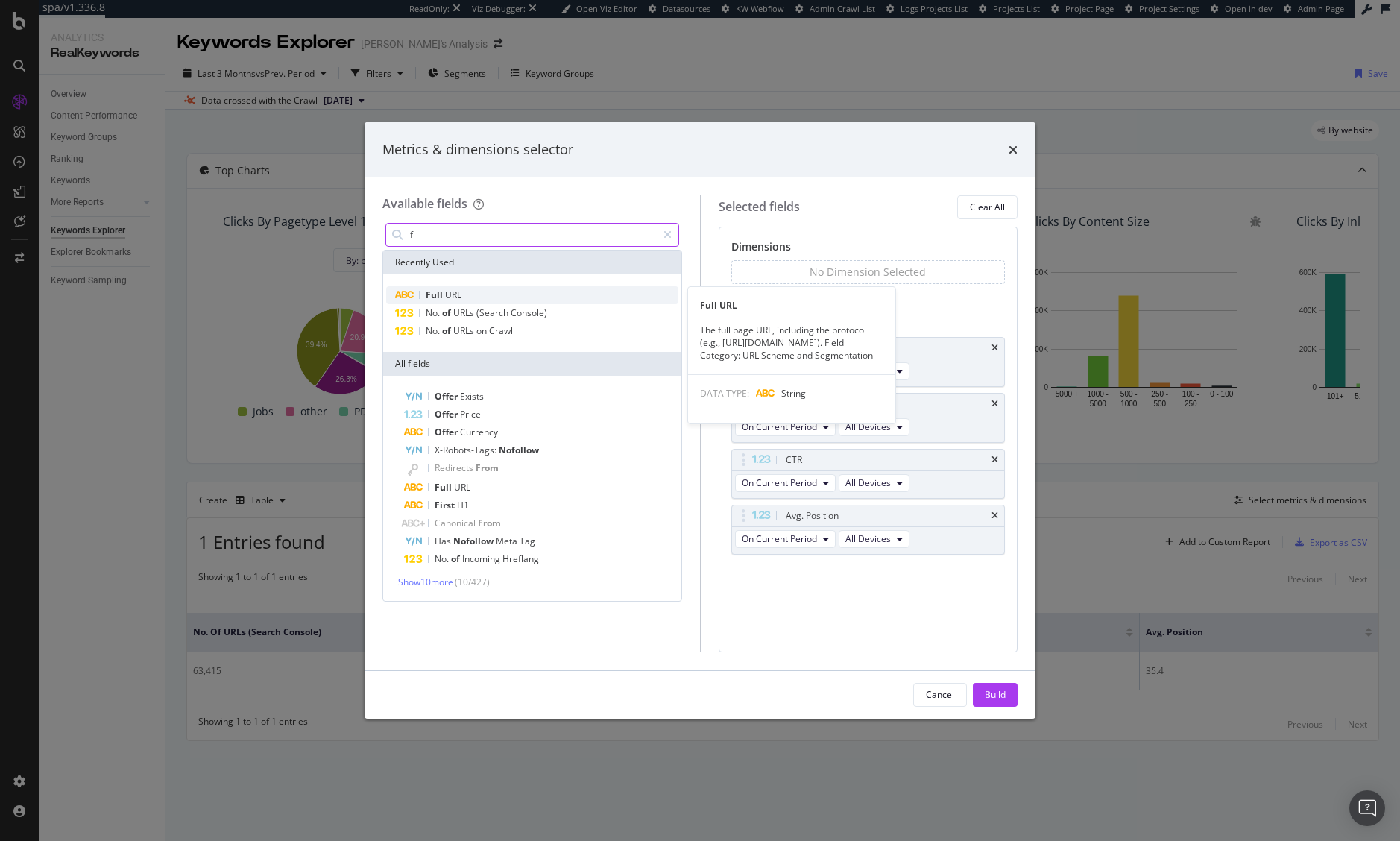
type input "f"
drag, startPoint x: 512, startPoint y: 298, endPoint x: 649, endPoint y: 338, distance: 142.7
click at [513, 298] on div "Full URL" at bounding box center [532, 295] width 292 height 18
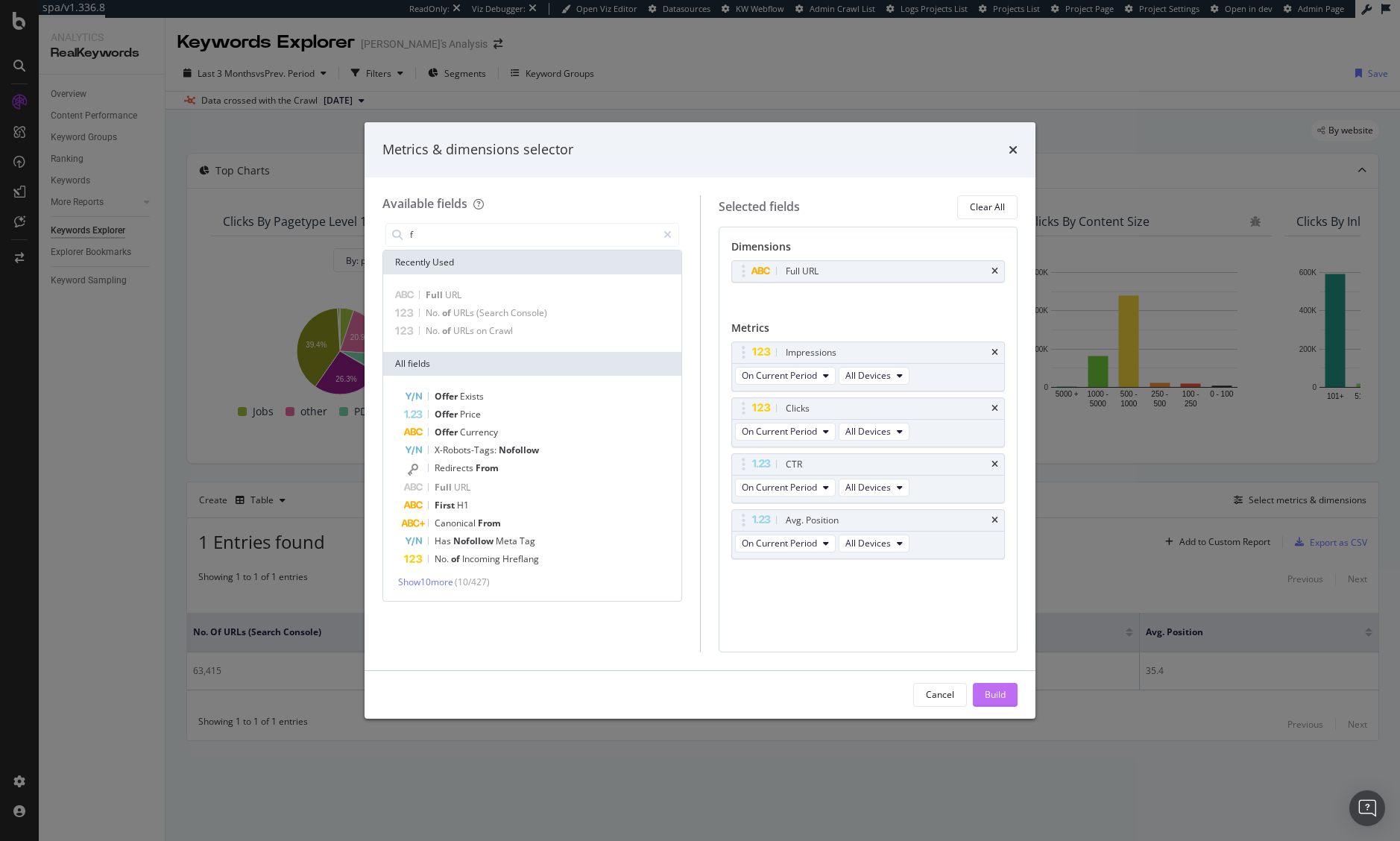
drag, startPoint x: 1009, startPoint y: 694, endPoint x: 861, endPoint y: 617, distance: 166.8
click at [1009, 693] on button "Build" at bounding box center [995, 695] width 45 height 24
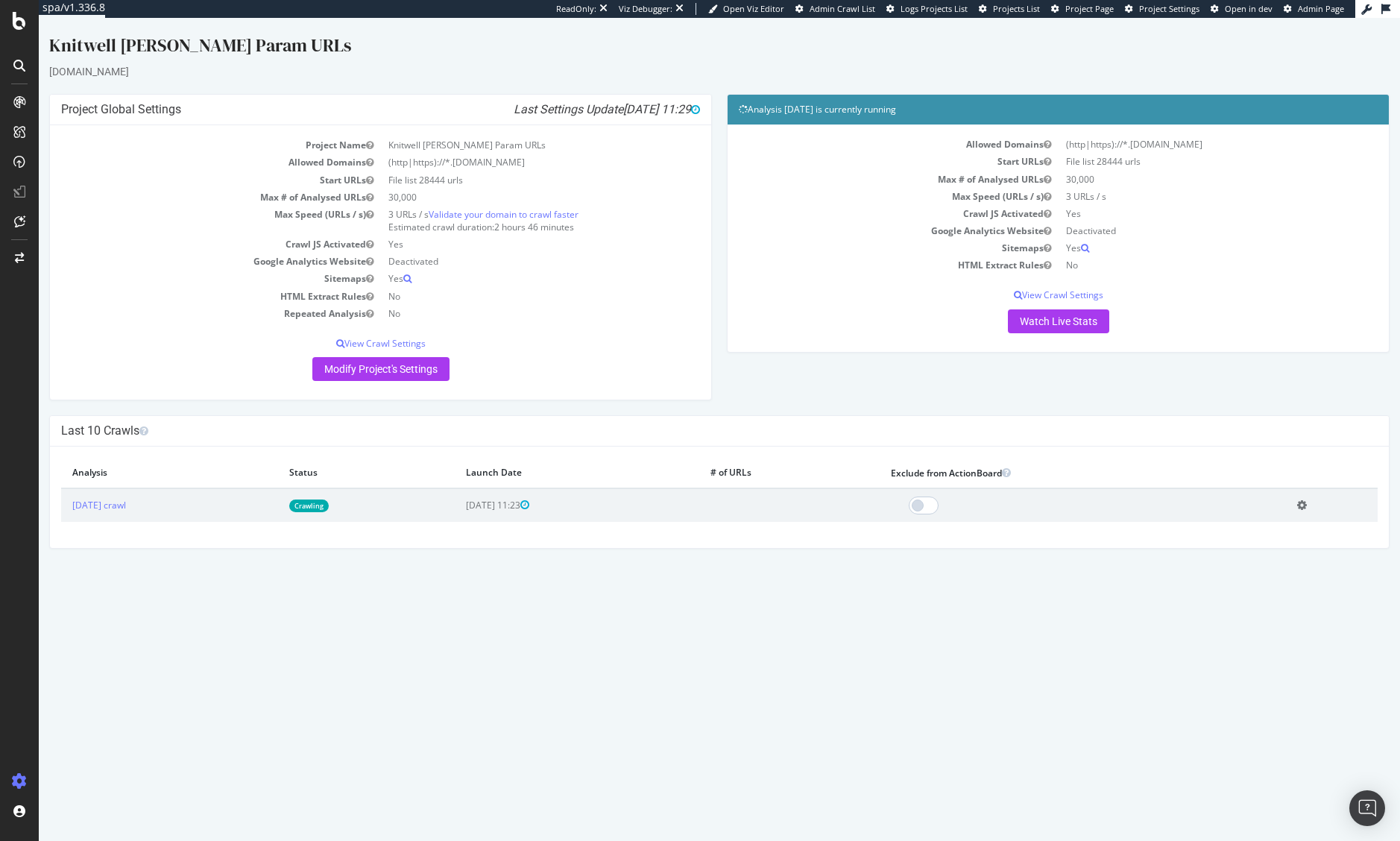
click at [329, 506] on link "Crawling" at bounding box center [308, 506] width 40 height 13
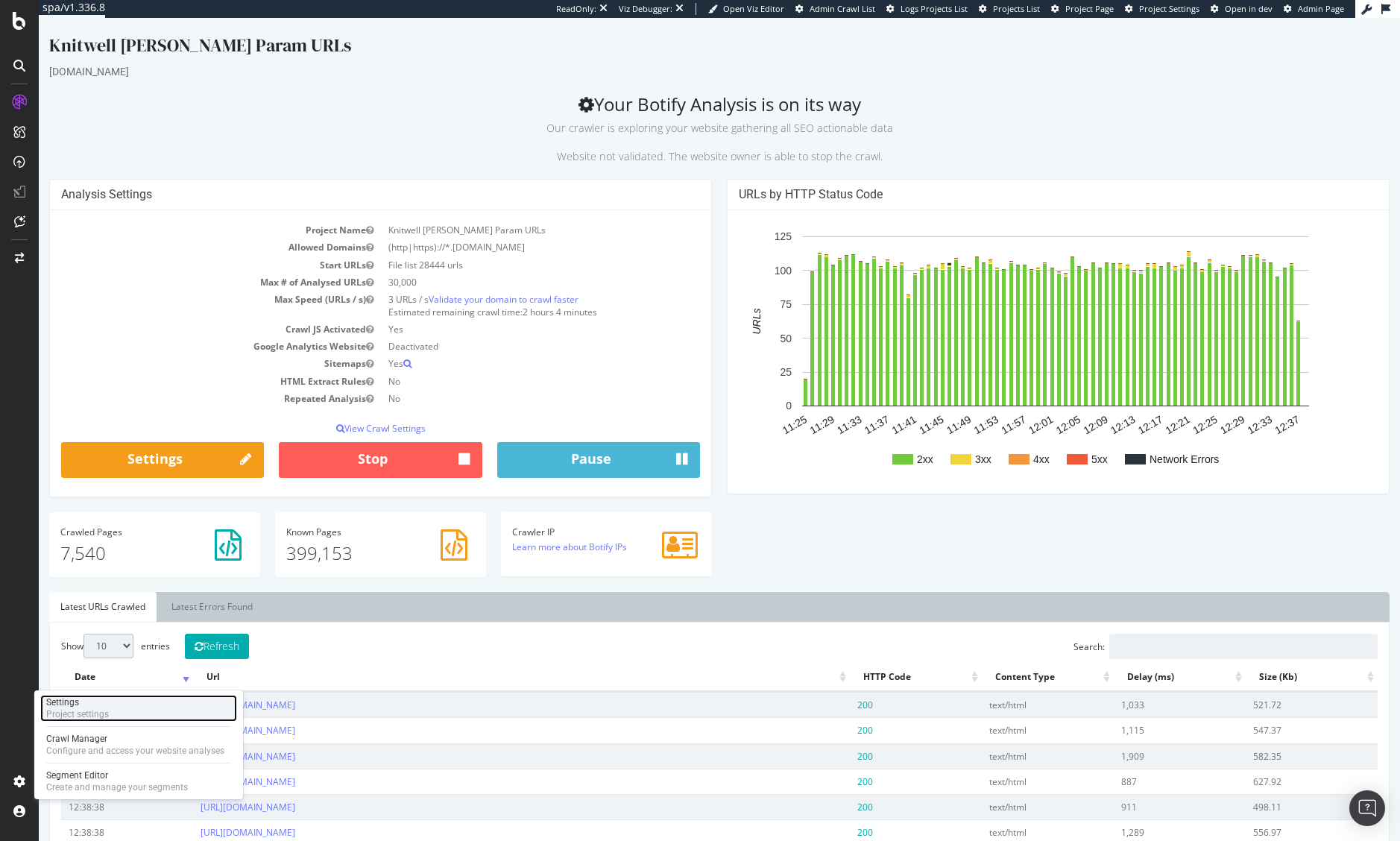
click at [131, 709] on div "Settings Project settings" at bounding box center [138, 708] width 197 height 27
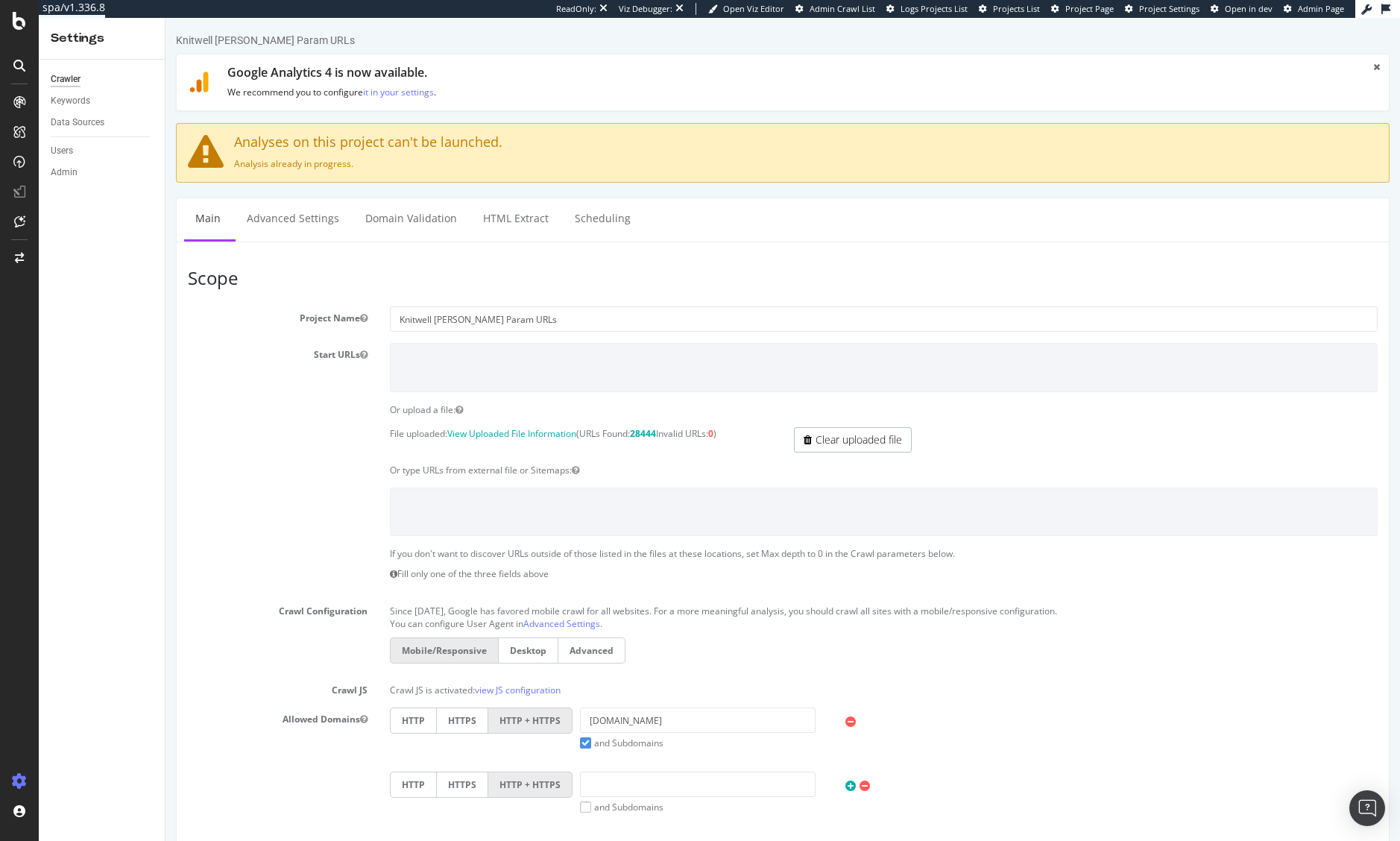
scroll to position [573, 0]
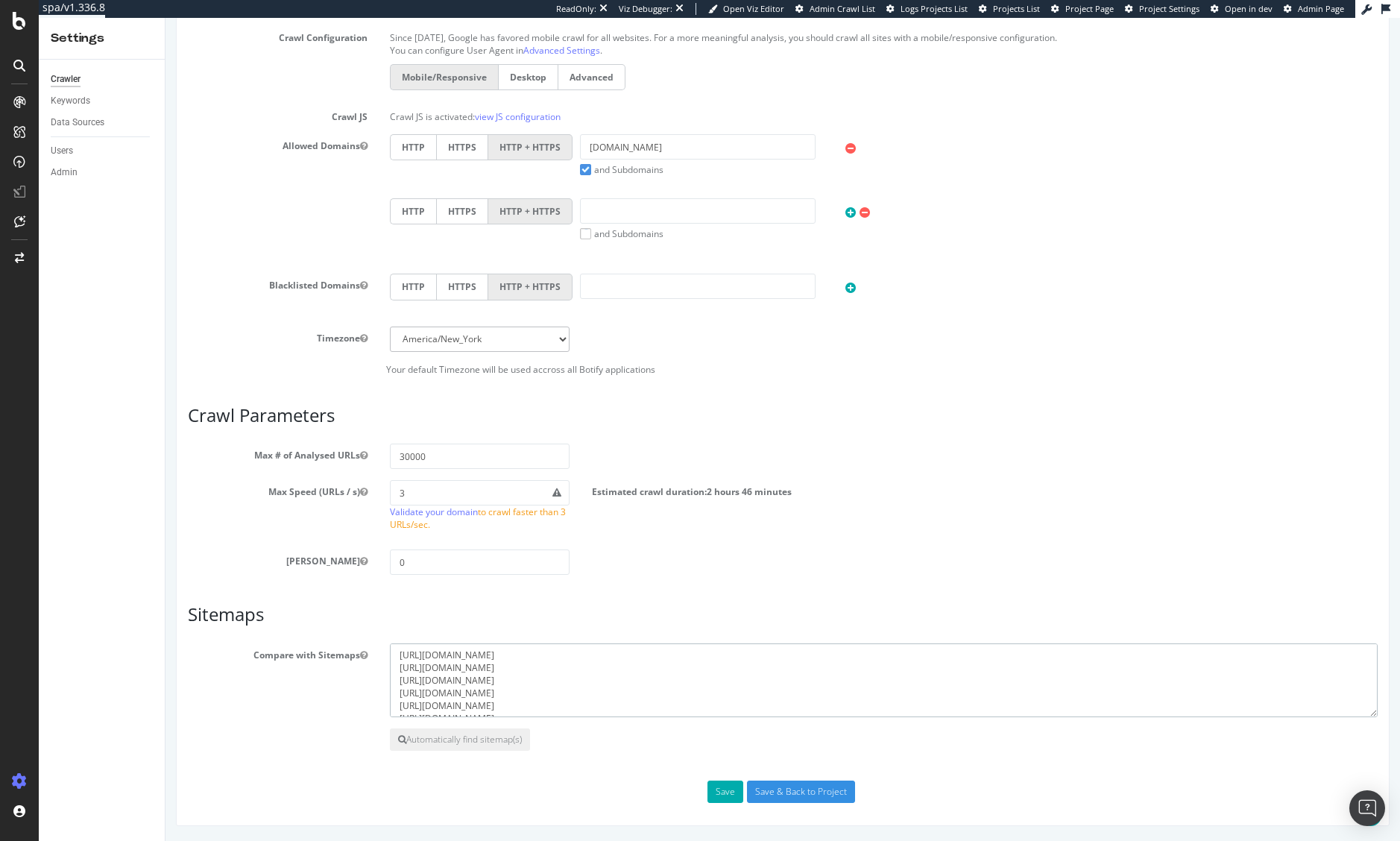
click at [578, 661] on textarea "https://www.chicos.com/locations/stat/assets/sitemap-0.xml https://www.chicos.c…" at bounding box center [883, 680] width 988 height 74
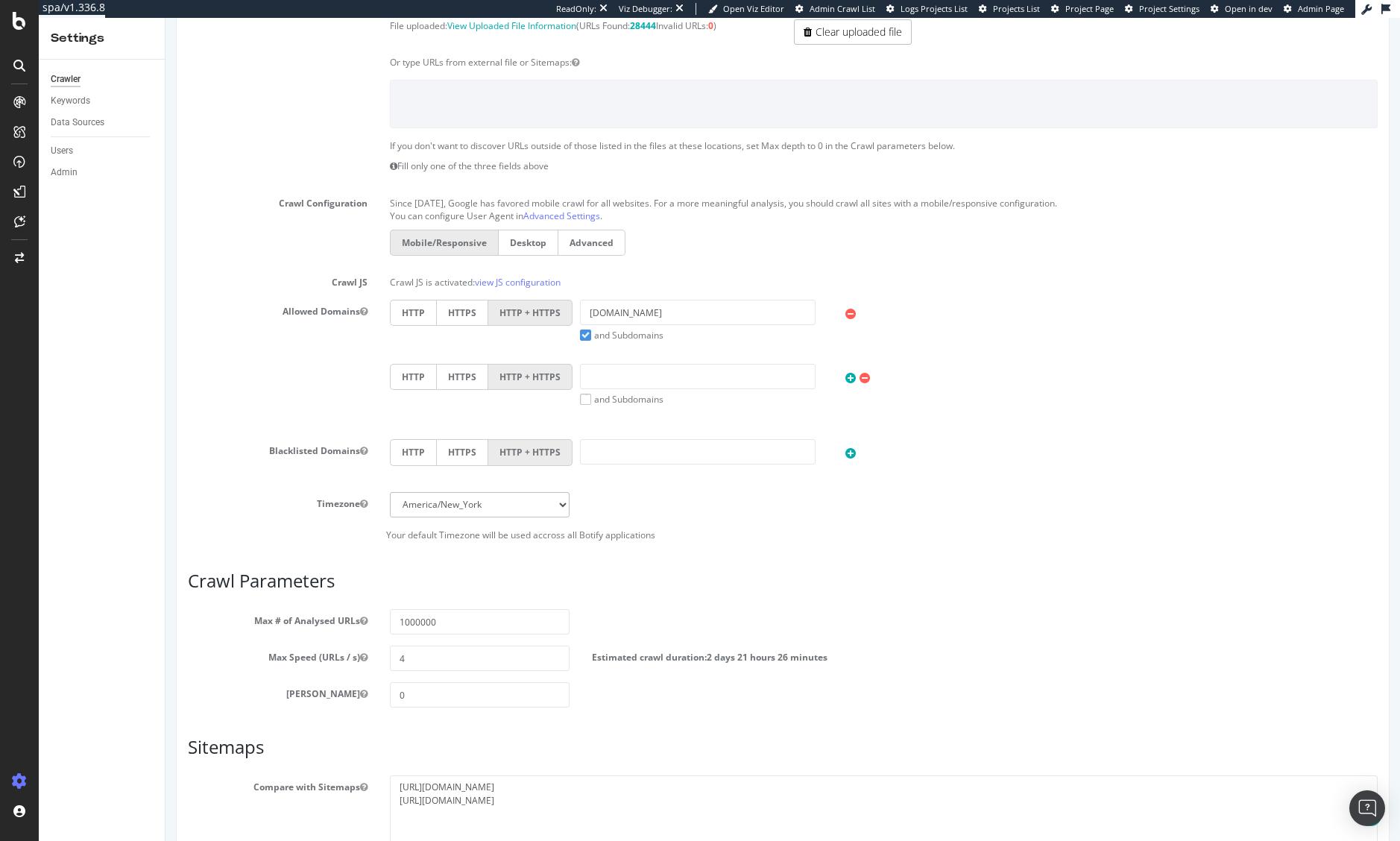
scroll to position [466, 0]
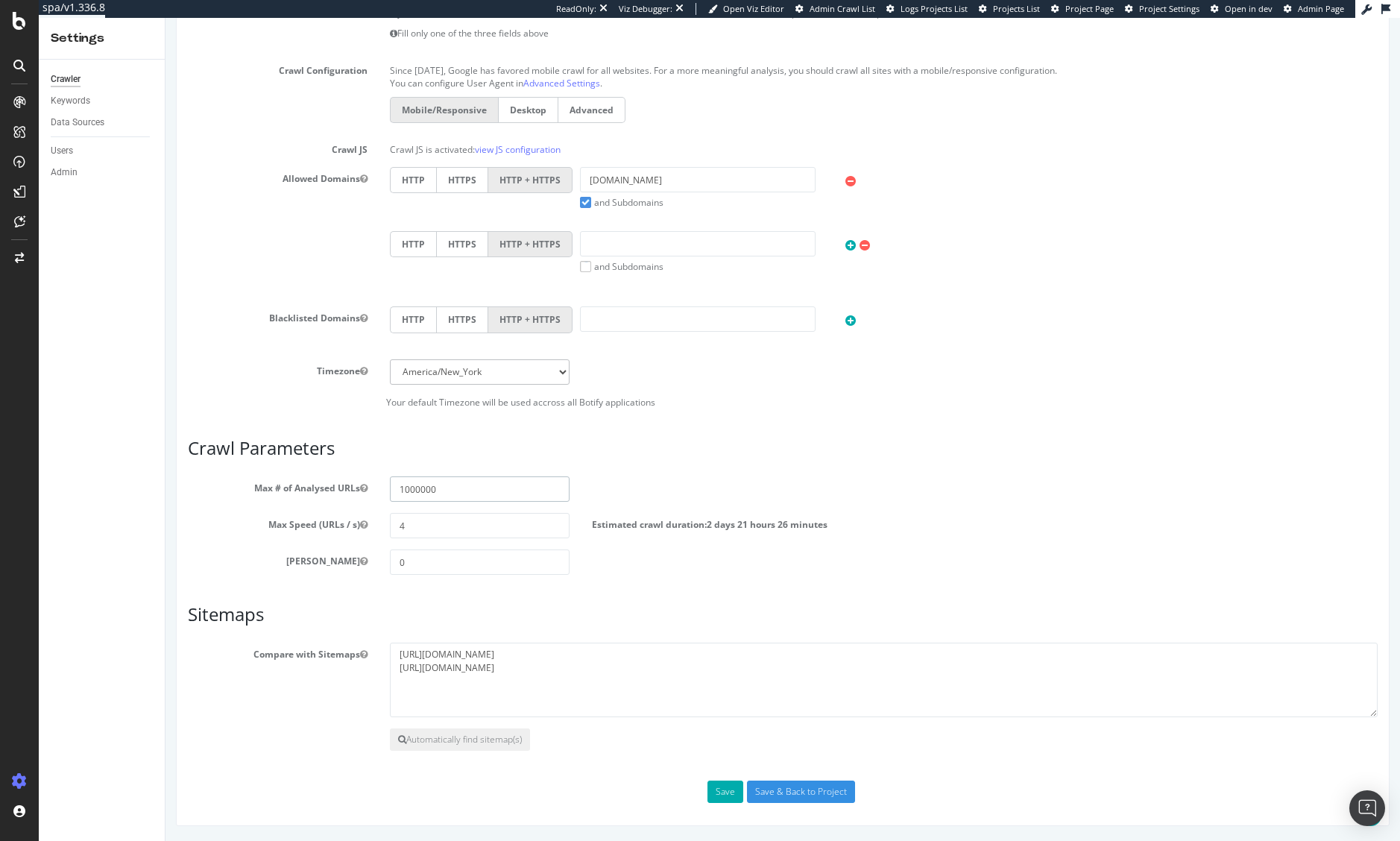
drag, startPoint x: 446, startPoint y: 492, endPoint x: 364, endPoint y: 484, distance: 82.4
click at [360, 486] on div "Max # of Analysed URLs 1000000" at bounding box center [782, 489] width 1211 height 25
type input "29000"
drag, startPoint x: 418, startPoint y: 528, endPoint x: 391, endPoint y: 527, distance: 27.0
click at [391, 527] on input "4" at bounding box center [479, 525] width 179 height 25
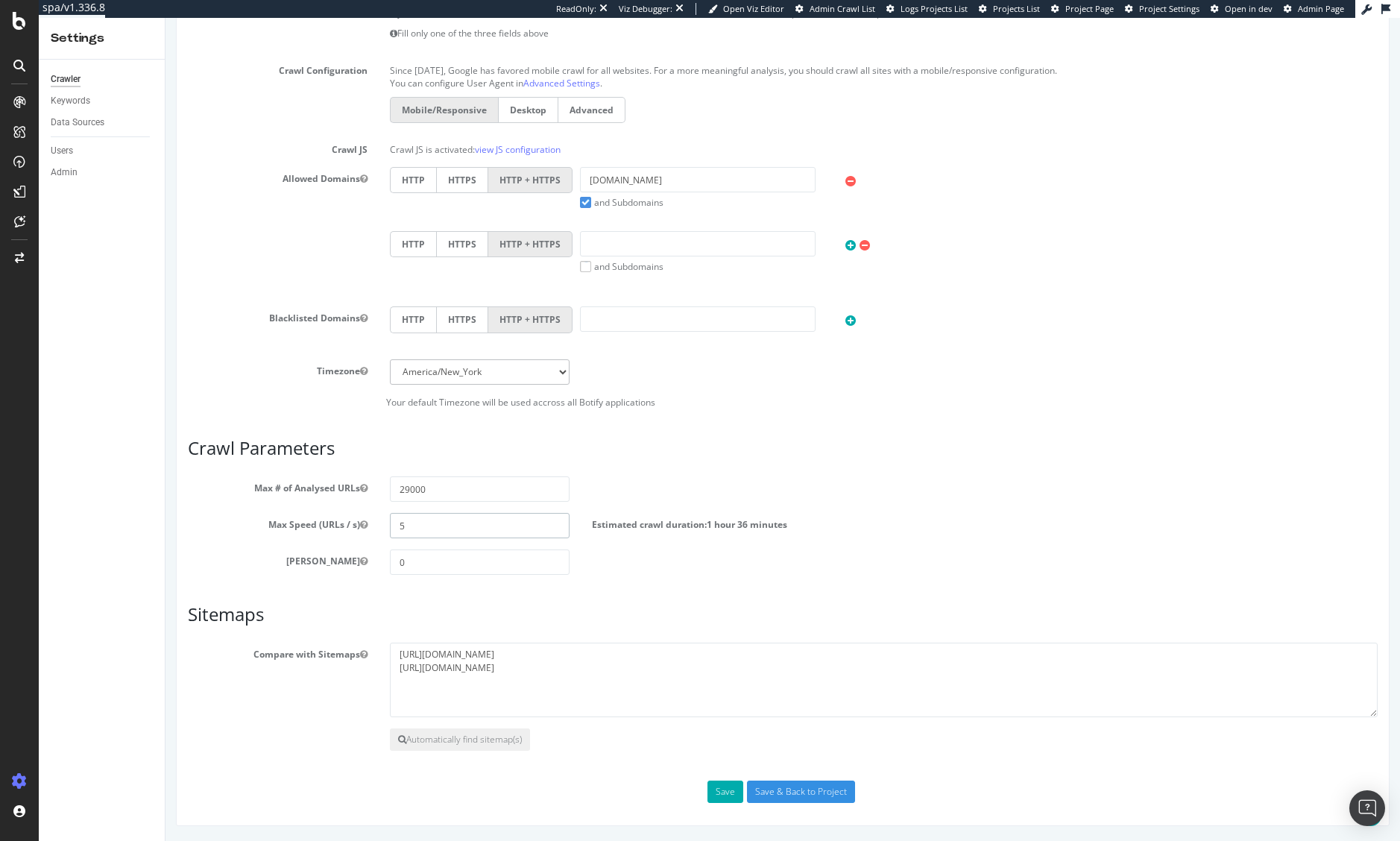
type input "5"
click at [731, 614] on h3 "Sitemaps" at bounding box center [782, 614] width 1189 height 20
click at [739, 669] on textarea "[URL][DOMAIN_NAME] [URL][DOMAIN_NAME]" at bounding box center [883, 680] width 988 height 74
paste textarea "locations/stat/assets/sitemap-0.xml [URL][DOMAIN_NAME] [URL][DOMAIN_NAME] [URL]…"
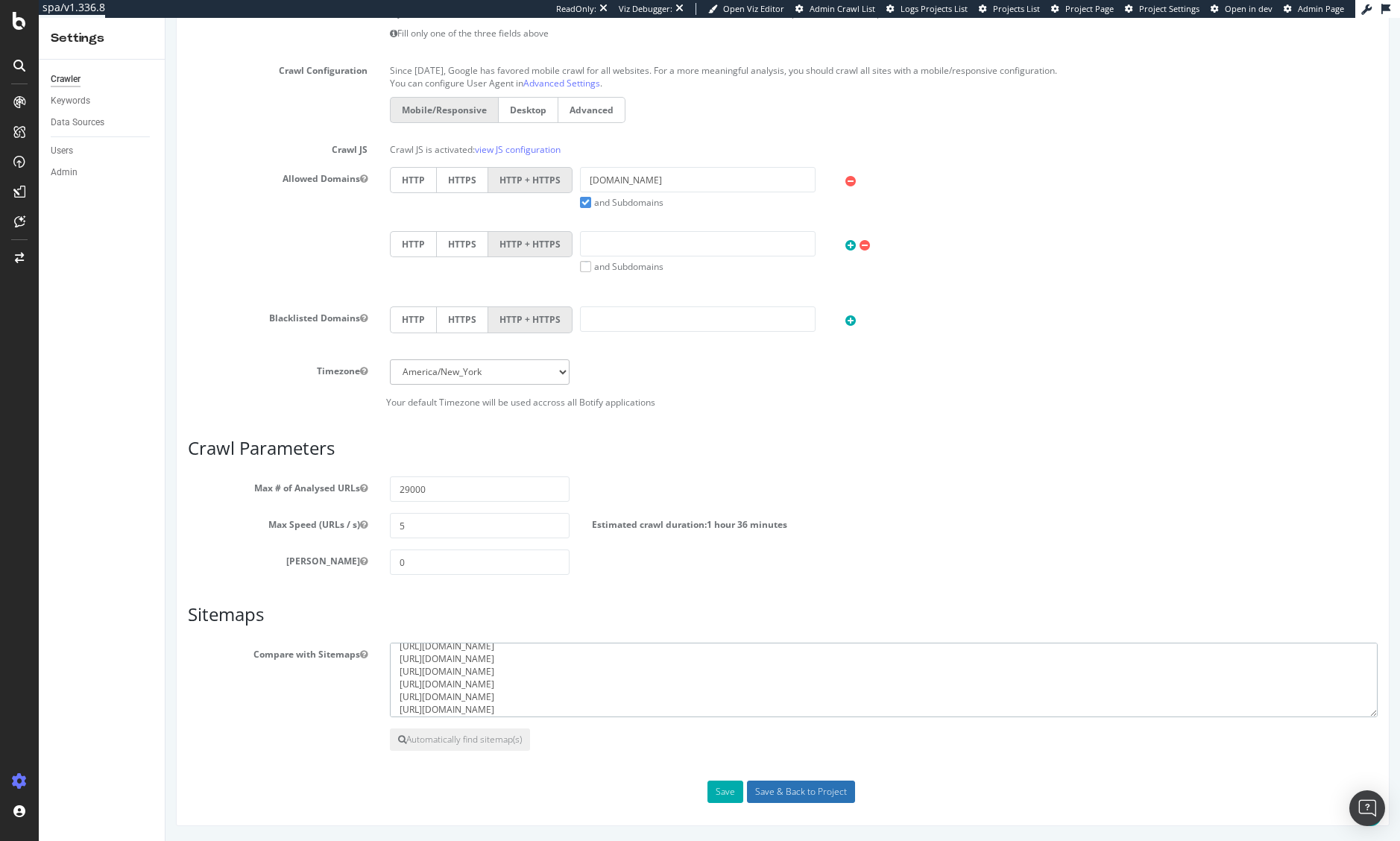
type textarea "[URL][DOMAIN_NAME] [URL][DOMAIN_NAME] [URL][DOMAIN_NAME] [URL][DOMAIN_NAME] [UR…"
click at [768, 789] on input "Save & Back to Project" at bounding box center [801, 792] width 108 height 22
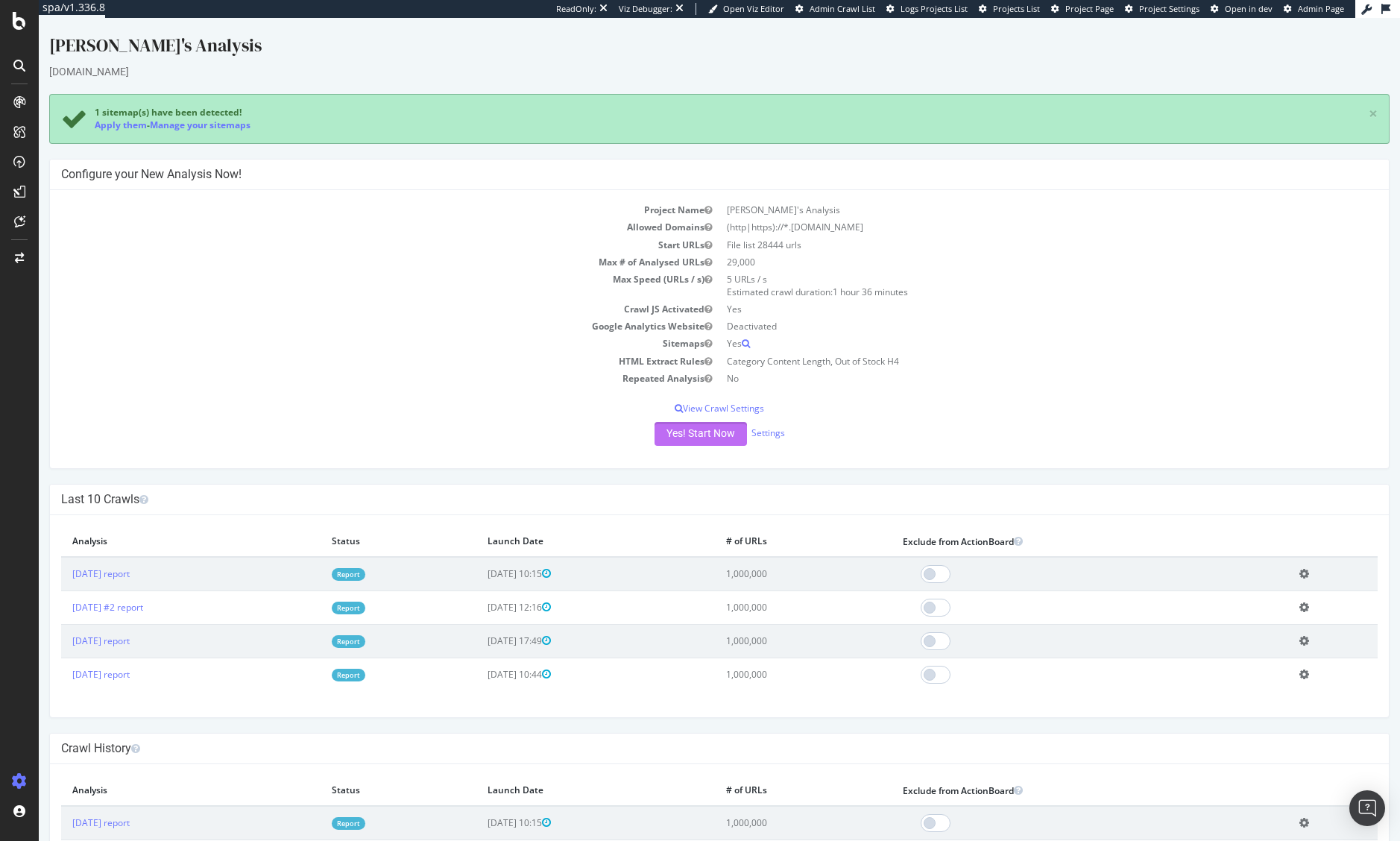
click at [695, 433] on button "Yes! Start Now" at bounding box center [700, 434] width 92 height 24
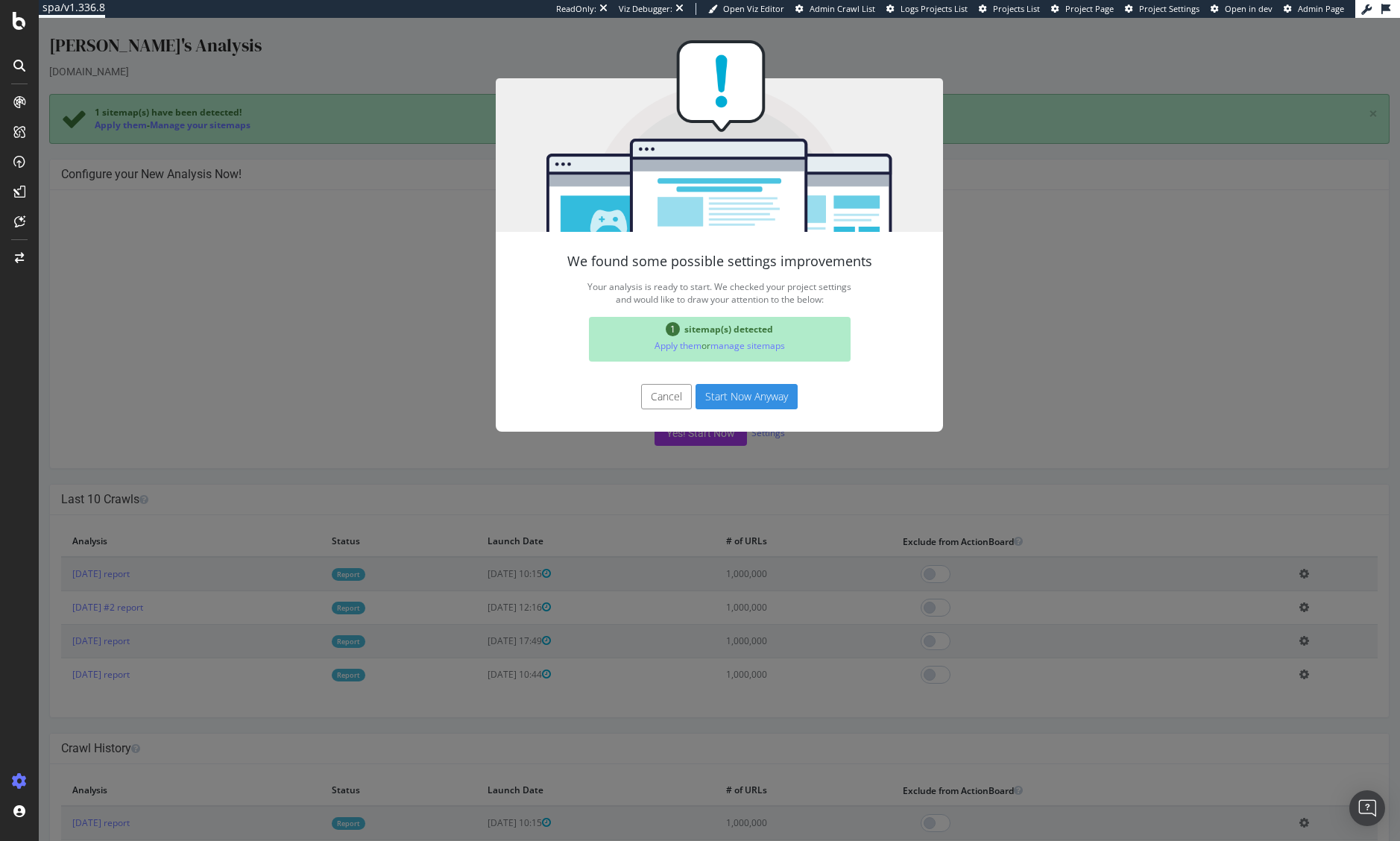
click at [731, 394] on button "Start Now Anyway" at bounding box center [746, 396] width 102 height 25
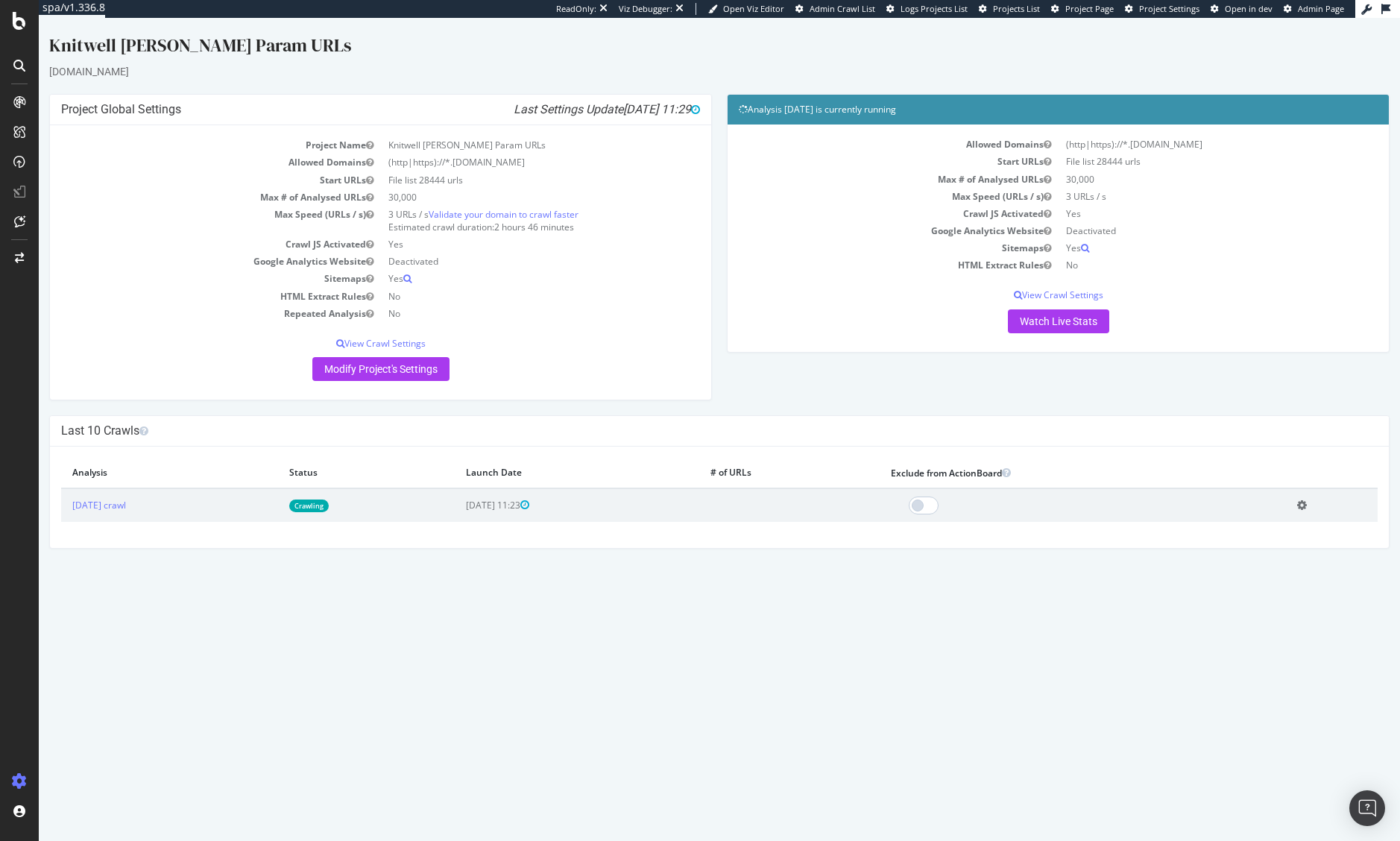
click at [329, 507] on link "Crawling" at bounding box center [308, 506] width 40 height 13
